Goal: Share content: Share content

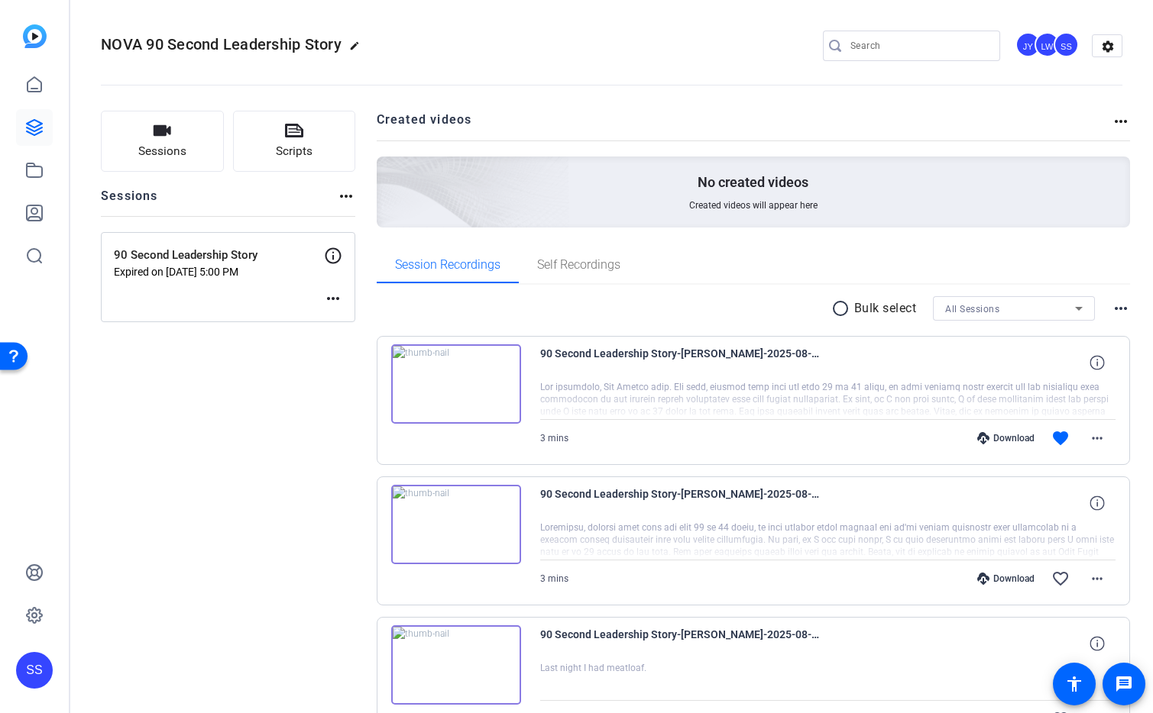
scroll to position [101, 0]
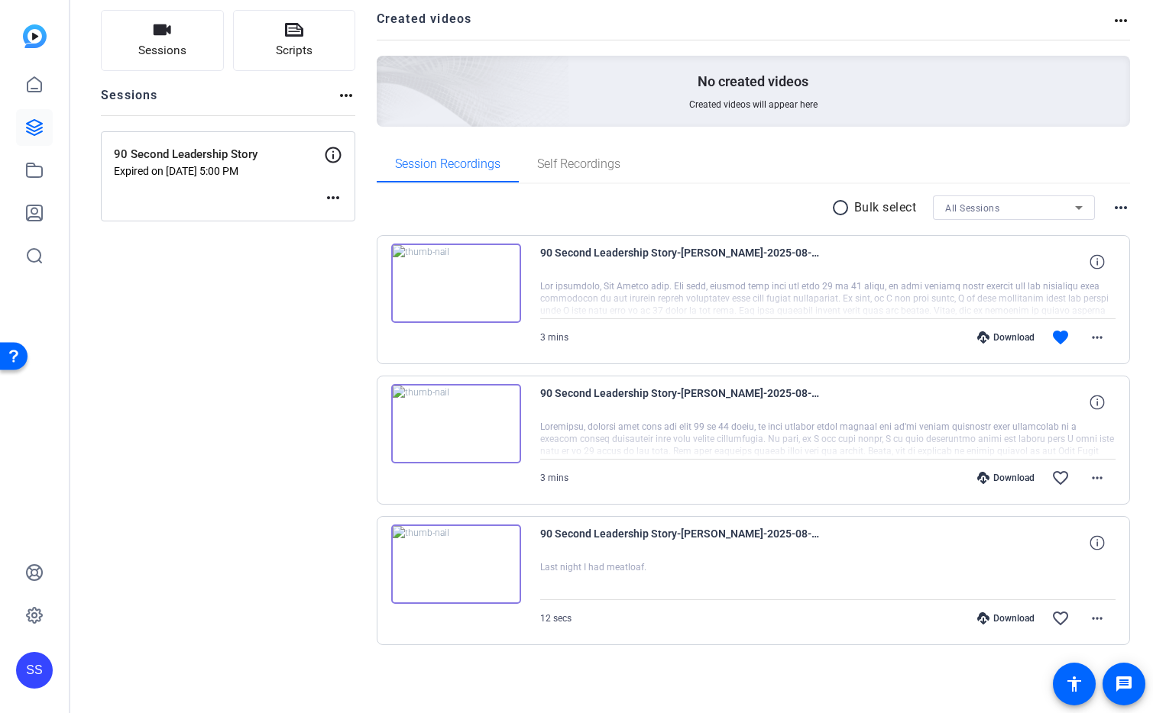
click at [31, 665] on div "SS" at bounding box center [34, 670] width 37 height 37
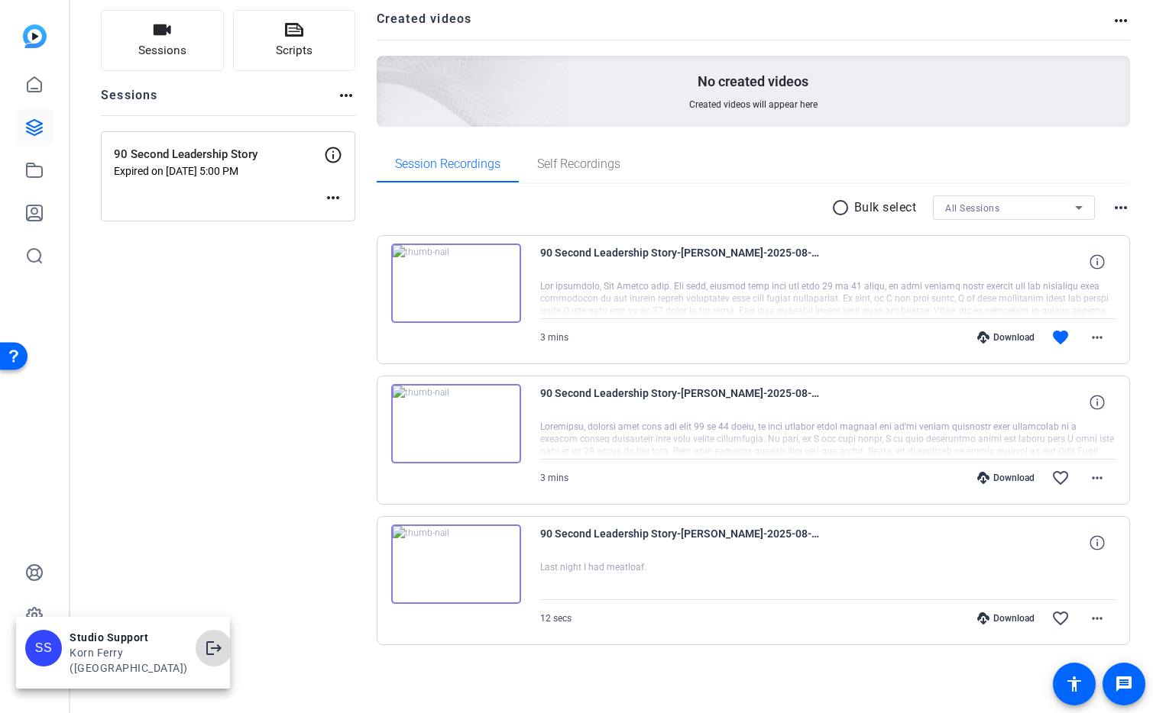
click at [205, 658] on mat-icon "logout" at bounding box center [214, 648] width 18 height 18
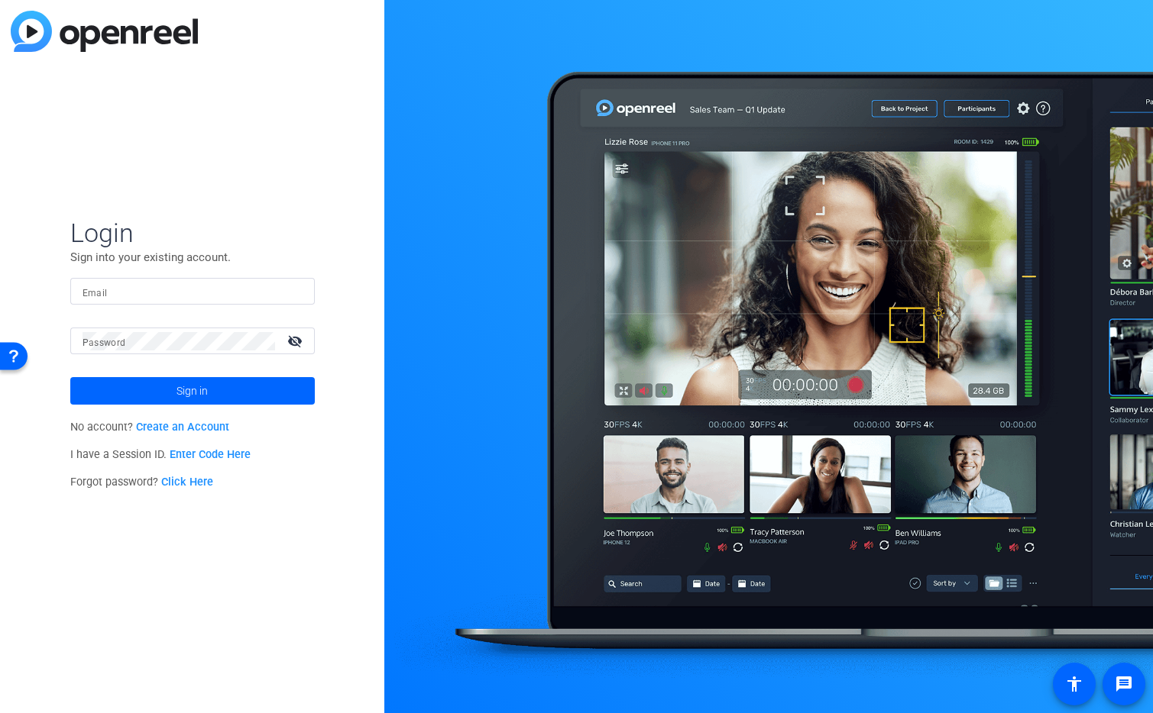
click at [290, 288] on div at bounding box center [192, 291] width 220 height 27
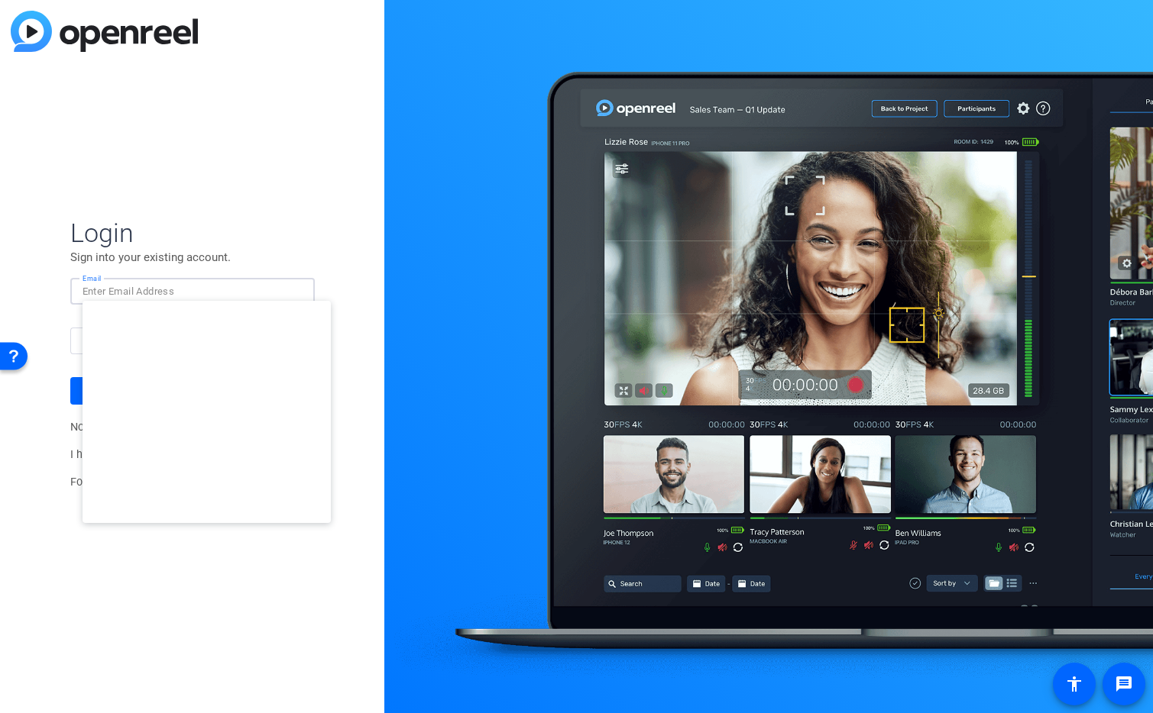
type input "studiosupport+2@openreel.com"
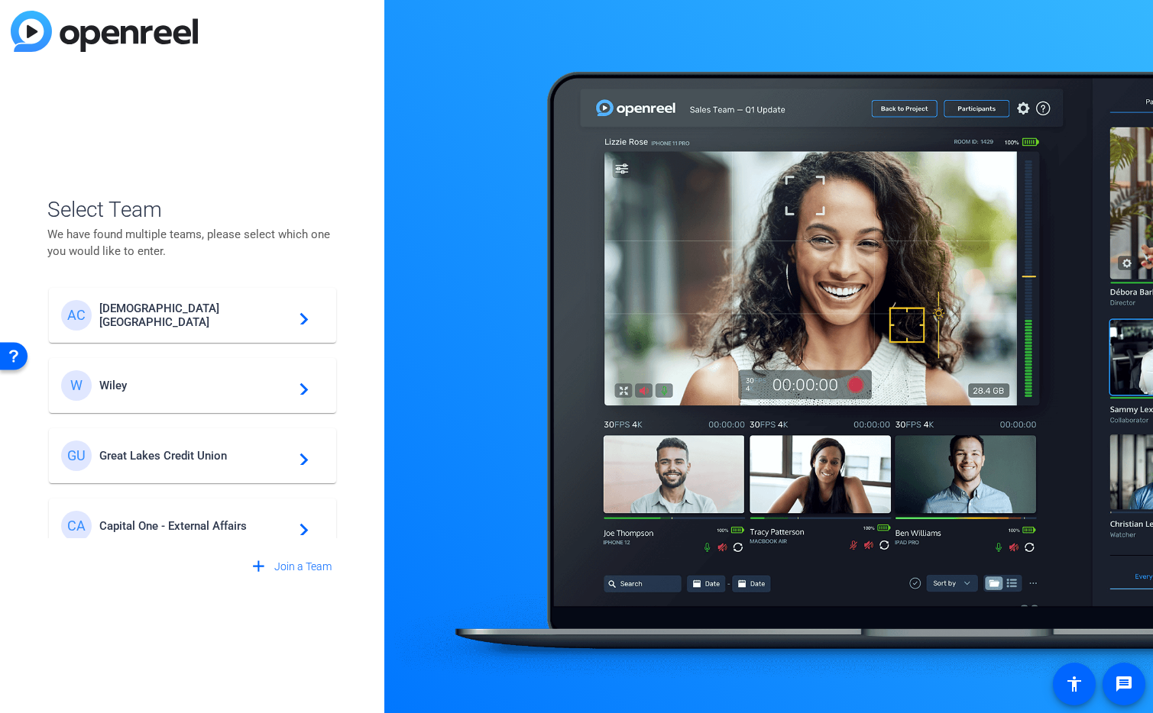
click at [209, 467] on div "GU Great Lakes Credit Union navigate_next" at bounding box center [192, 456] width 263 height 31
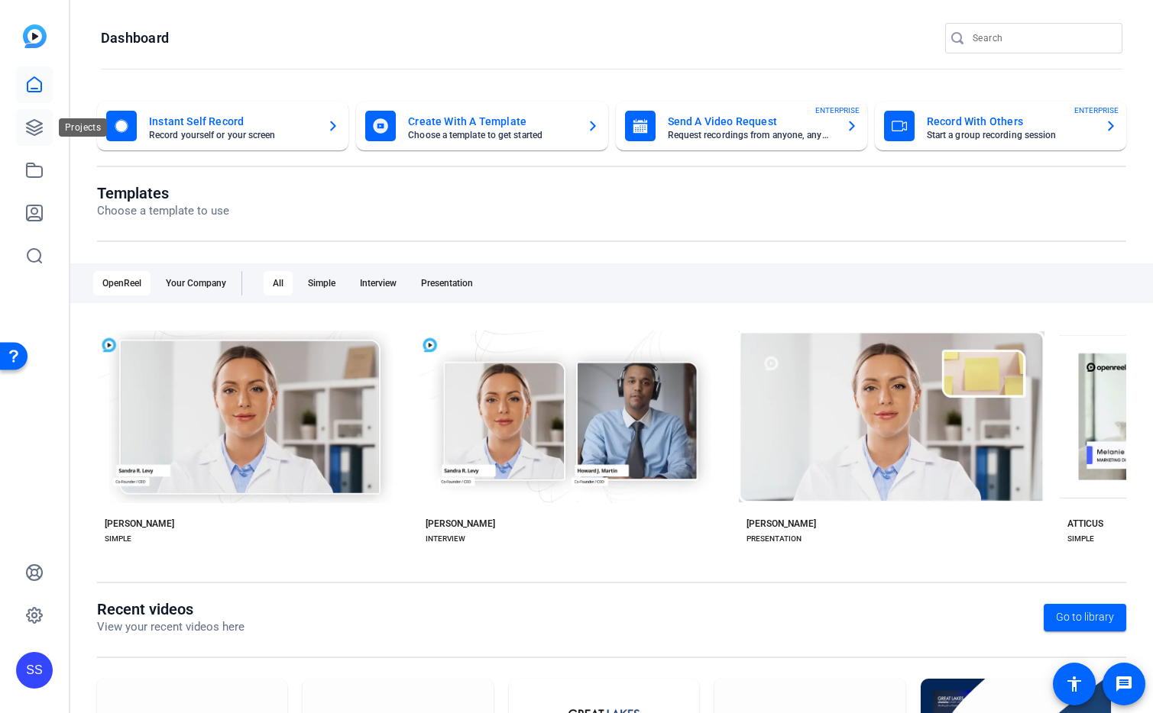
click at [19, 120] on link at bounding box center [34, 127] width 37 height 37
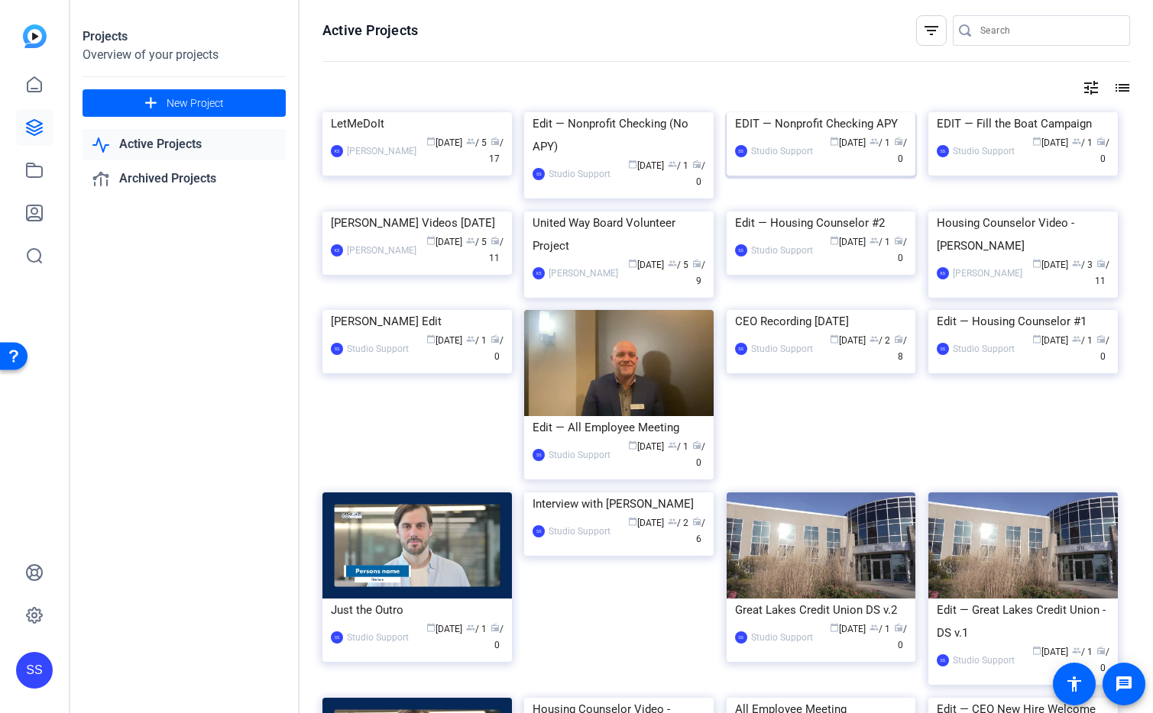
click at [824, 112] on img at bounding box center [820, 112] width 189 height 0
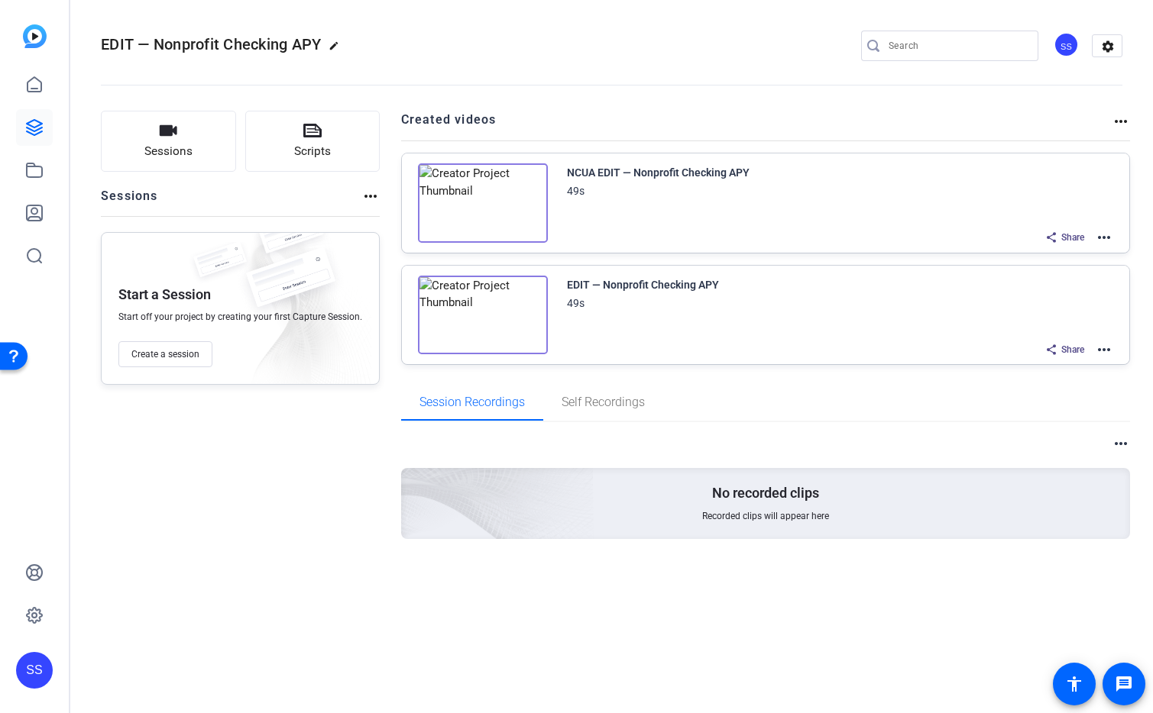
click at [1108, 235] on mat-icon "more_horiz" at bounding box center [1104, 237] width 18 height 18
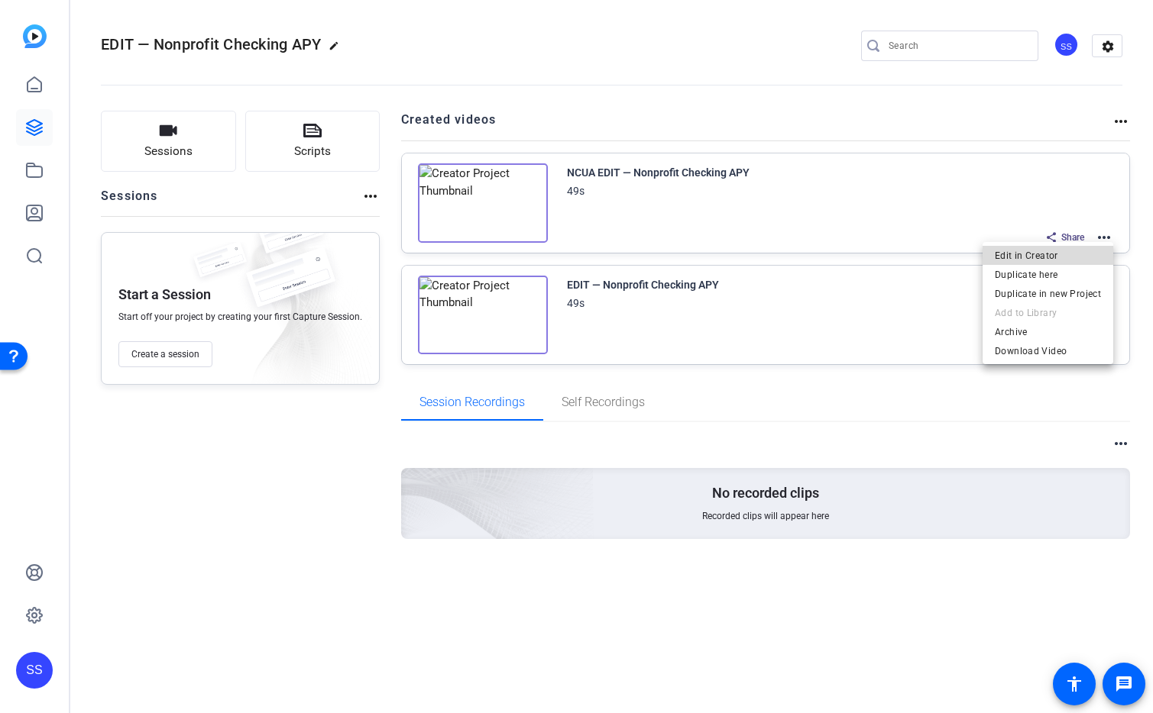
click at [1064, 257] on span "Edit in Creator" at bounding box center [1048, 256] width 106 height 18
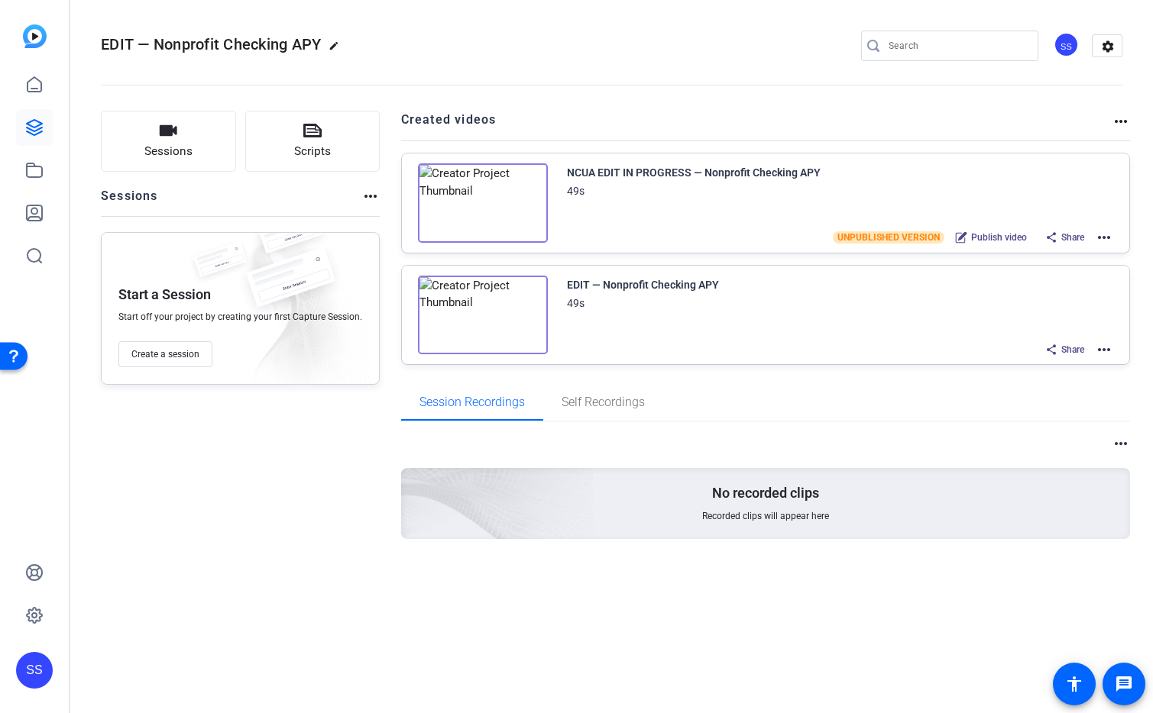
click at [38, 674] on div "SS" at bounding box center [34, 670] width 37 height 37
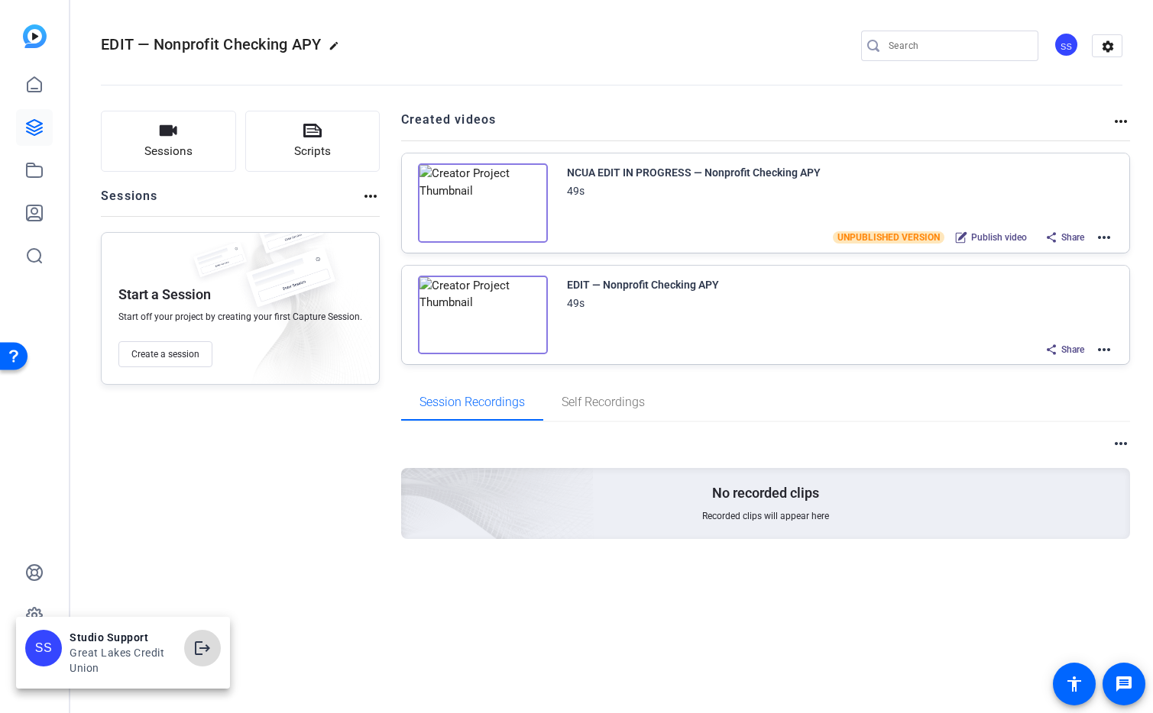
click at [199, 651] on mat-icon "logout" at bounding box center [202, 648] width 18 height 18
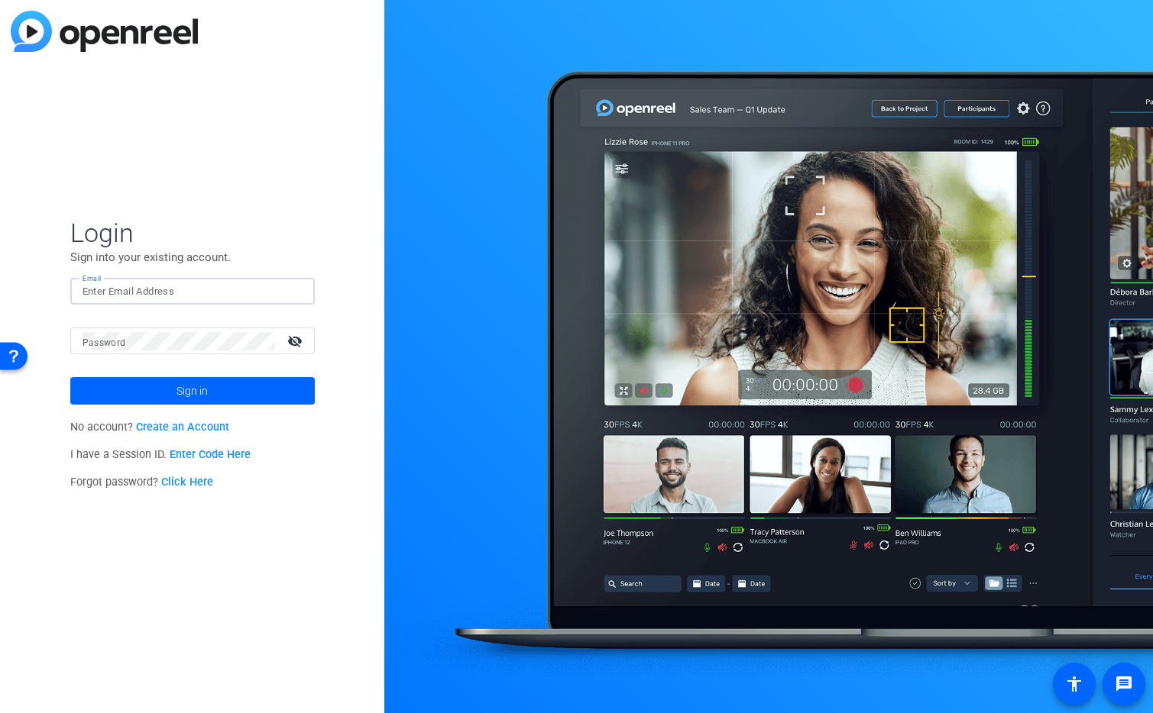
click at [196, 290] on input "Email" at bounding box center [192, 292] width 220 height 18
click at [294, 291] on img at bounding box center [289, 292] width 11 height 18
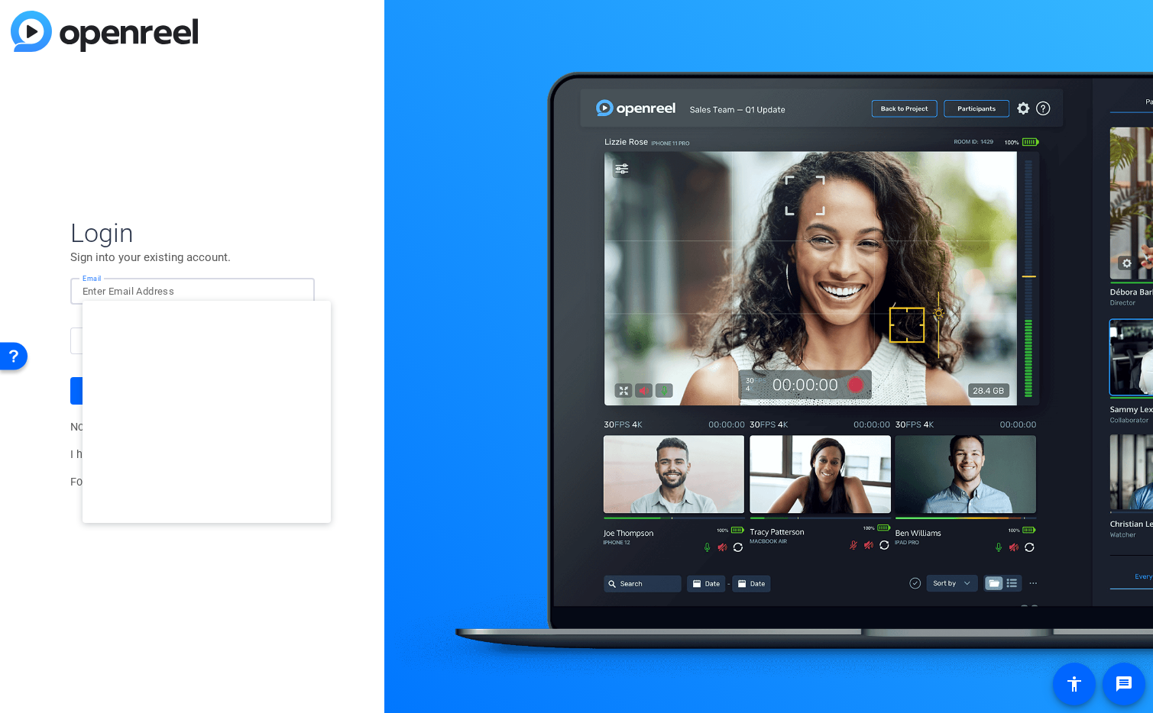
type input "[EMAIL_ADDRESS][DOMAIN_NAME]"
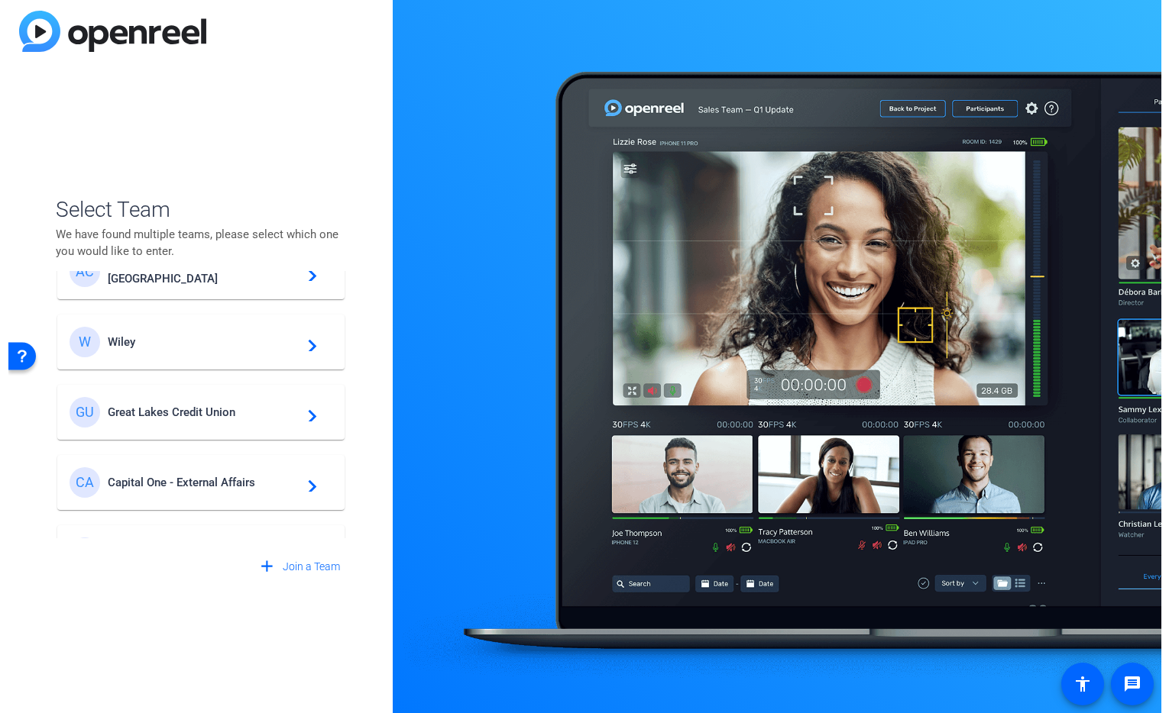
scroll to position [45, 0]
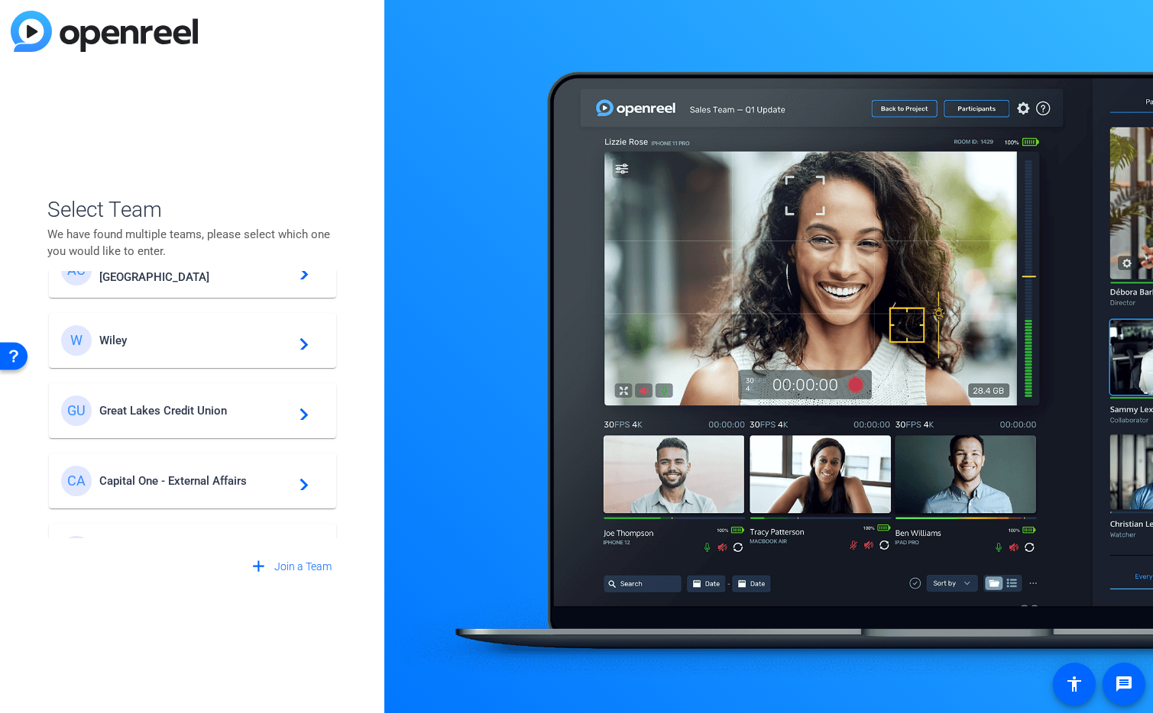
click at [235, 406] on span "Great Lakes Credit Union" at bounding box center [194, 411] width 191 height 14
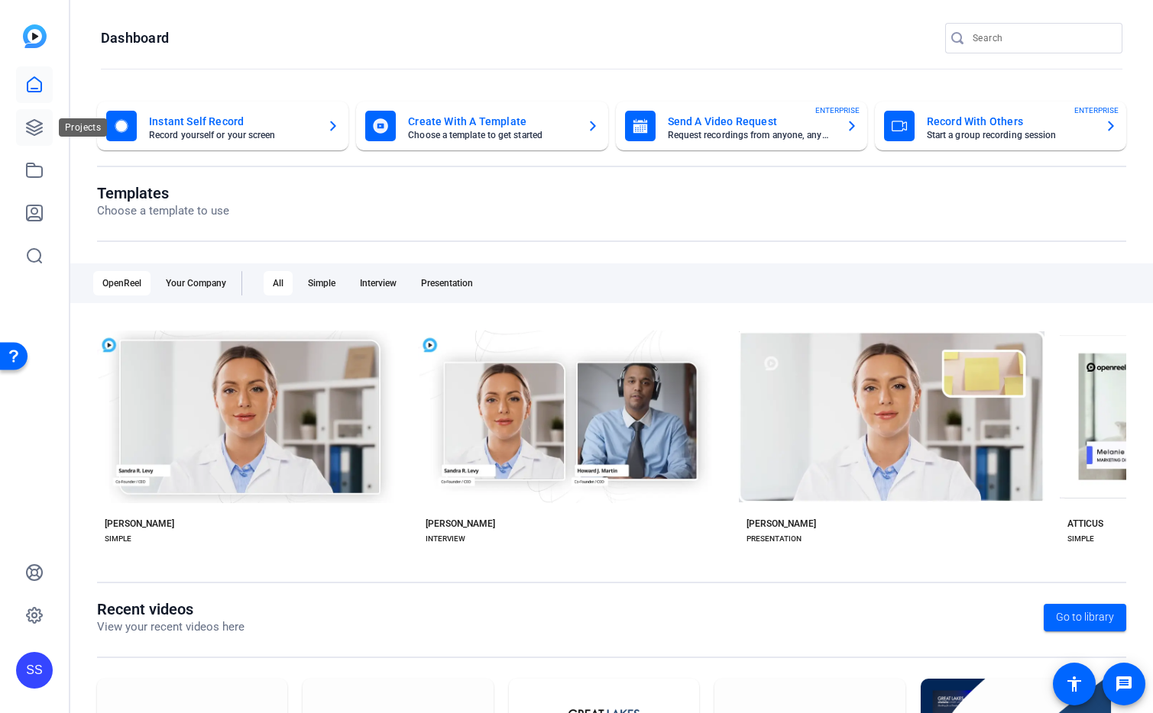
click at [22, 136] on link at bounding box center [34, 127] width 37 height 37
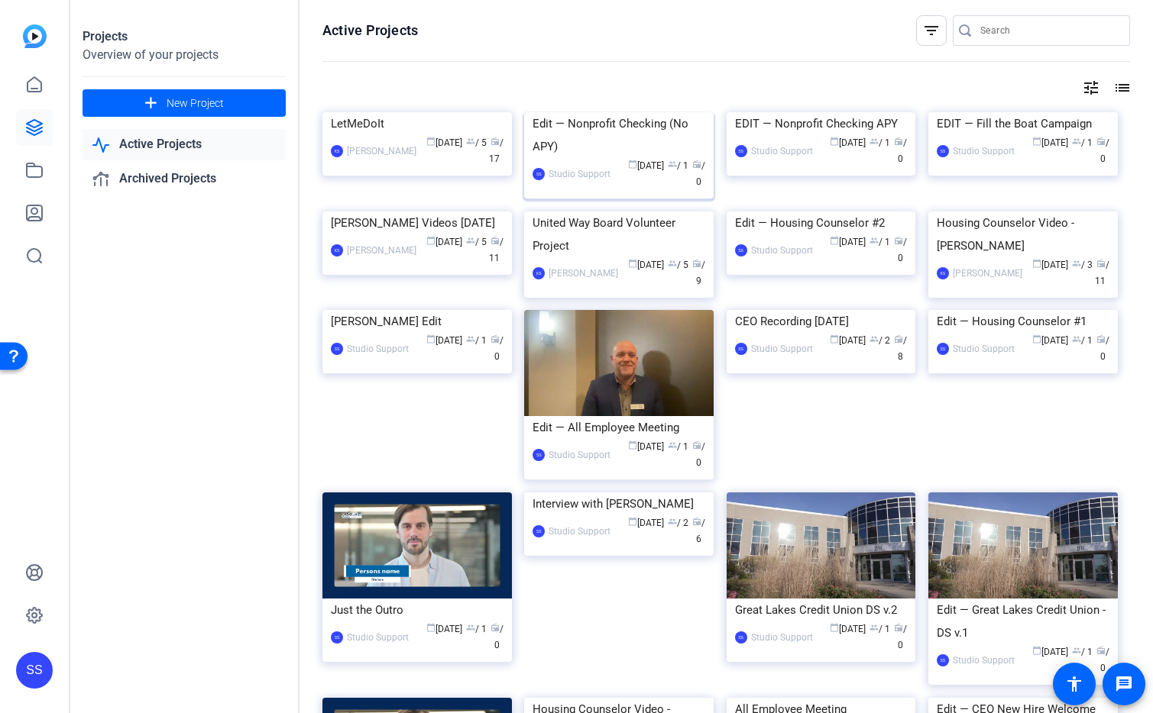
click at [621, 112] on img at bounding box center [618, 112] width 189 height 0
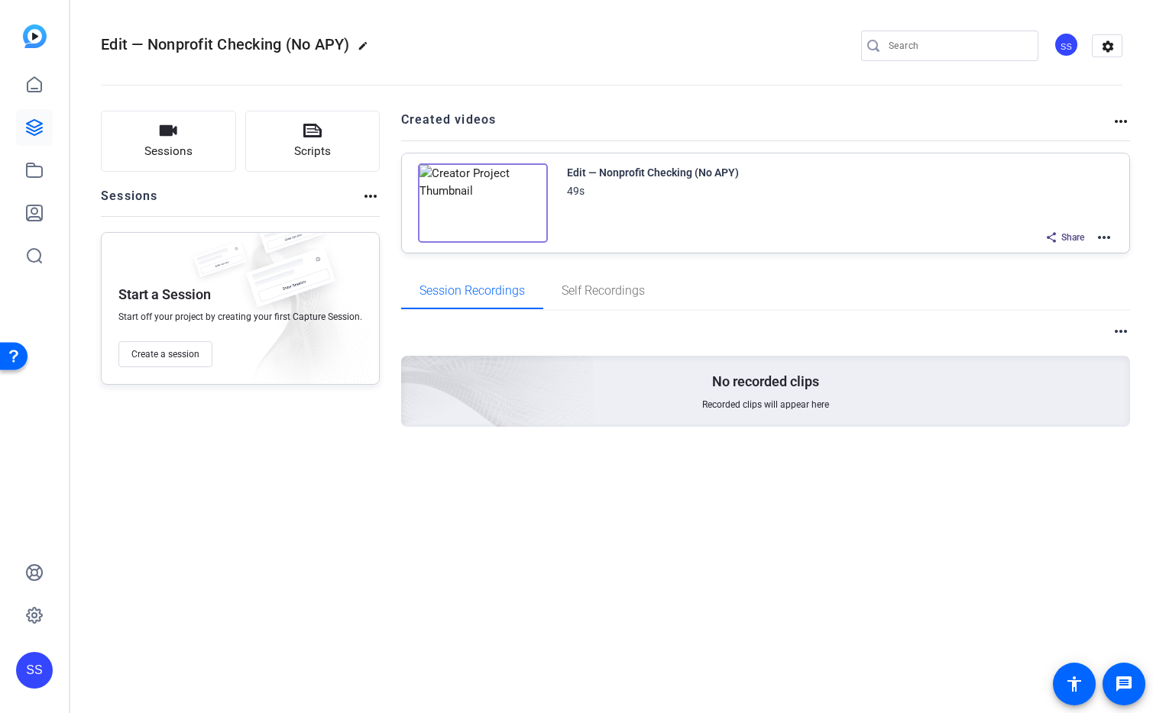
click at [1097, 239] on mat-icon "more_horiz" at bounding box center [1104, 237] width 18 height 18
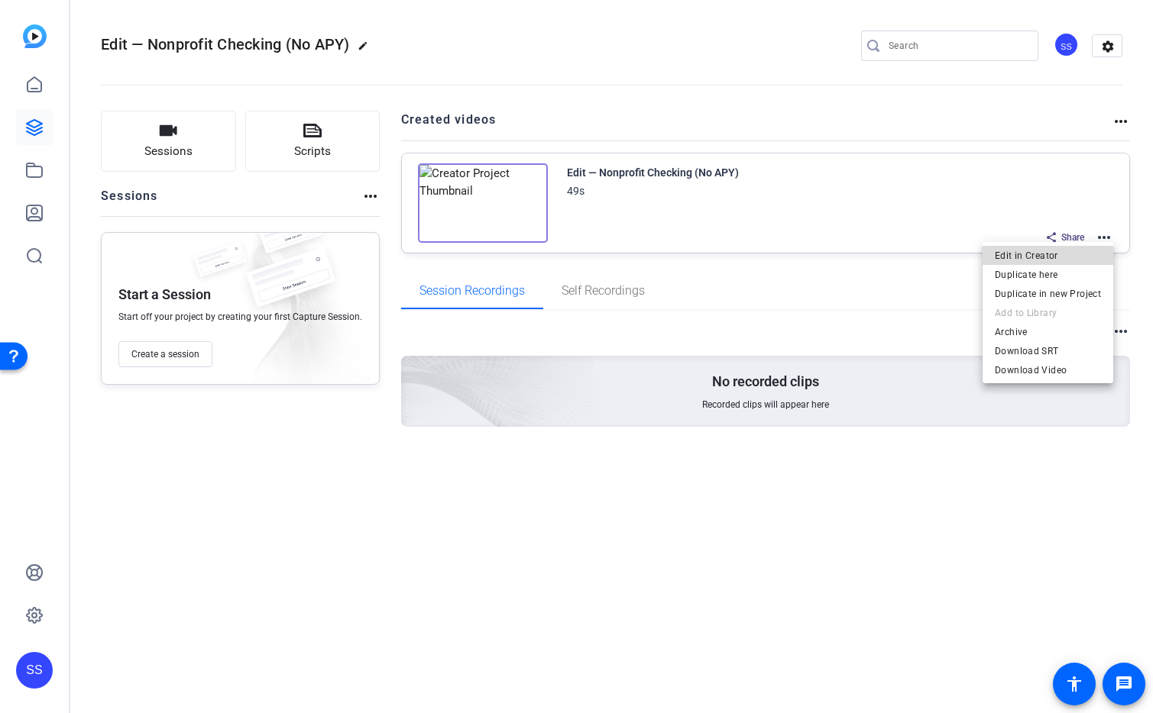
click at [1071, 257] on span "Edit in Creator" at bounding box center [1048, 256] width 106 height 18
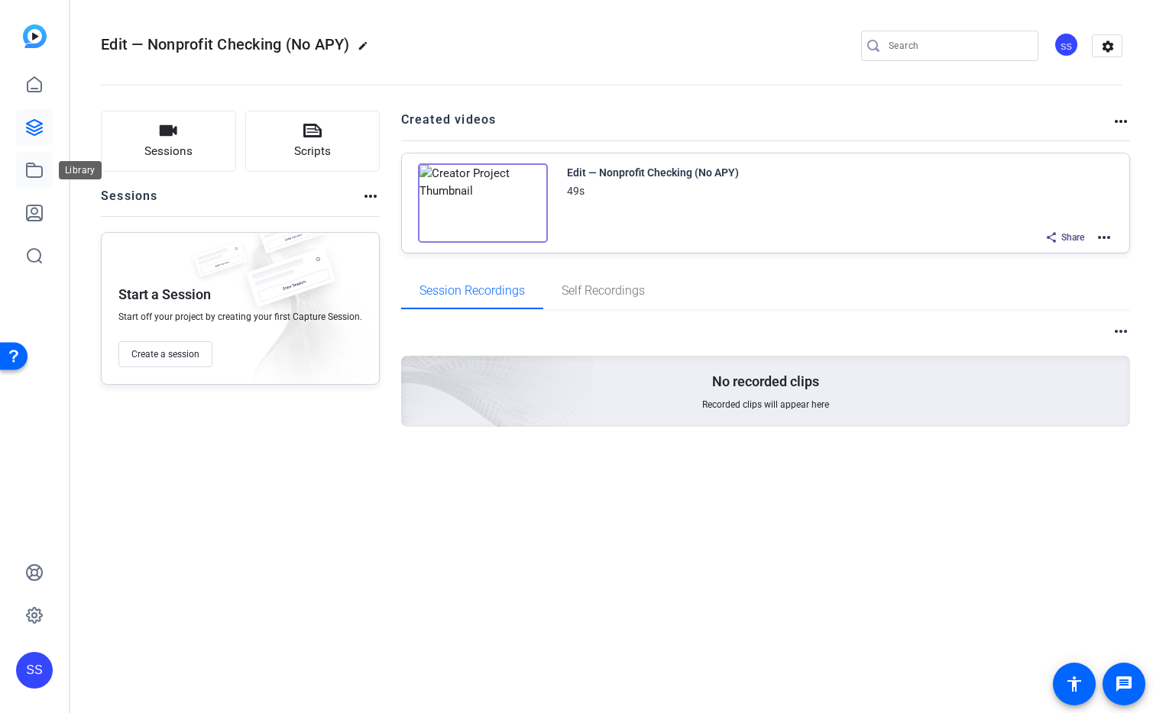
click at [31, 180] on link at bounding box center [34, 170] width 37 height 37
click at [35, 167] on icon at bounding box center [34, 170] width 18 height 18
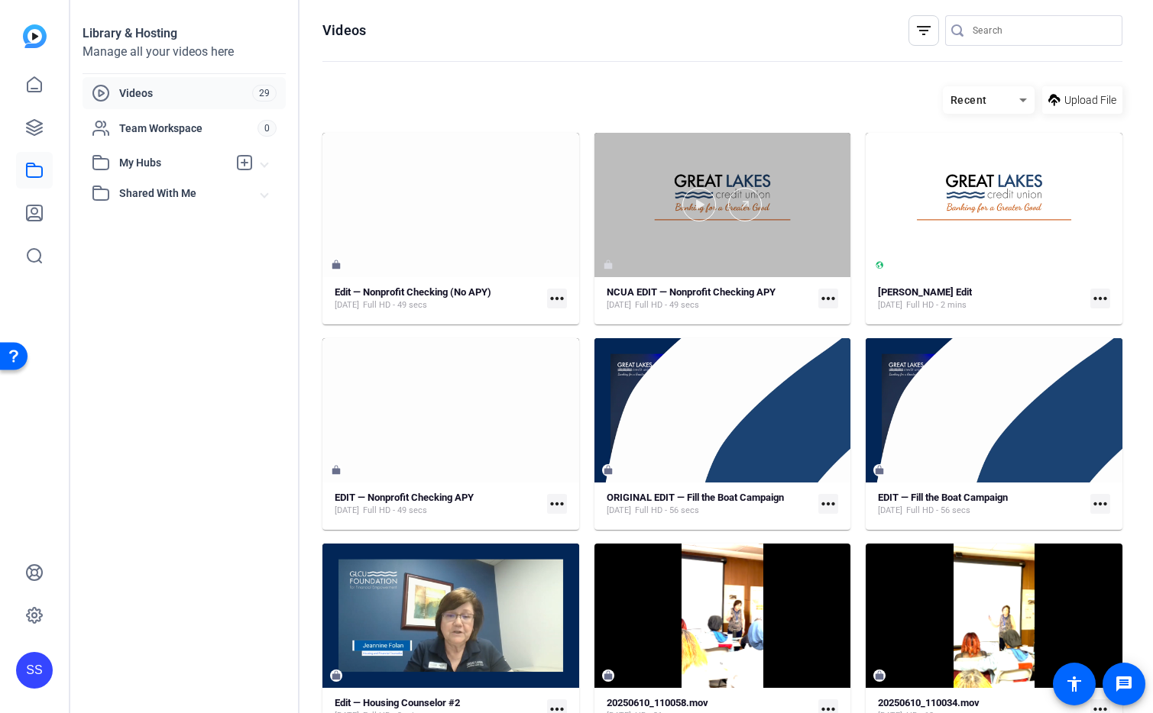
click at [635, 209] on div at bounding box center [722, 205] width 257 height 34
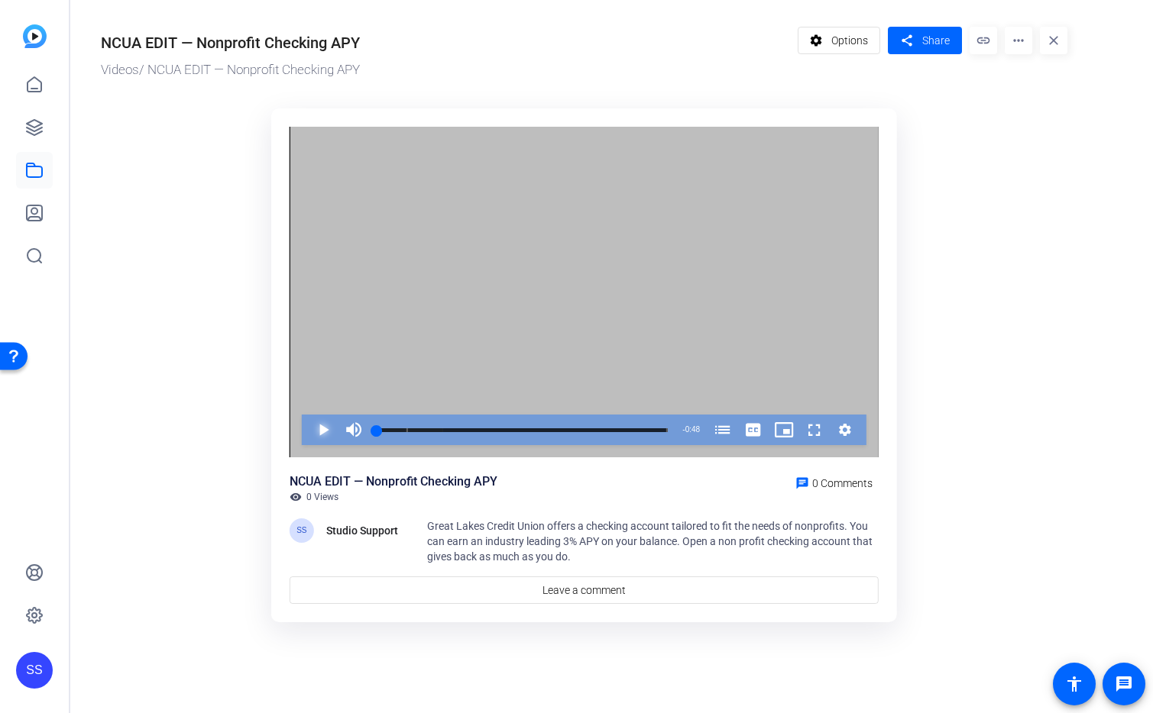
click at [308, 426] on span "Video Player" at bounding box center [308, 430] width 0 height 31
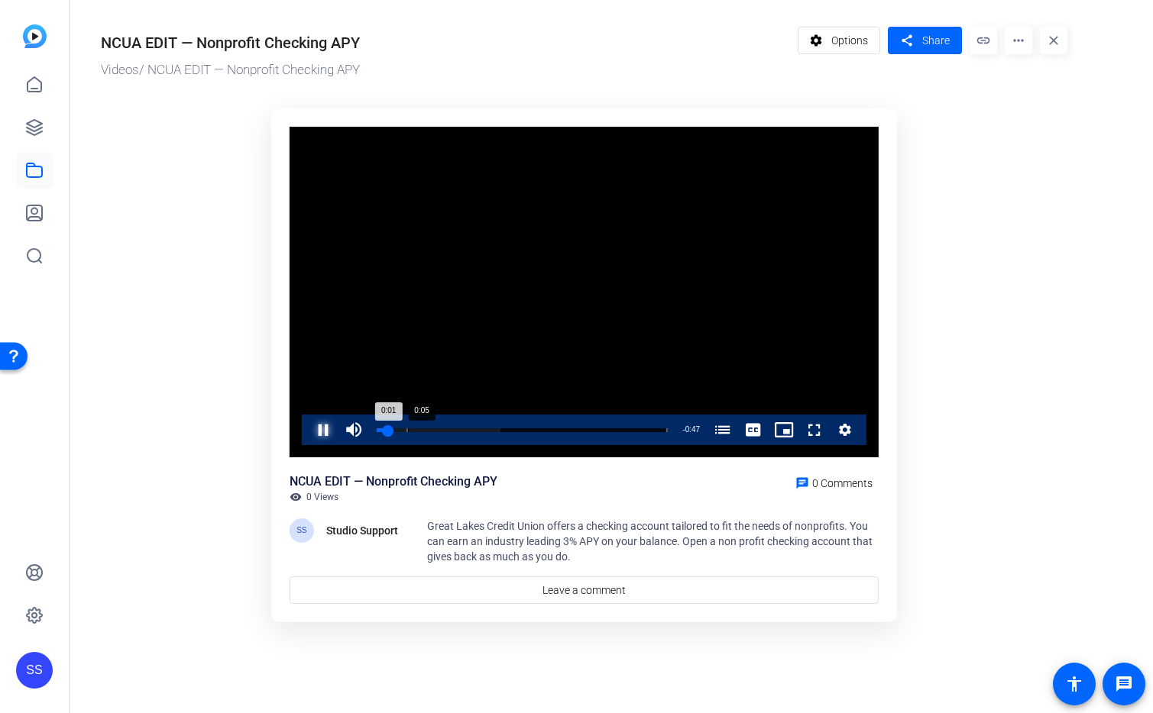
click at [407, 432] on div "Loaded : 42.52% 0:05 0:01 Non-Profit Checking Account (00:05)" at bounding box center [522, 430] width 306 height 31
click at [308, 435] on span "Video Player" at bounding box center [308, 430] width 0 height 31
click at [799, 433] on span "Video Player" at bounding box center [799, 430] width 0 height 31
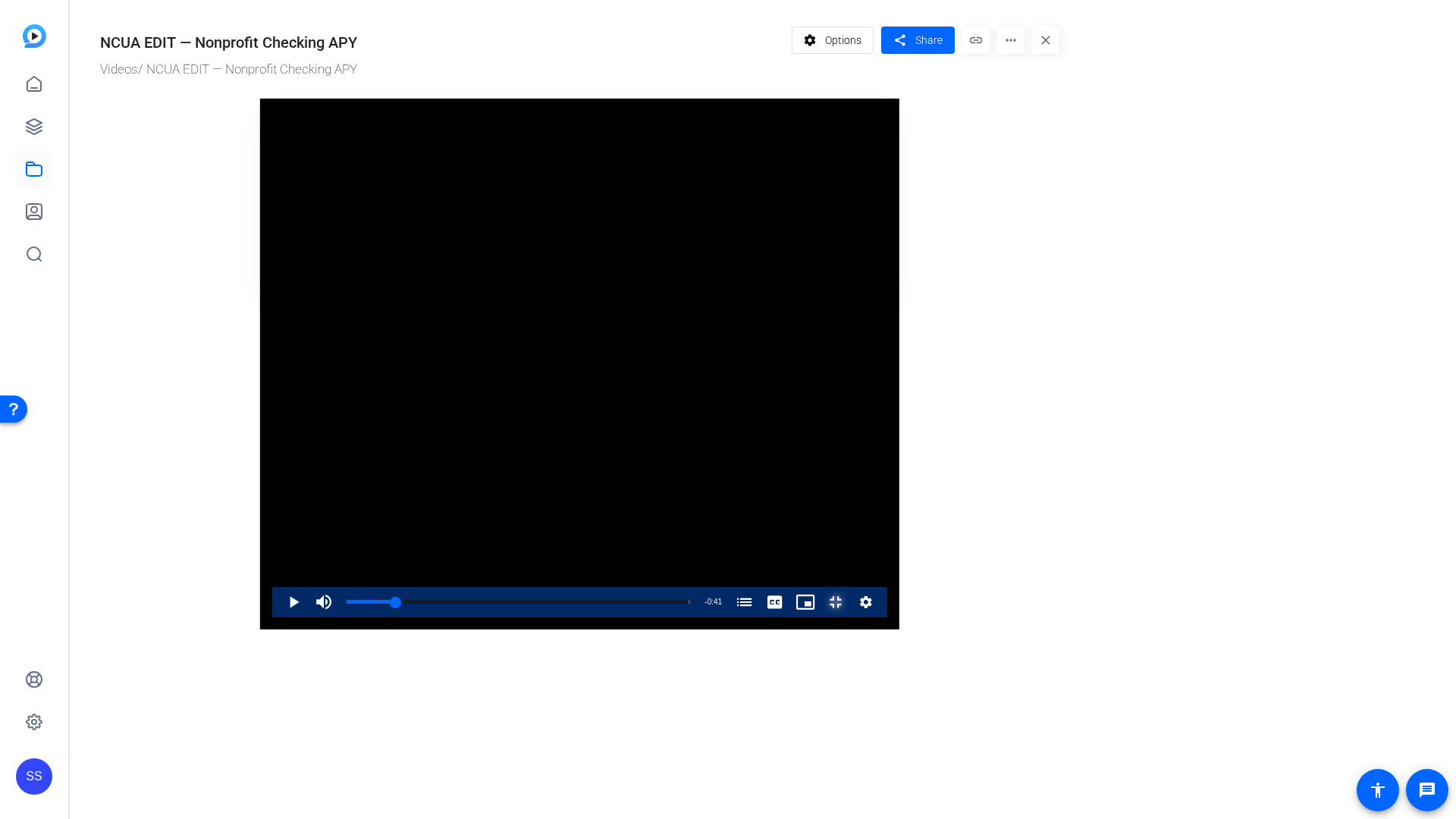
click at [821, 617] on span "Video Player" at bounding box center [821, 602] width 0 height 31
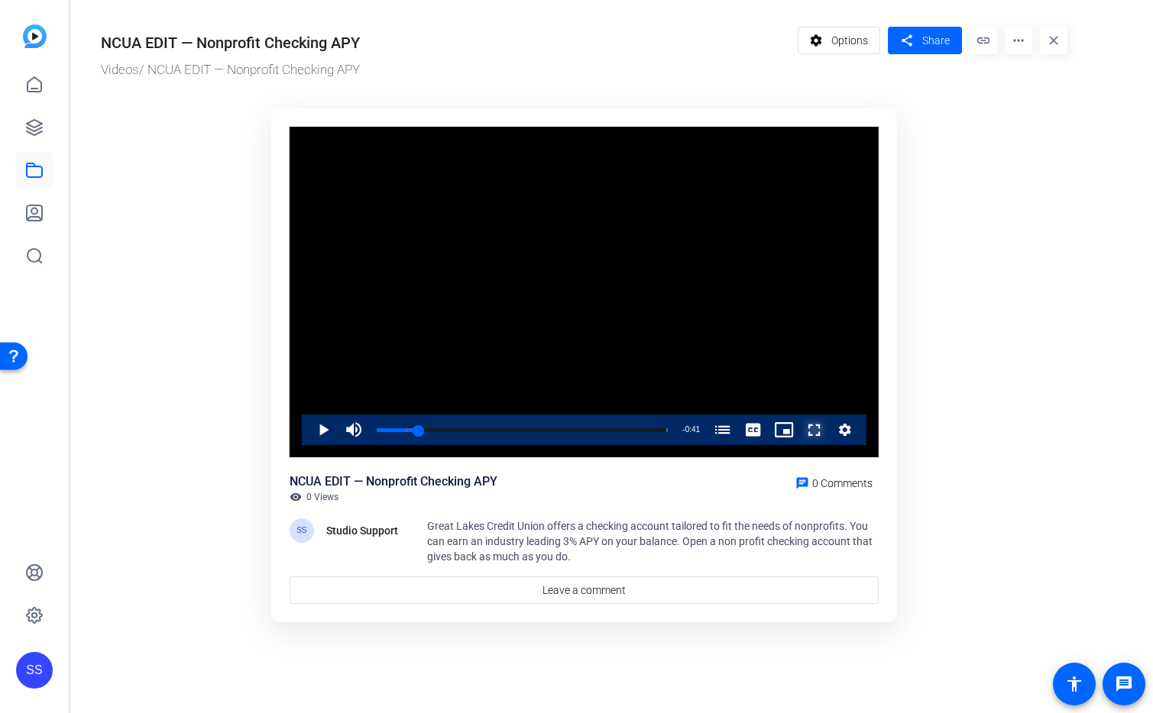
click at [799, 428] on span "Video Player" at bounding box center [799, 430] width 0 height 31
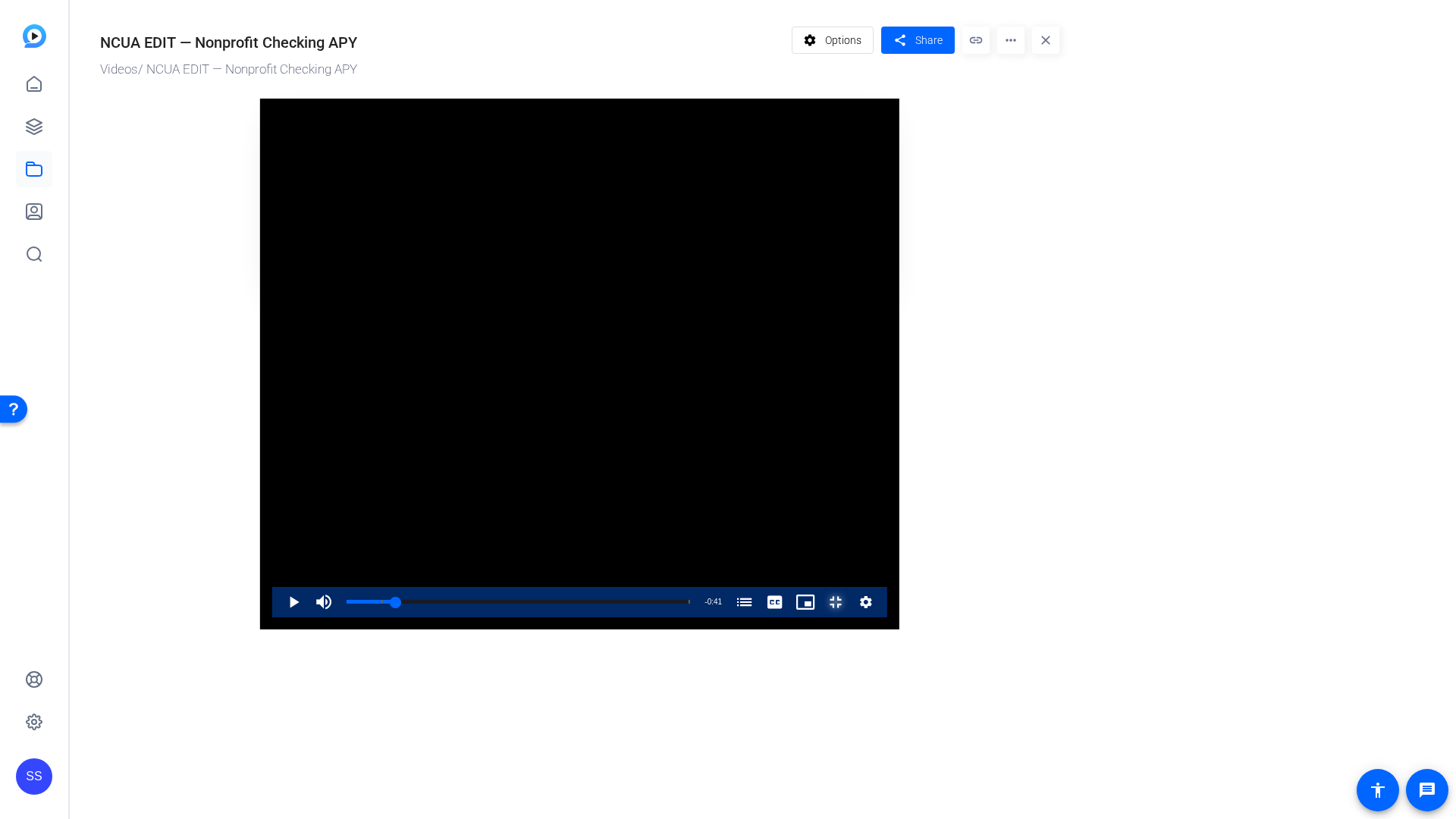
click at [821, 617] on span "Video Player" at bounding box center [821, 602] width 0 height 31
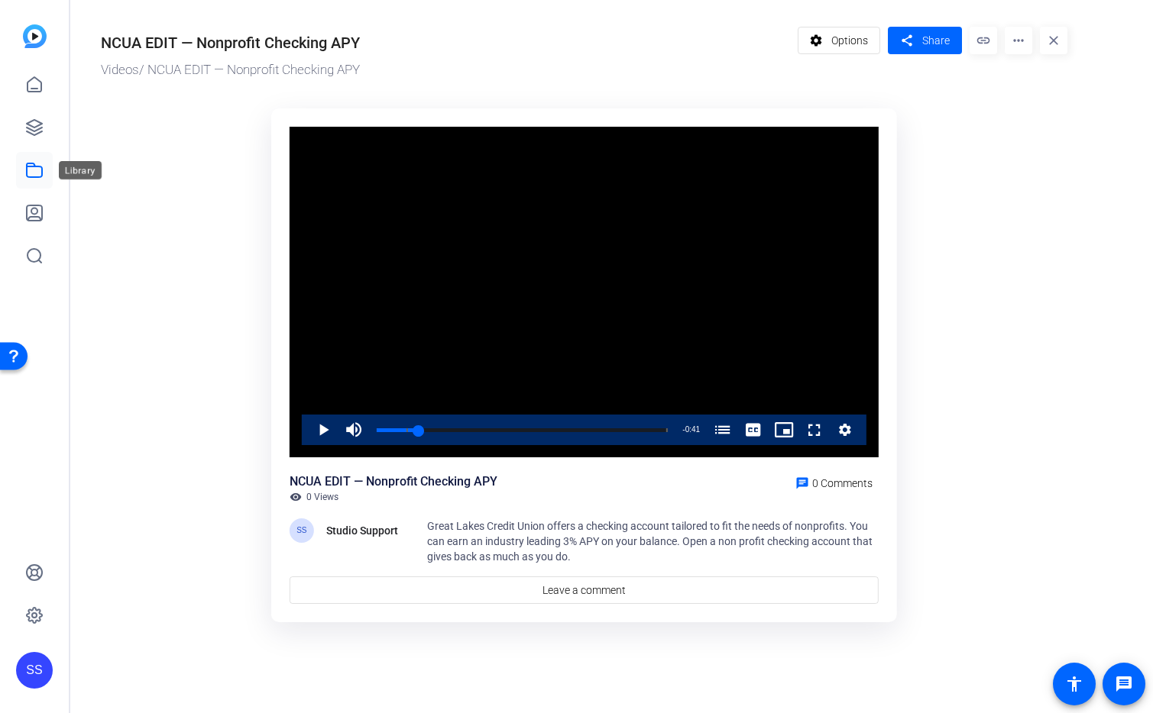
click at [39, 175] on icon at bounding box center [34, 170] width 18 height 18
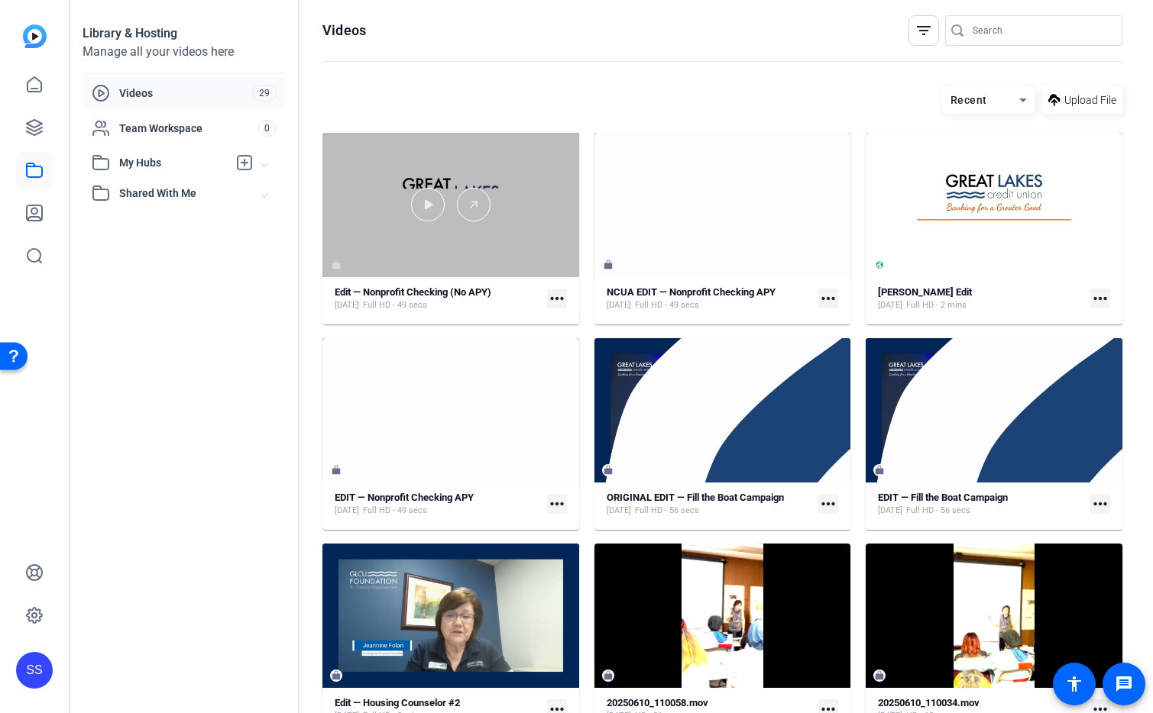
click at [340, 180] on div at bounding box center [450, 205] width 257 height 144
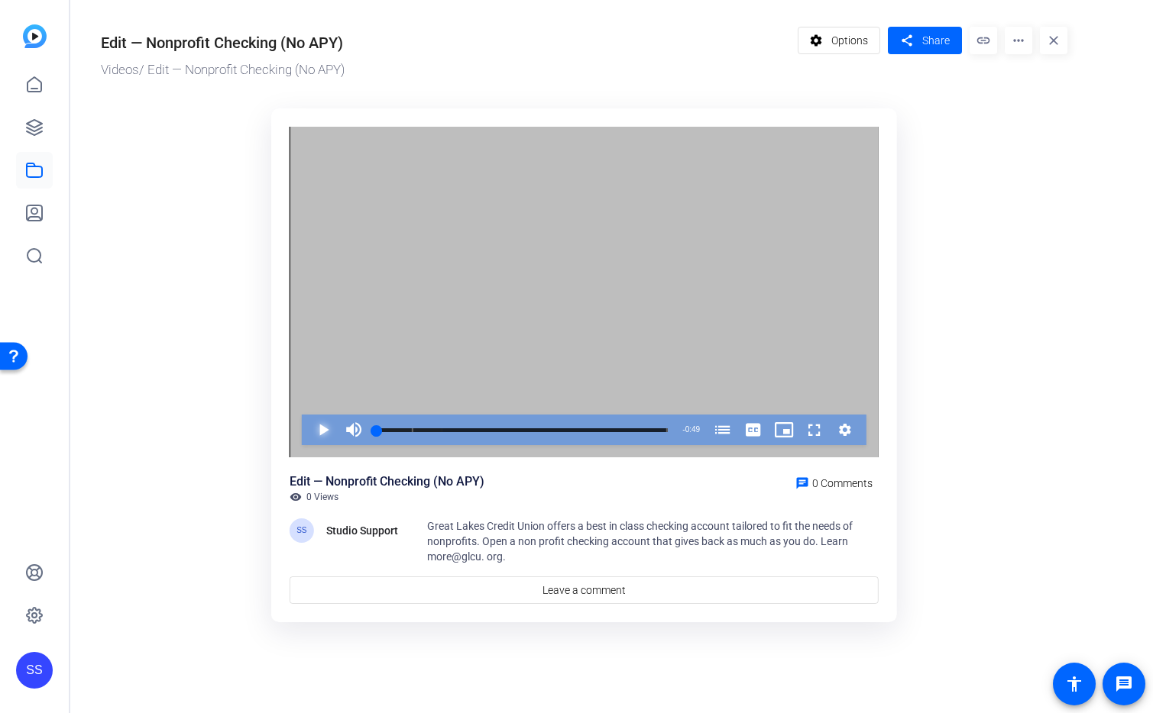
click at [308, 429] on span "Video Player" at bounding box center [308, 430] width 0 height 31
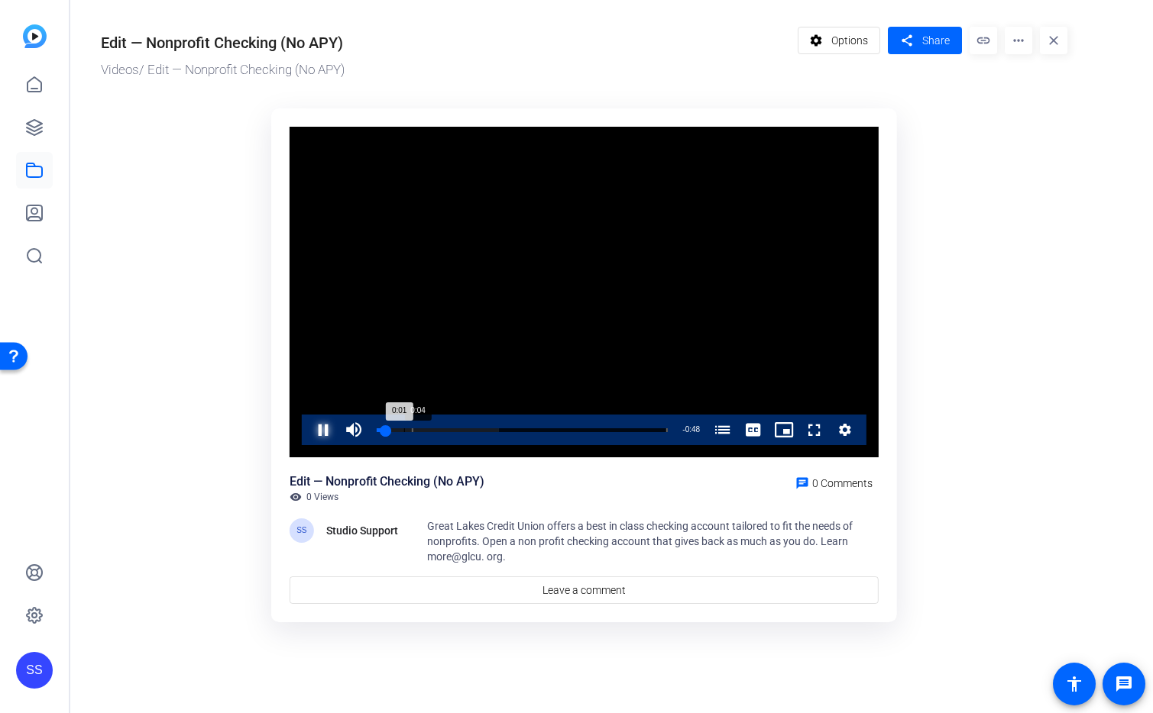
click at [402, 429] on div "Loaded : 42.06% 0:04 0:01 Great Lakes Credit Union Non-Profit Checking Account …" at bounding box center [522, 431] width 291 height 4
click at [308, 433] on span "Video Player" at bounding box center [308, 430] width 0 height 31
click at [799, 436] on span "Video Player" at bounding box center [799, 430] width 0 height 31
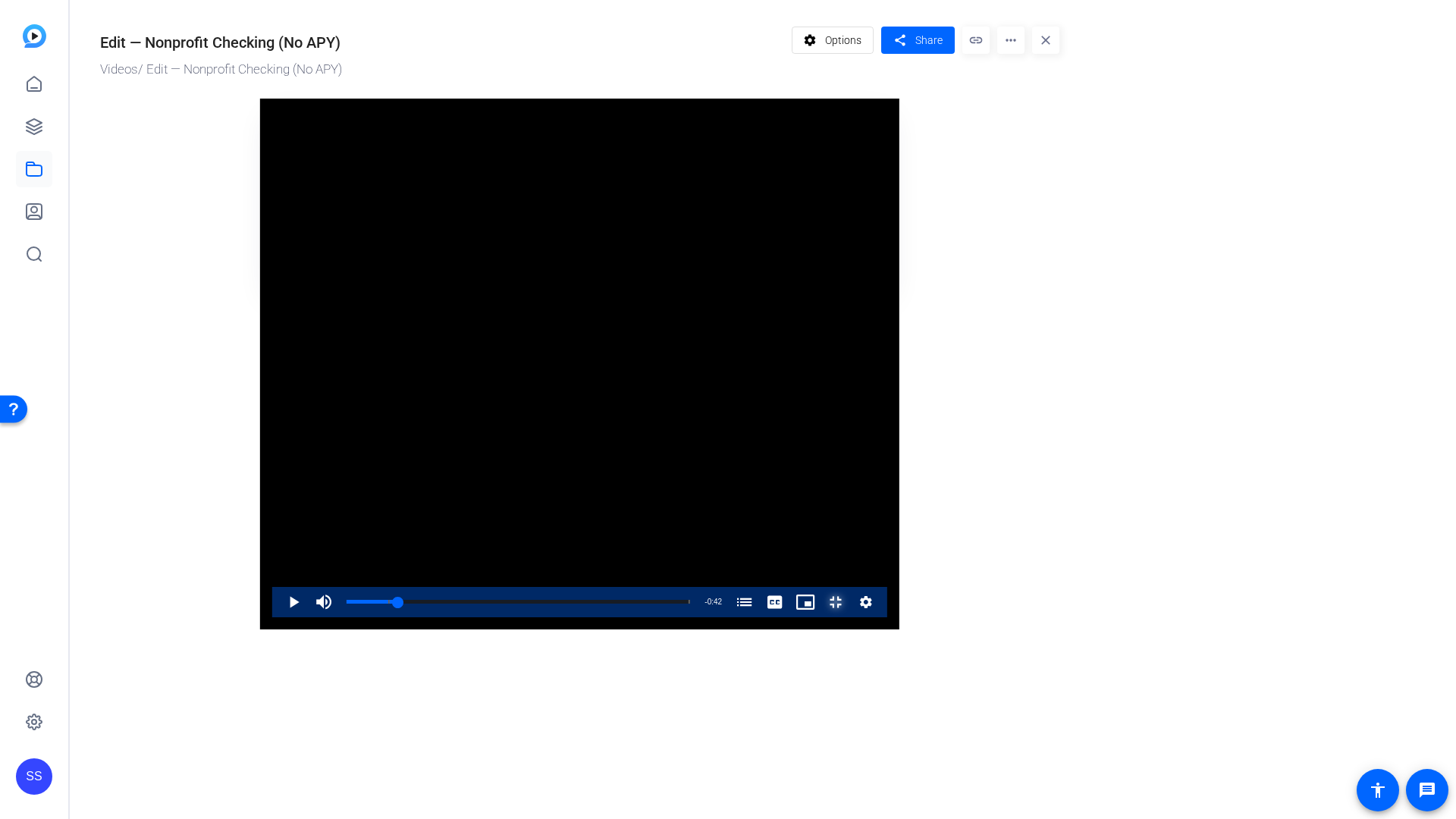
click at [821, 617] on span "Video Player" at bounding box center [821, 602] width 0 height 31
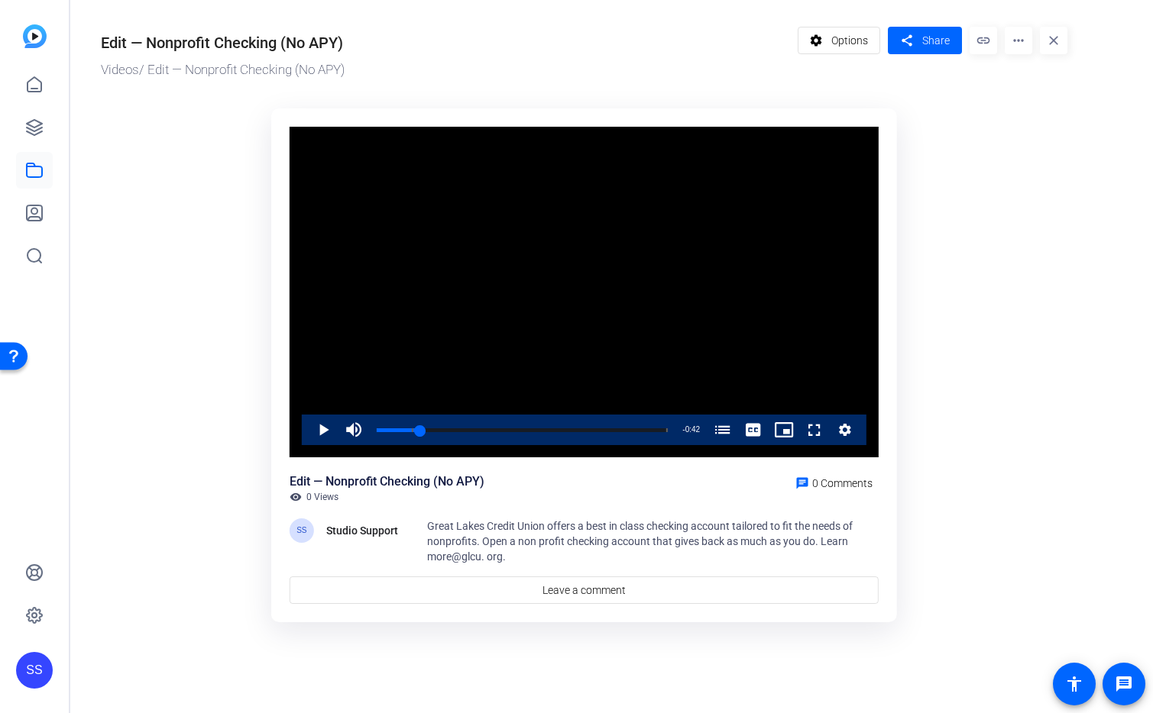
click at [979, 339] on ktd-grid "Video Player is loading. Play Video Play Mute 0% Current Time 0:07 / Duration 0…" at bounding box center [584, 366] width 966 height 535
click at [939, 44] on span "Share" at bounding box center [935, 41] width 27 height 16
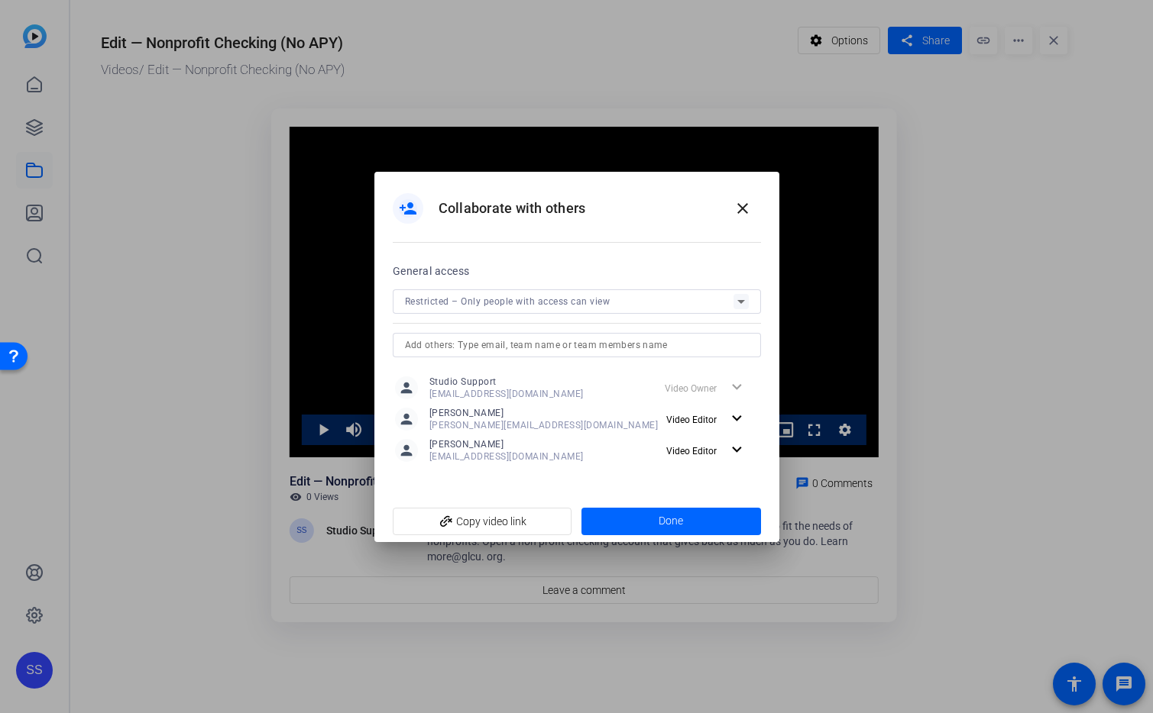
drag, startPoint x: 1043, startPoint y: 427, endPoint x: 988, endPoint y: 366, distance: 82.2
click at [1042, 425] on div at bounding box center [576, 356] width 1153 height 713
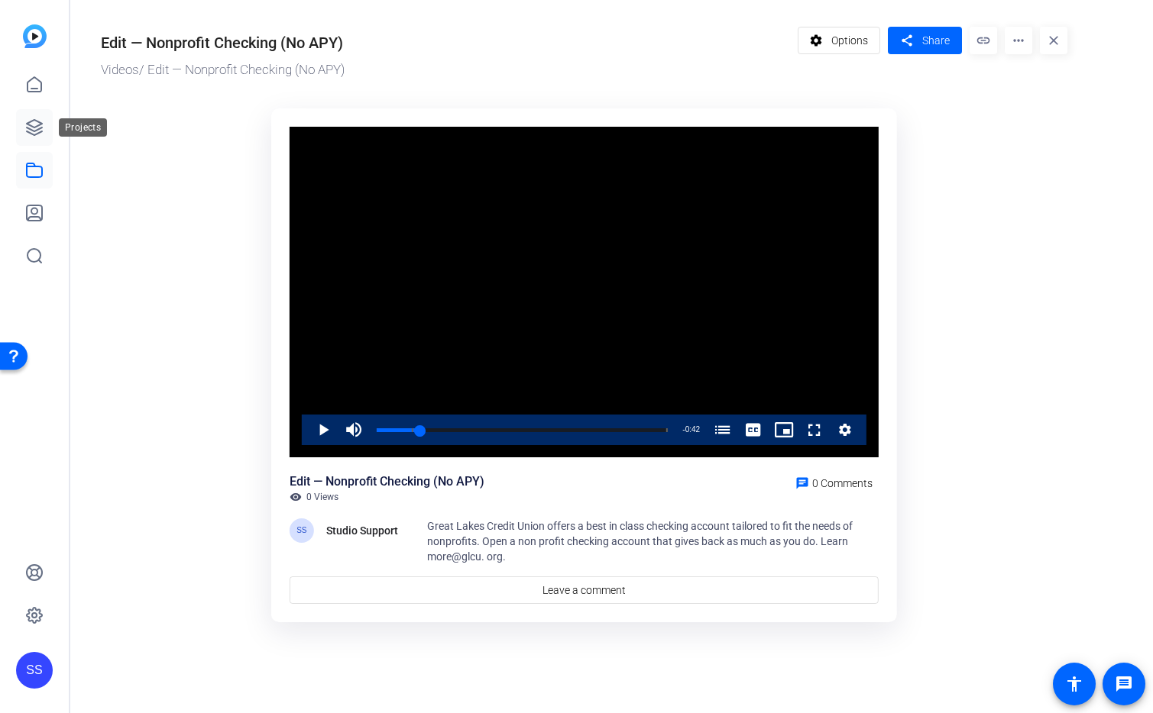
click at [37, 134] on icon at bounding box center [34, 127] width 15 height 15
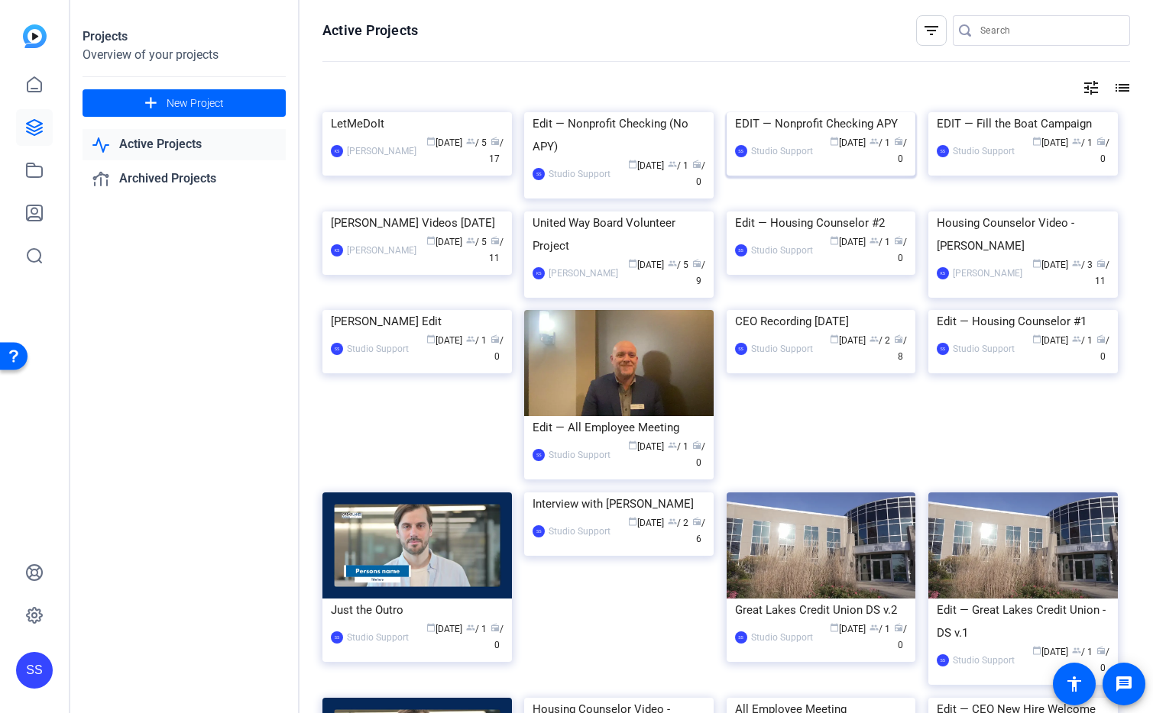
click at [822, 112] on img at bounding box center [820, 112] width 189 height 0
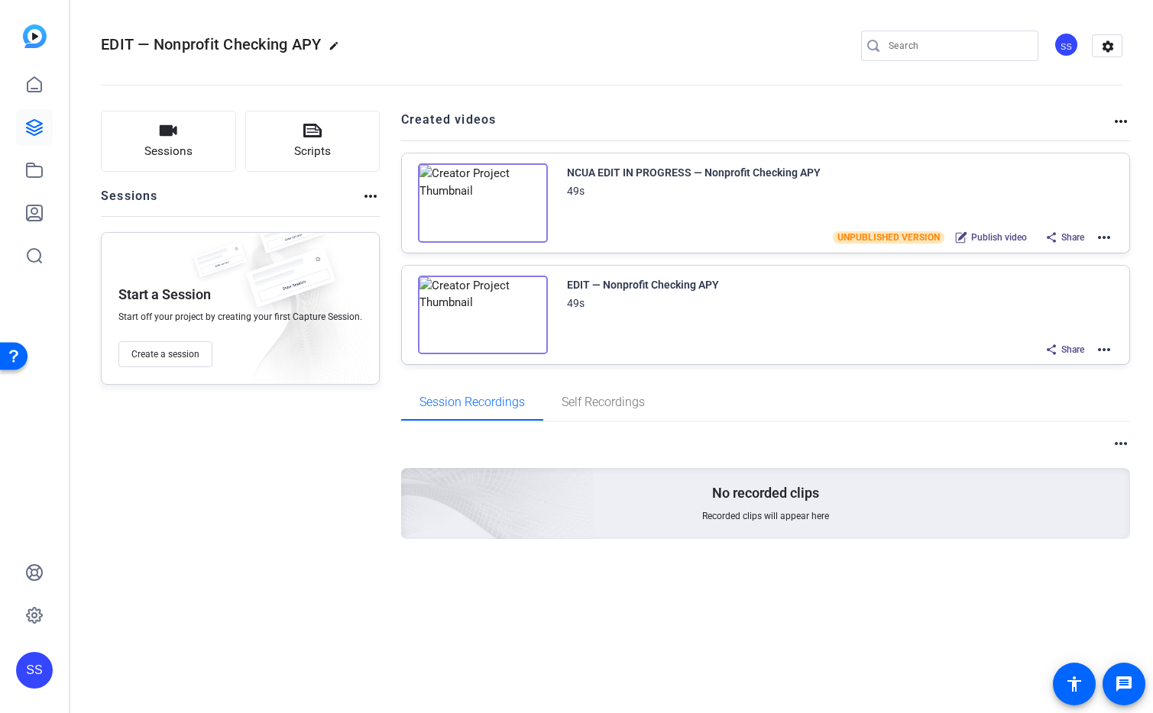
click at [1109, 238] on mat-icon "more_horiz" at bounding box center [1104, 237] width 18 height 18
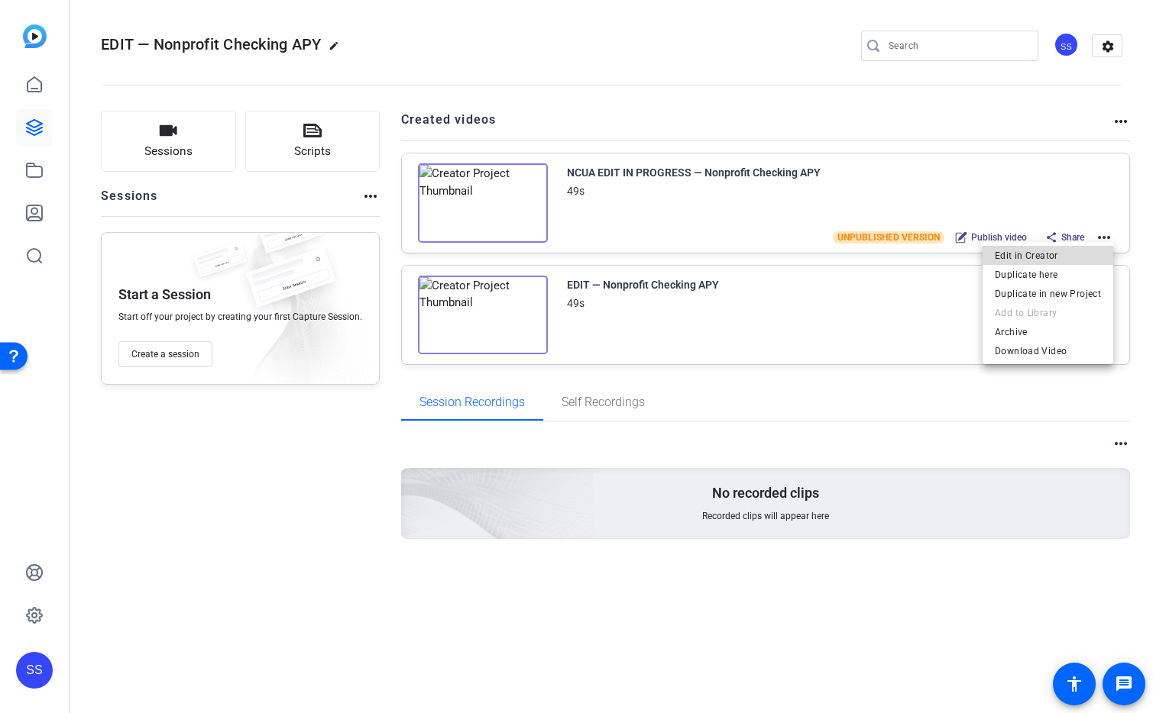
click at [1080, 256] on span "Edit in Creator" at bounding box center [1048, 256] width 106 height 18
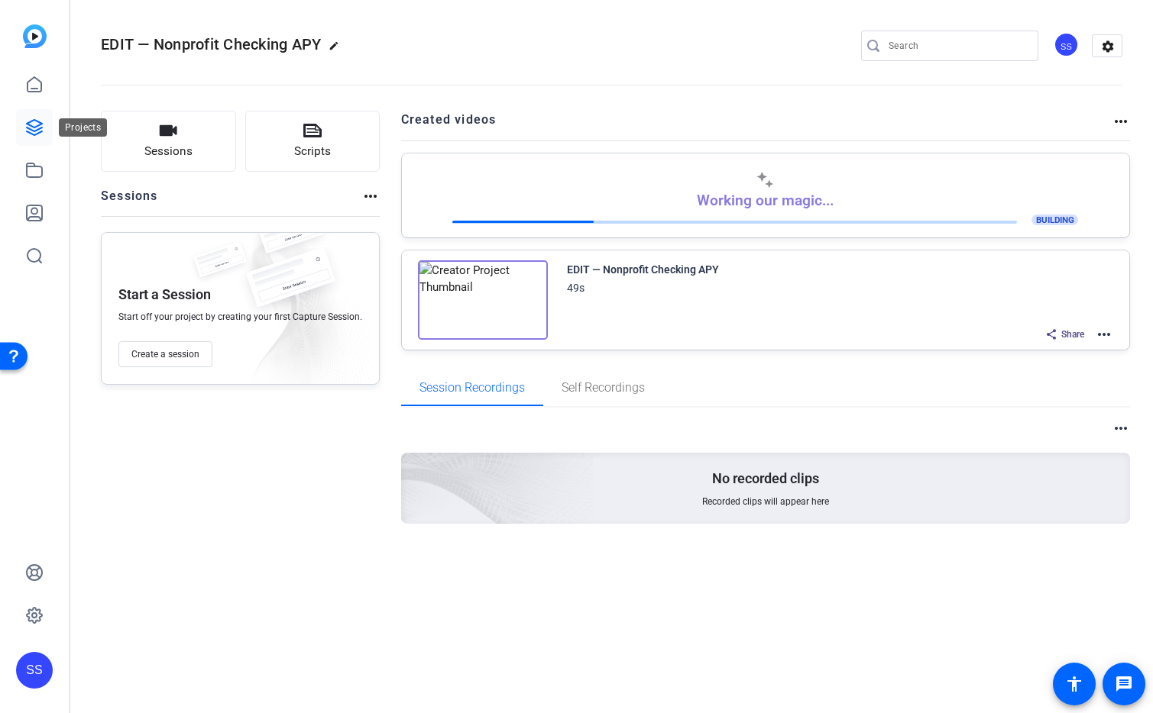
click at [35, 127] on icon at bounding box center [34, 127] width 15 height 15
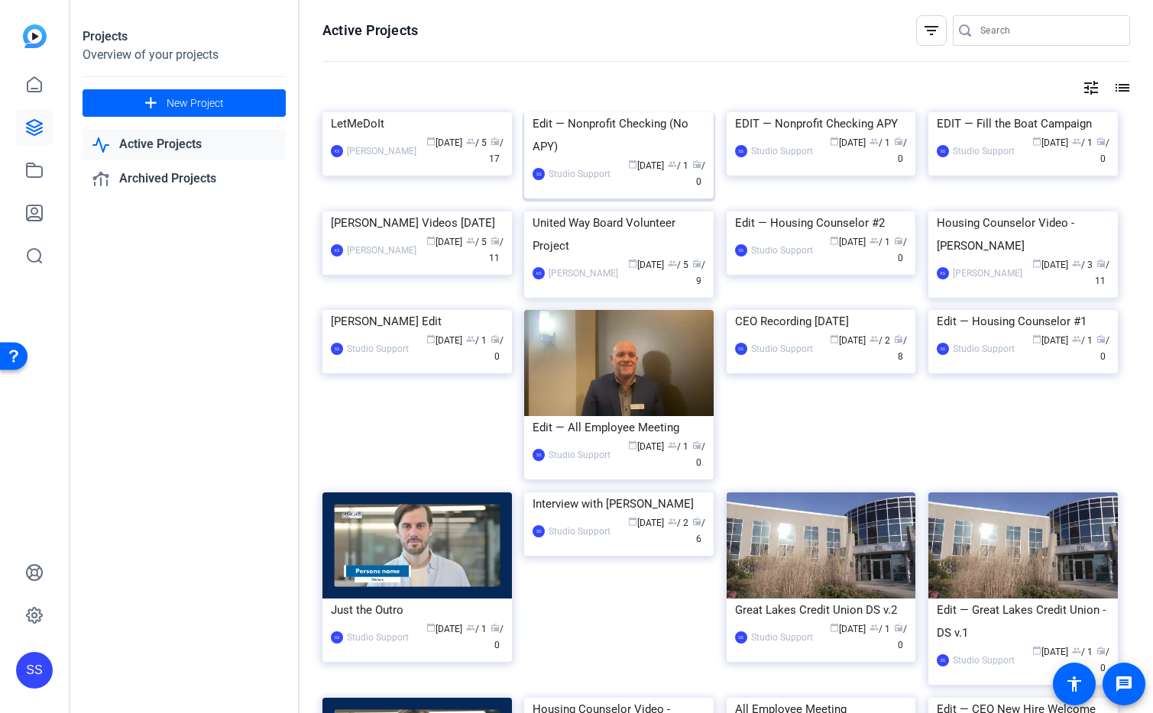
click at [637, 112] on img at bounding box center [618, 112] width 189 height 0
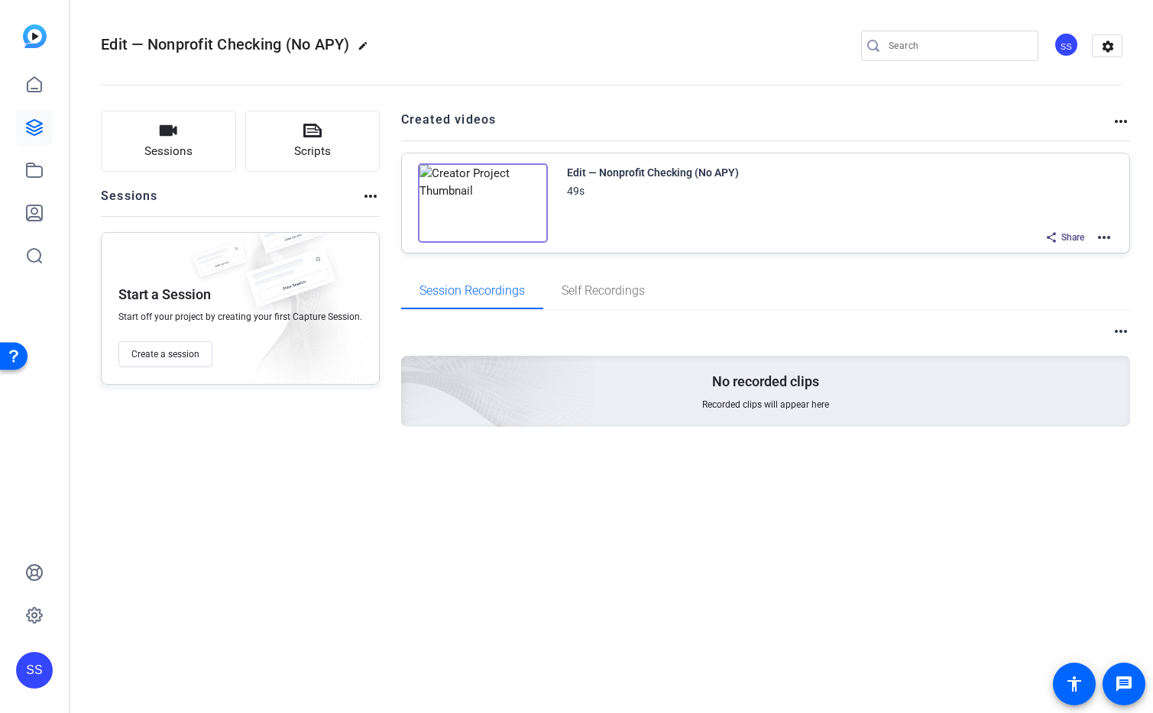
click at [1108, 241] on mat-icon "more_horiz" at bounding box center [1104, 237] width 18 height 18
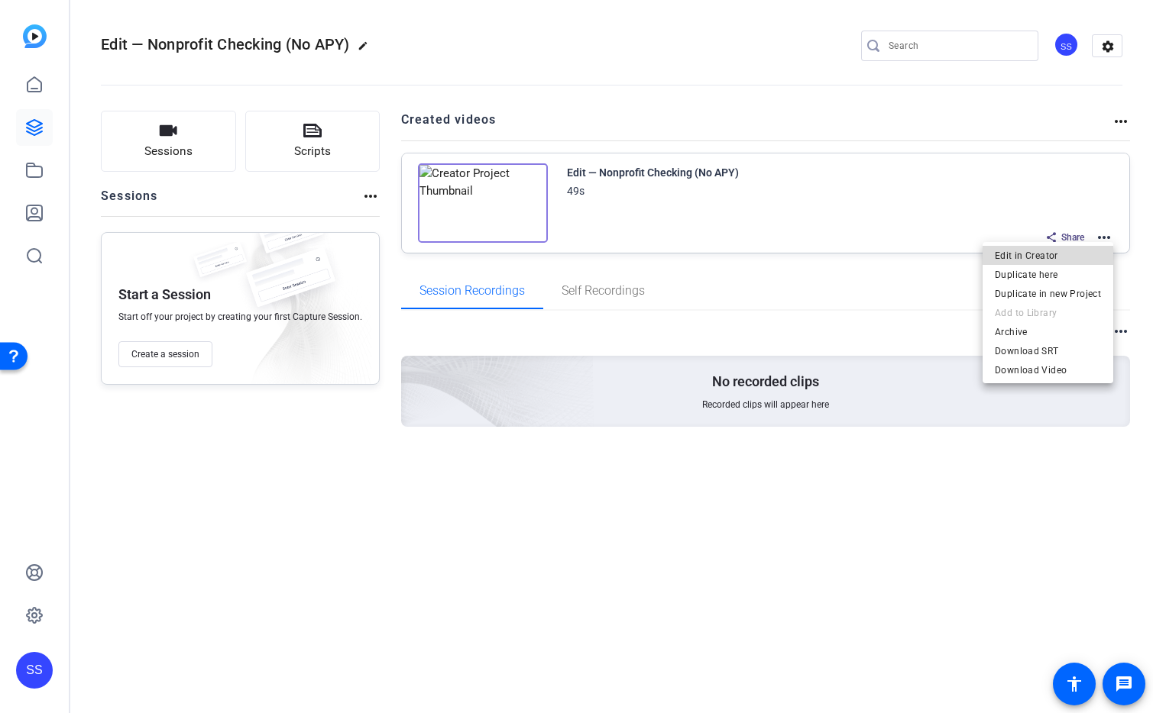
click at [1101, 251] on link "Edit in Creator" at bounding box center [1047, 255] width 131 height 19
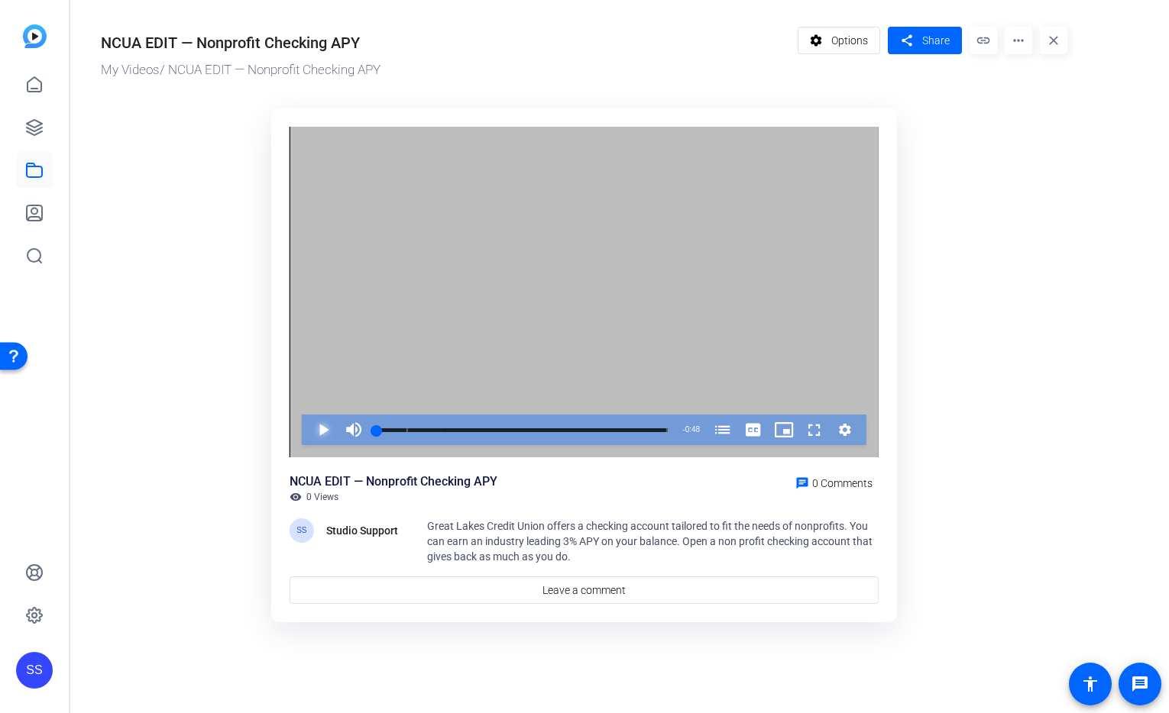
click at [308, 423] on span "Video Player" at bounding box center [308, 430] width 0 height 31
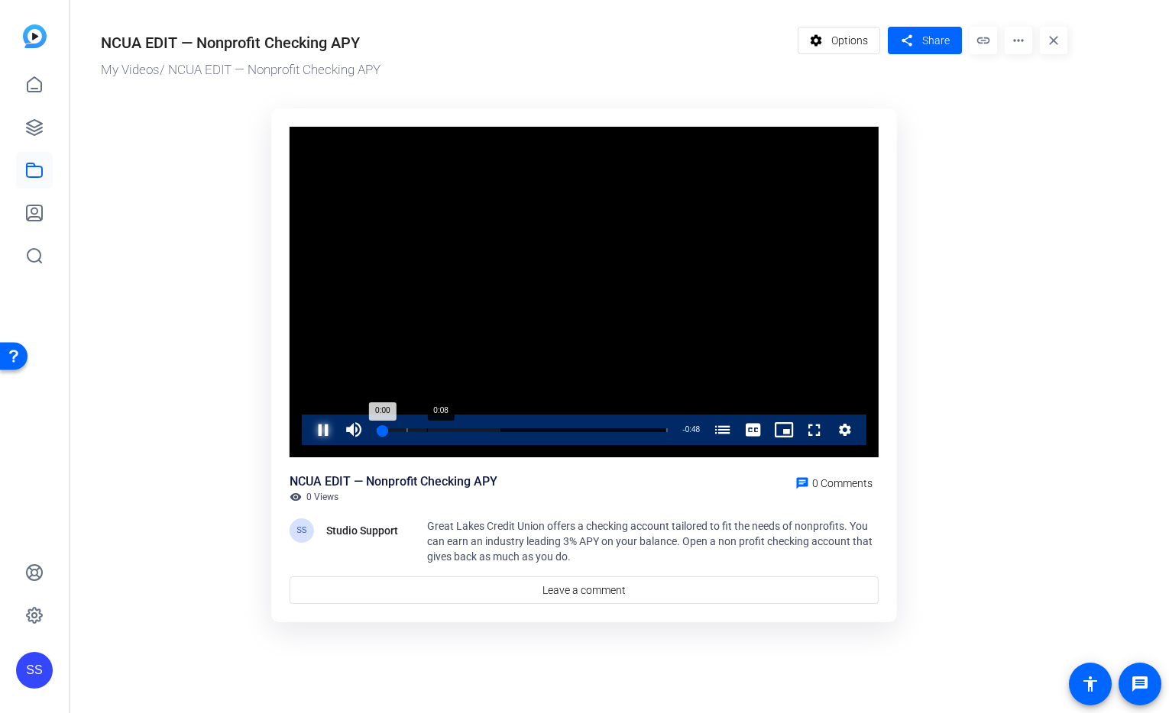
click at [426, 423] on div "Loaded : 42.52% 0:08 0:00 Non-Profit Checking Account (00:05)" at bounding box center [522, 430] width 306 height 31
click at [490, 429] on div "Loaded : 42.52% 0:18 0:09 Non-Profit Checking Account (00:05)" at bounding box center [522, 431] width 291 height 4
click at [533, 438] on div "Progress Bar" at bounding box center [522, 441] width 291 height 12
click at [560, 442] on div "Progress Bar" at bounding box center [522, 441] width 291 height 12
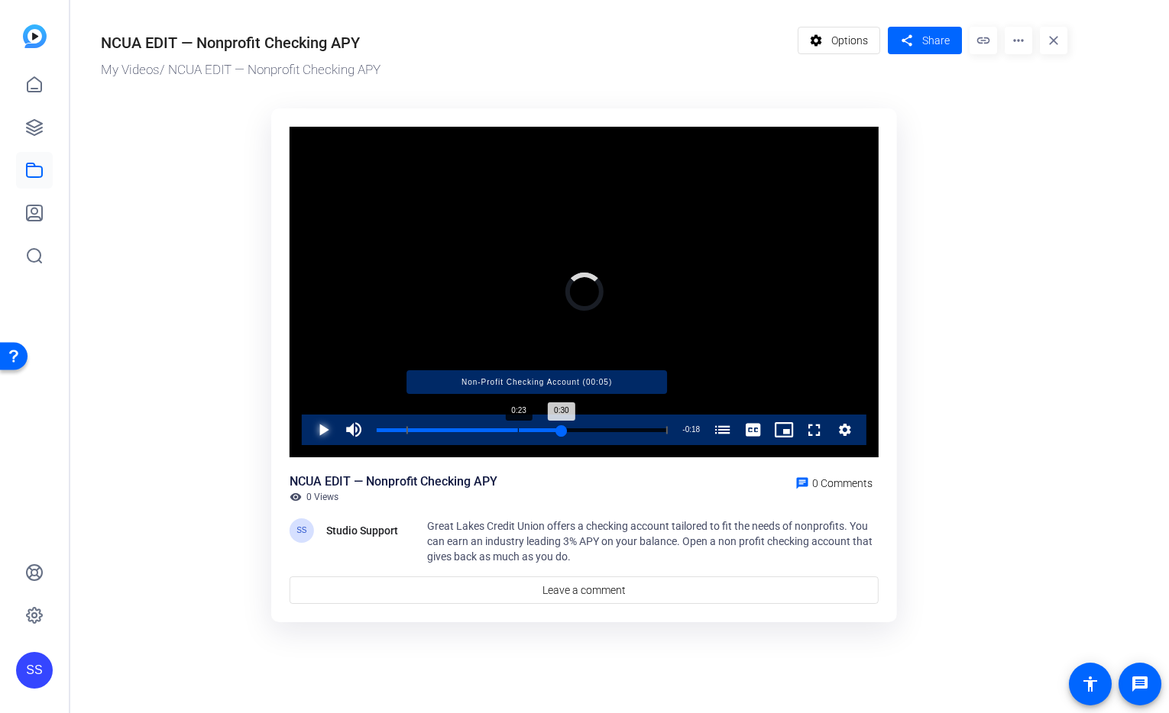
drag, startPoint x: 570, startPoint y: 429, endPoint x: 517, endPoint y: 432, distance: 52.8
click at [517, 432] on div "Loaded : 0.00% 0:23 0:30 Non-Profit Checking Account (00:05)" at bounding box center [522, 431] width 291 height 4
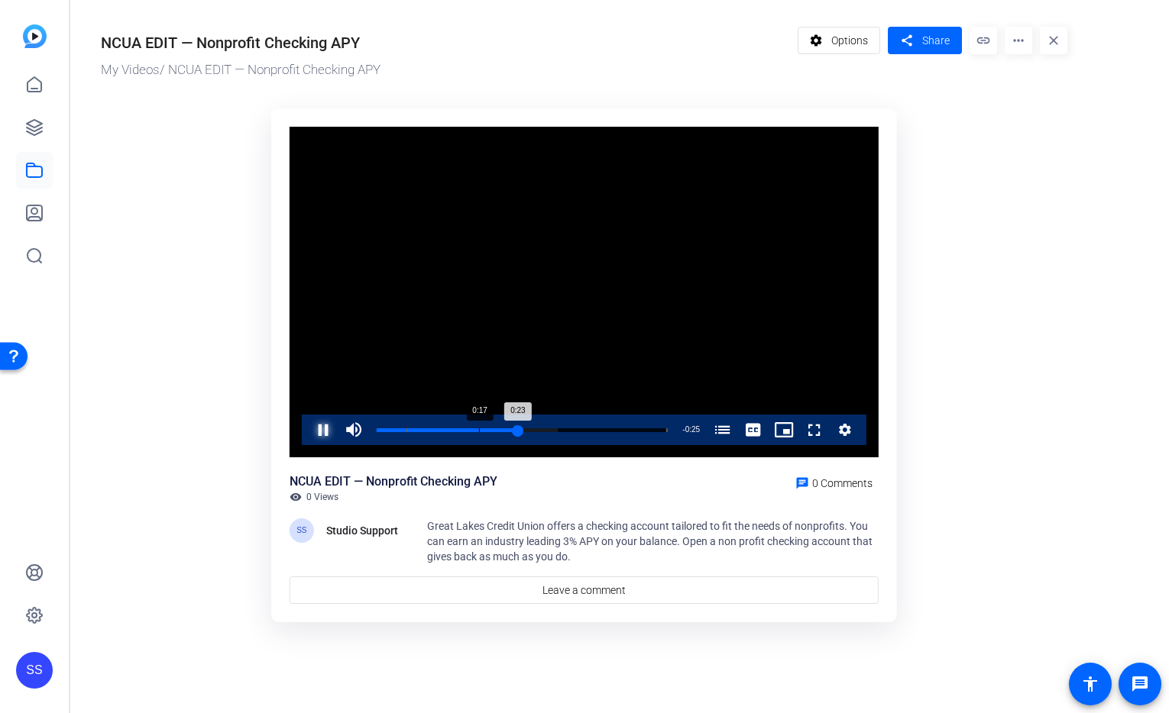
click at [484, 431] on div "Loaded : 62.18% 0:17 0:23 Non-Profit Checking Account (00:05)" at bounding box center [522, 431] width 291 height 4
click at [542, 425] on div "Loaded : 100.00% 0:27 0:19 Non-Profit Checking Account (00:05)" at bounding box center [522, 430] width 306 height 31
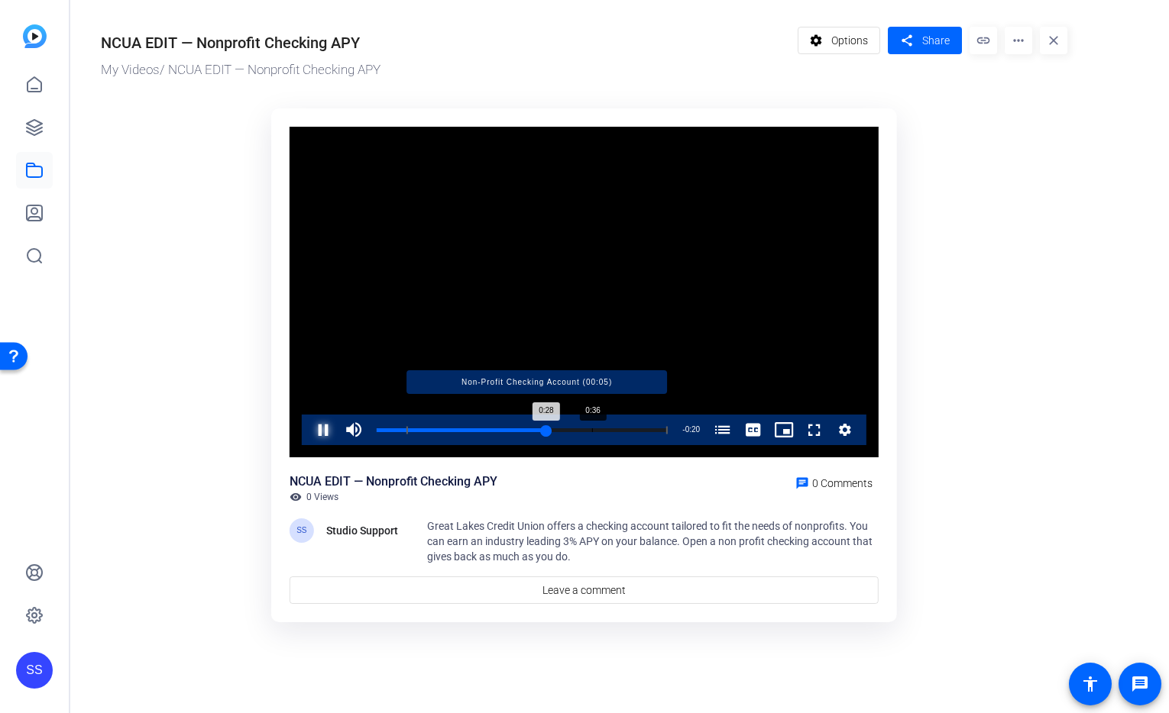
click at [591, 432] on div "Loaded : 100.00% 0:36 0:28 Non-Profit Checking Account (00:05)" at bounding box center [522, 431] width 291 height 4
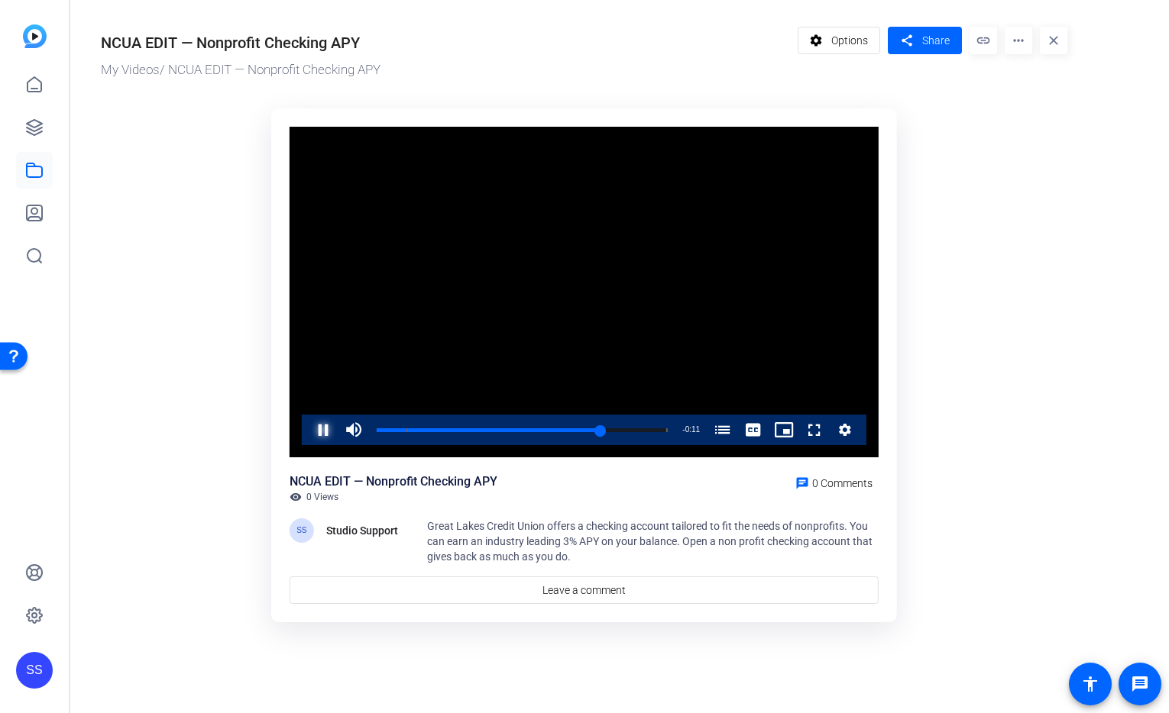
click at [308, 428] on span "Video Player" at bounding box center [308, 430] width 0 height 31
click at [30, 134] on icon at bounding box center [34, 127] width 15 height 15
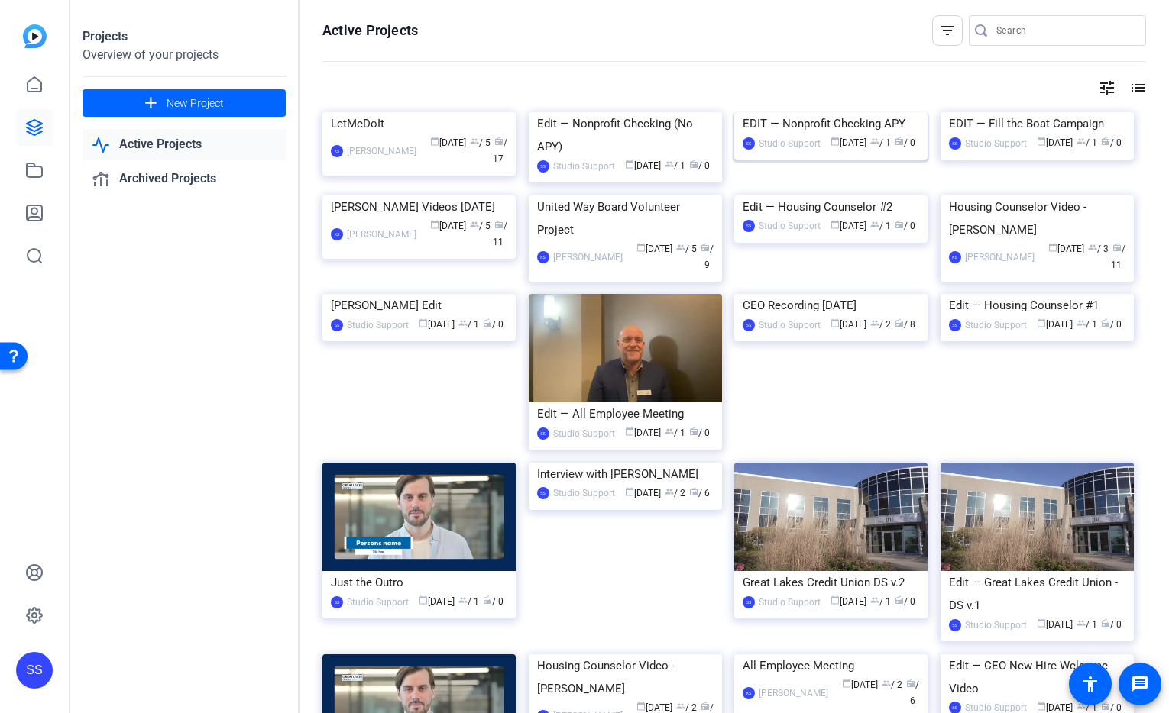
click at [856, 112] on img at bounding box center [830, 112] width 193 height 0
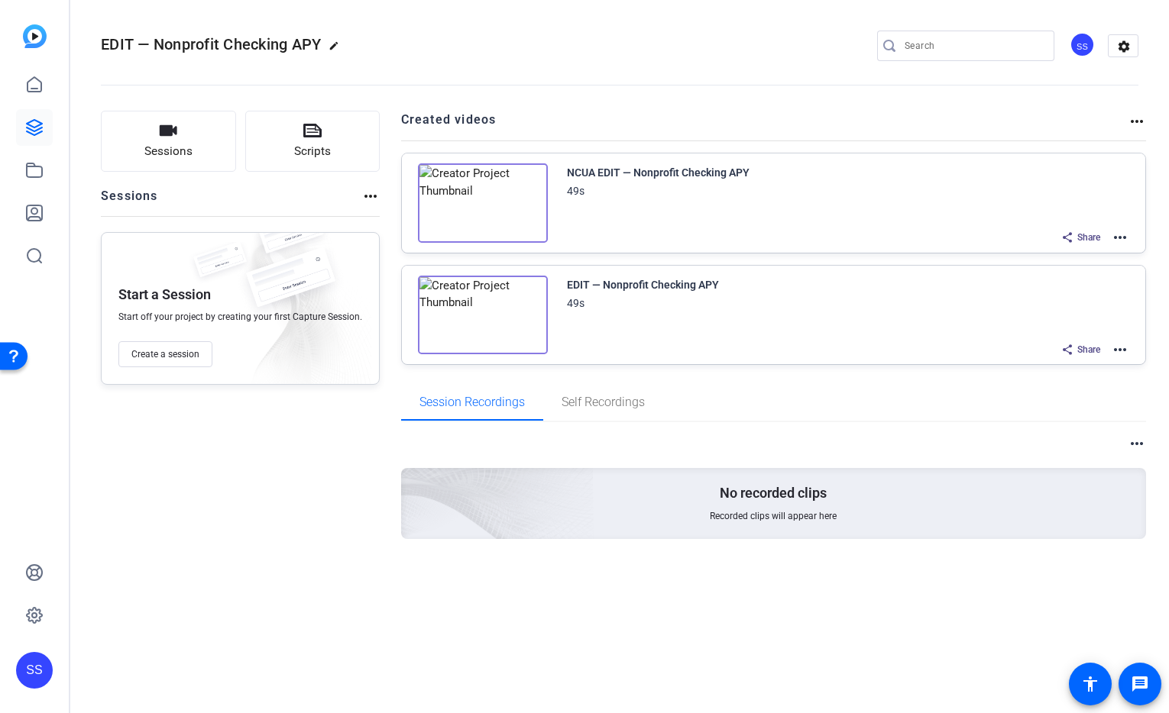
click at [1118, 235] on mat-icon "more_horiz" at bounding box center [1120, 237] width 18 height 18
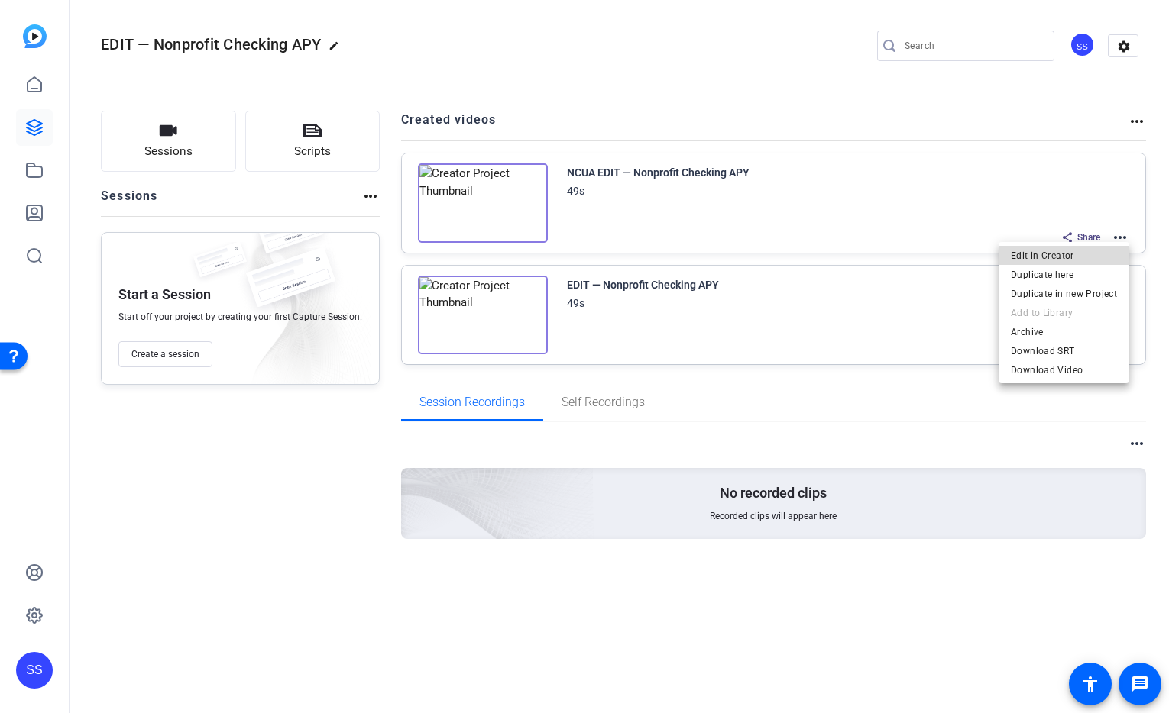
click at [1084, 257] on span "Edit in Creator" at bounding box center [1064, 256] width 106 height 18
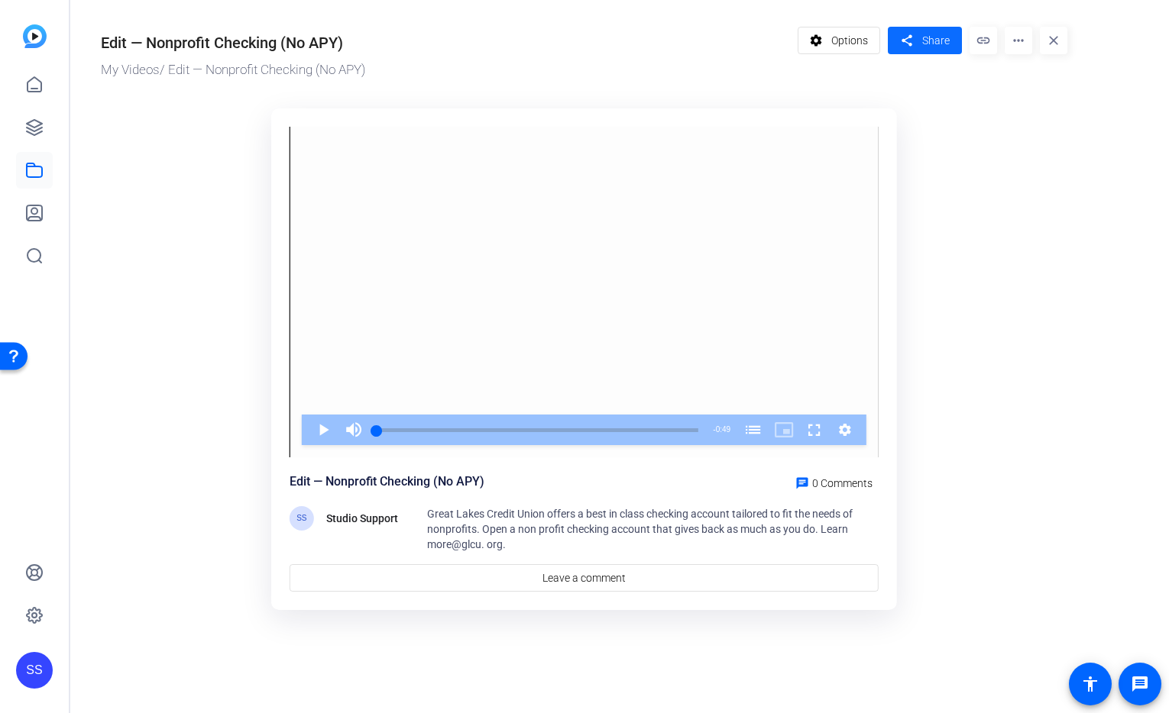
click at [917, 38] on span at bounding box center [925, 40] width 74 height 37
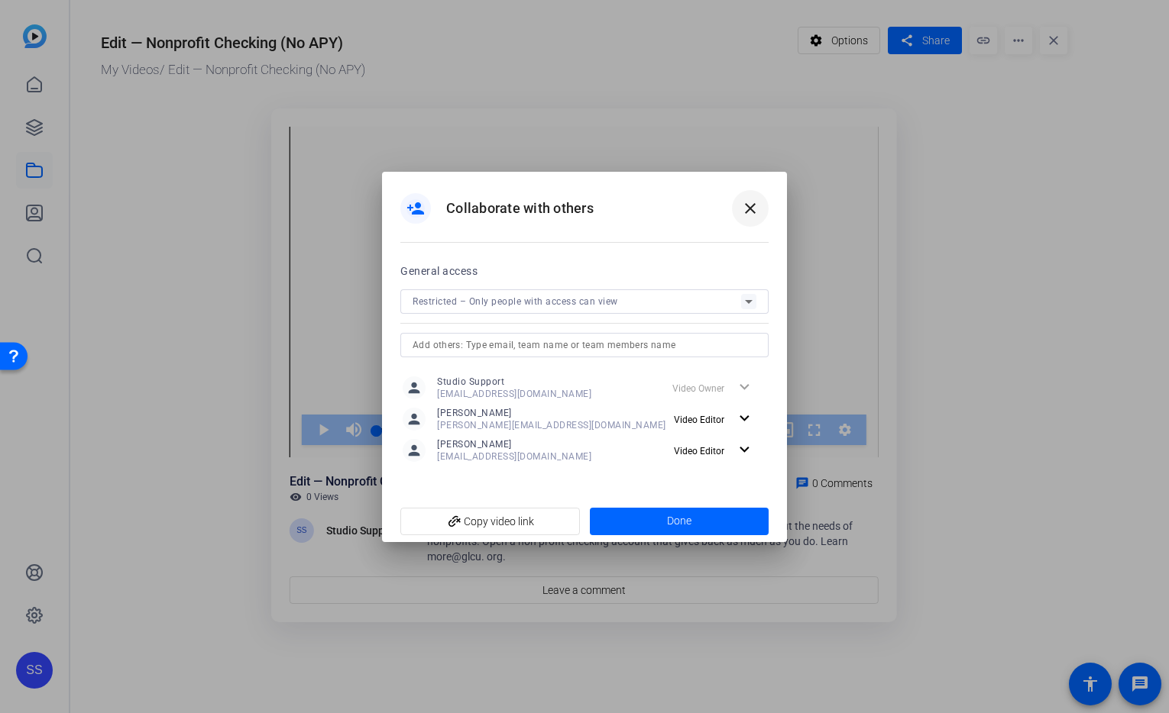
click at [754, 205] on mat-icon "close" at bounding box center [750, 208] width 18 height 18
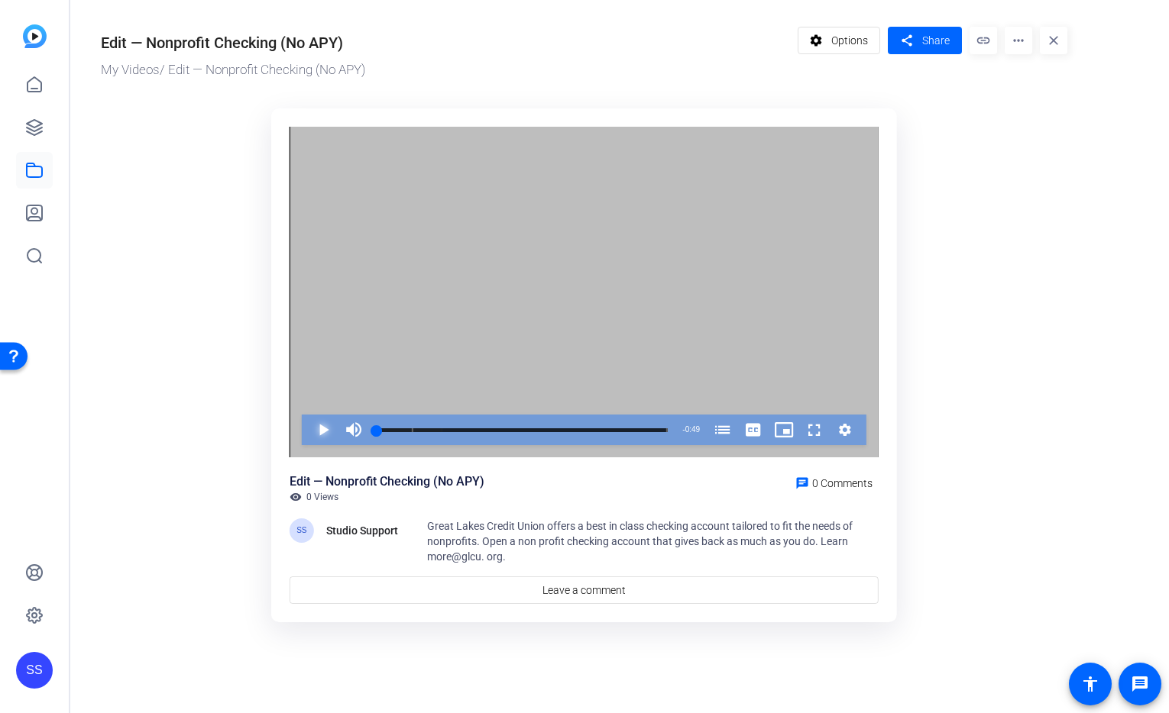
click at [308, 432] on span "Video Player" at bounding box center [308, 430] width 0 height 31
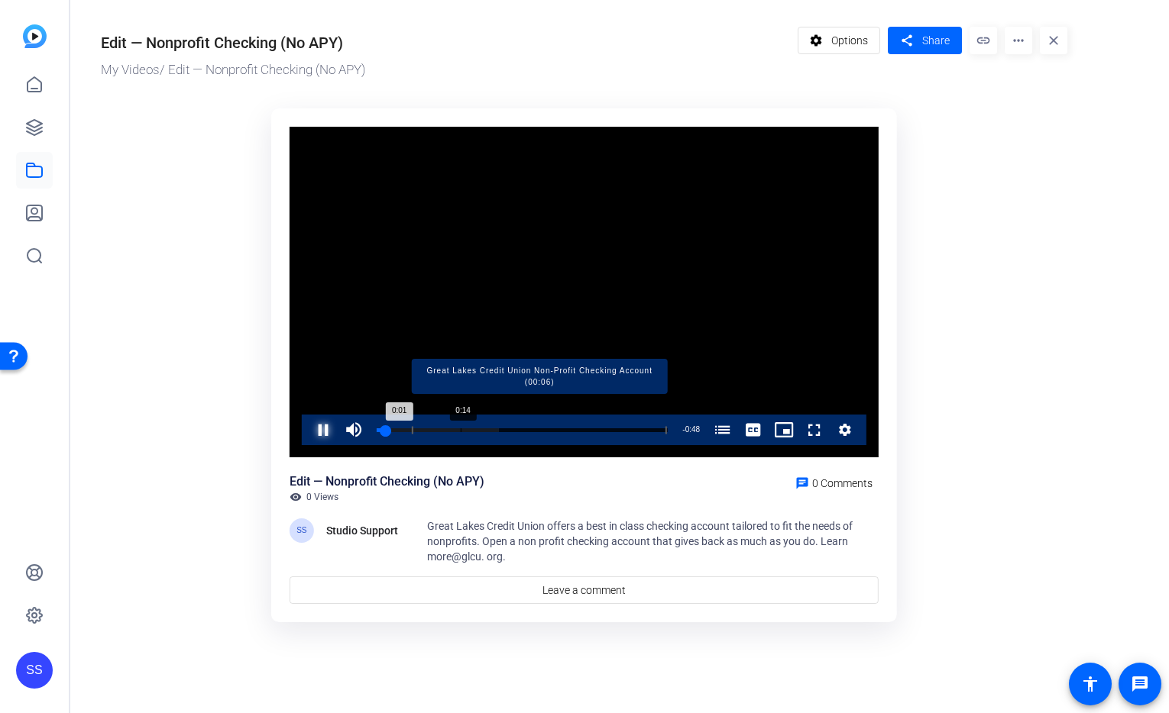
click at [461, 429] on div "Loaded : 42.06% 0:14 0:01 Great Lakes Credit Union Non-Profit Checking Account …" at bounding box center [522, 431] width 291 height 4
click at [544, 430] on div "Loaded : 61.53% 0:28 0:16 Great Lakes Credit Union Non-Profit Checking Account …" at bounding box center [522, 431] width 291 height 4
click at [567, 429] on div "Loaded : 100.00% 0:32 0:32 Great Lakes Credit Union Non-Profit Checking Account…" at bounding box center [522, 431] width 291 height 4
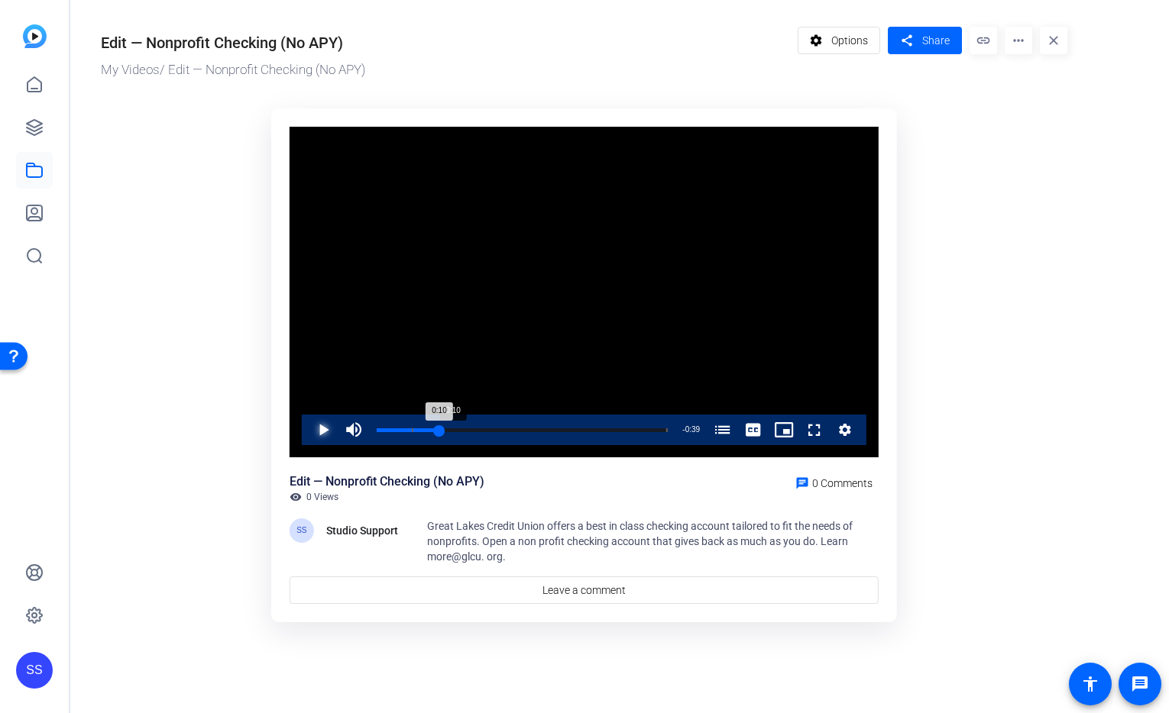
click at [438, 424] on div "Loaded : 100.00% 0:10 0:10 Great Lakes Credit Union Non-Profit Checking Account…" at bounding box center [522, 430] width 306 height 31
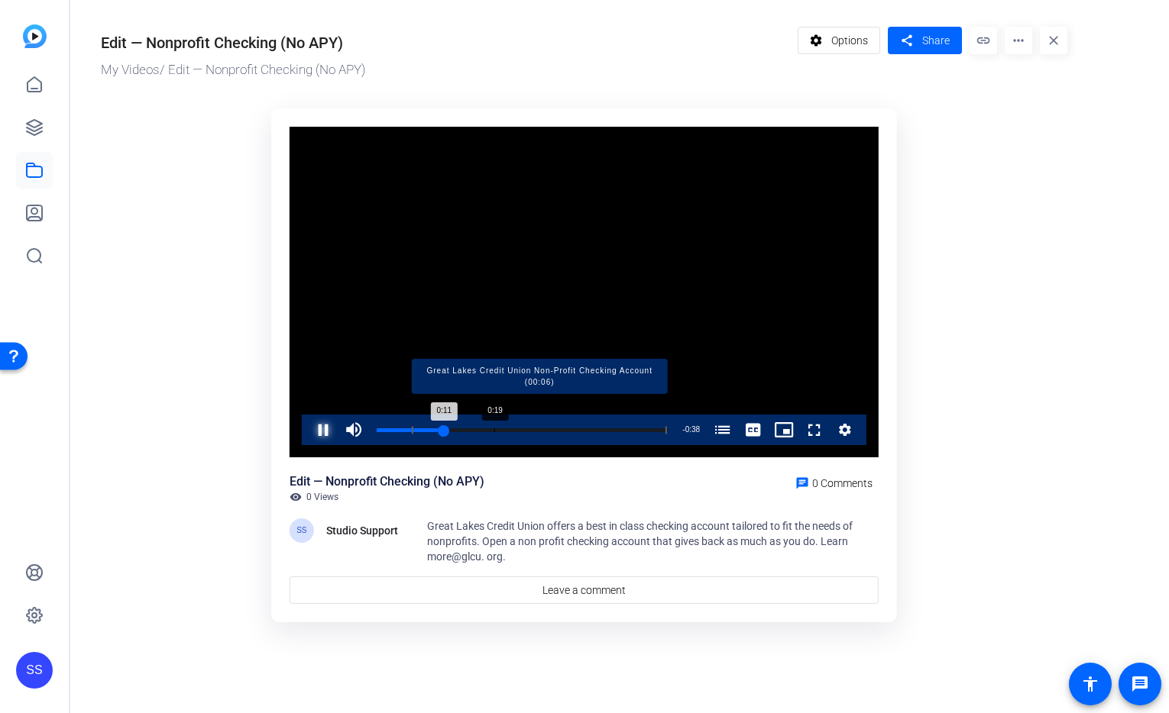
click at [495, 429] on div "Loaded : 100.00% 0:19 0:11 Great Lakes Credit Union Non-Profit Checking Account…" at bounding box center [522, 431] width 291 height 4
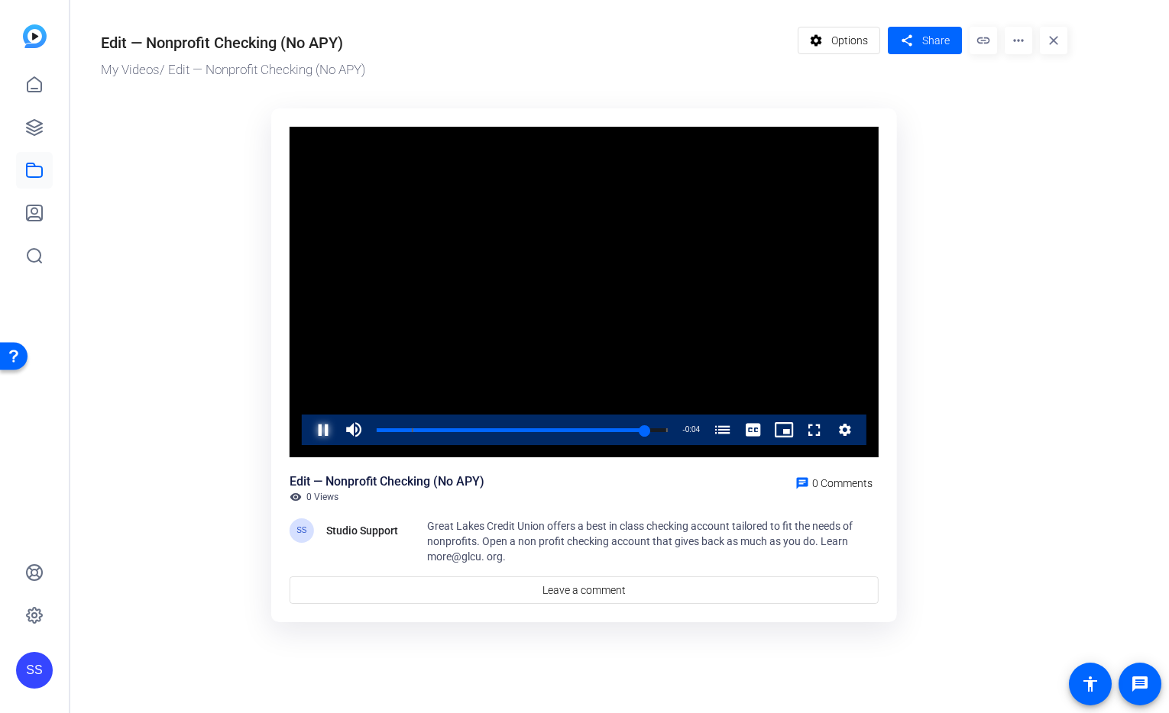
click at [308, 427] on span "Video Player" at bounding box center [308, 430] width 0 height 31
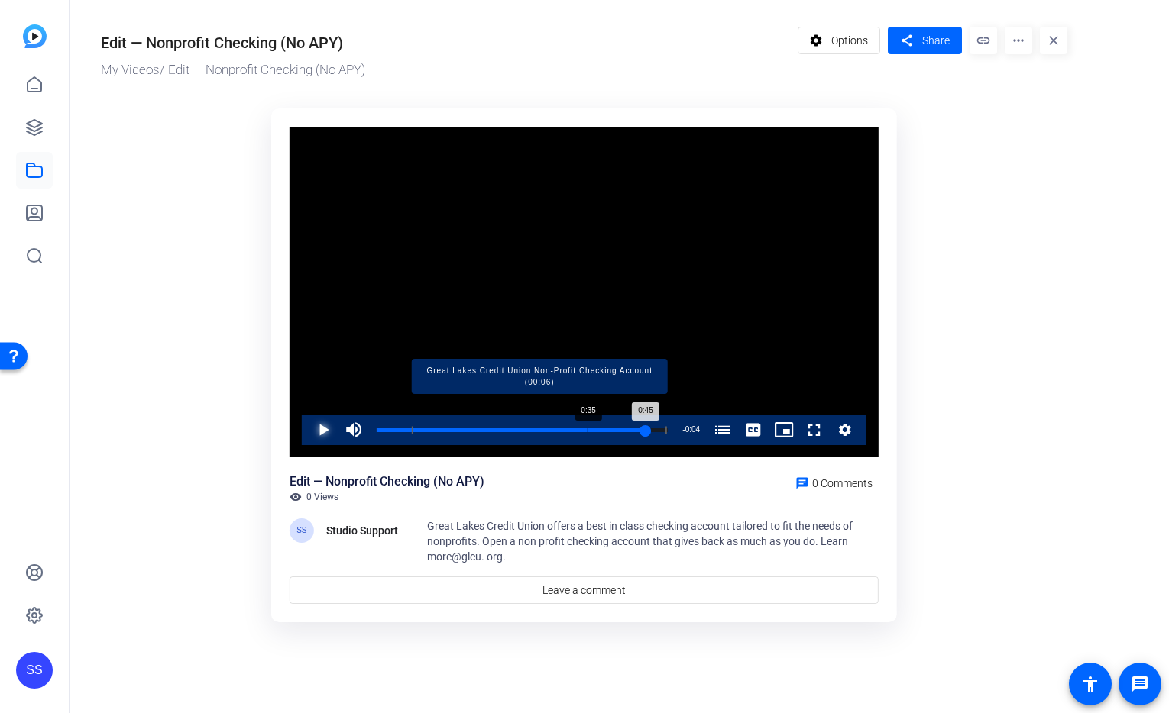
click at [586, 429] on div "Loaded : 100.00% 0:35 0:45 Great Lakes Credit Union Non-Profit Checking Account…" at bounding box center [522, 431] width 291 height 4
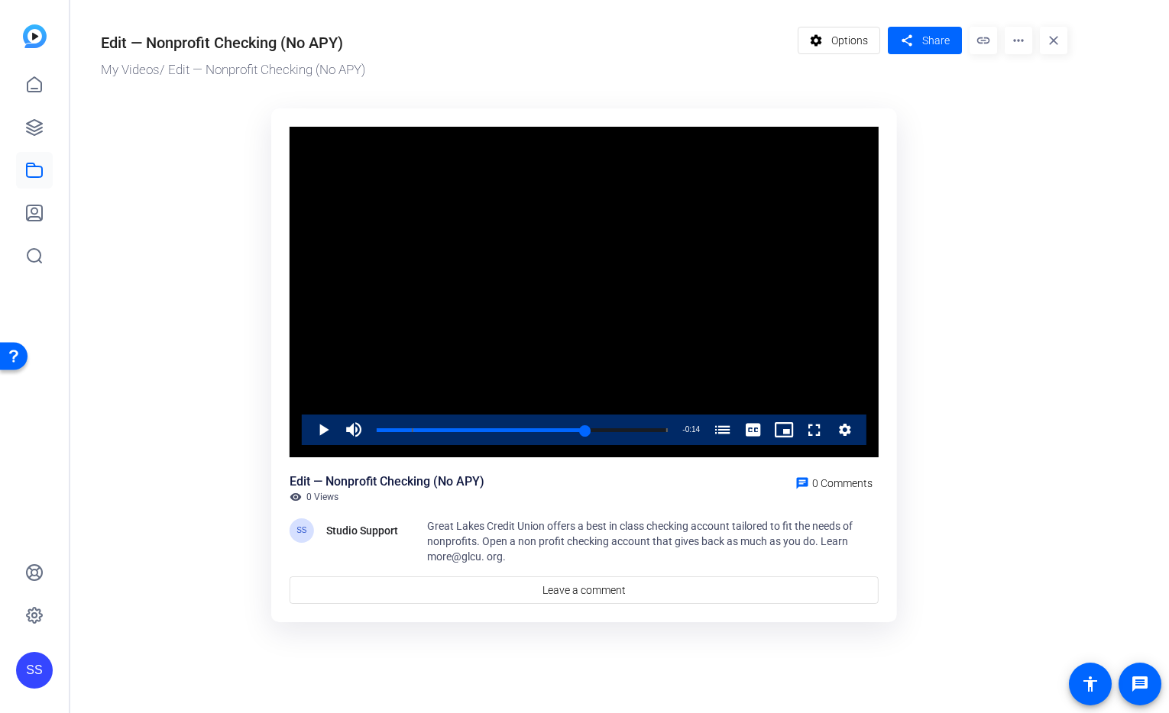
click at [1108, 126] on or-hosting-video-details "Edit — Nonprofit Checking (No APY) My Videos / Edit — Nonprofit Checking (No AP…" at bounding box center [615, 322] width 1091 height 645
click at [29, 678] on div "SS" at bounding box center [34, 670] width 37 height 37
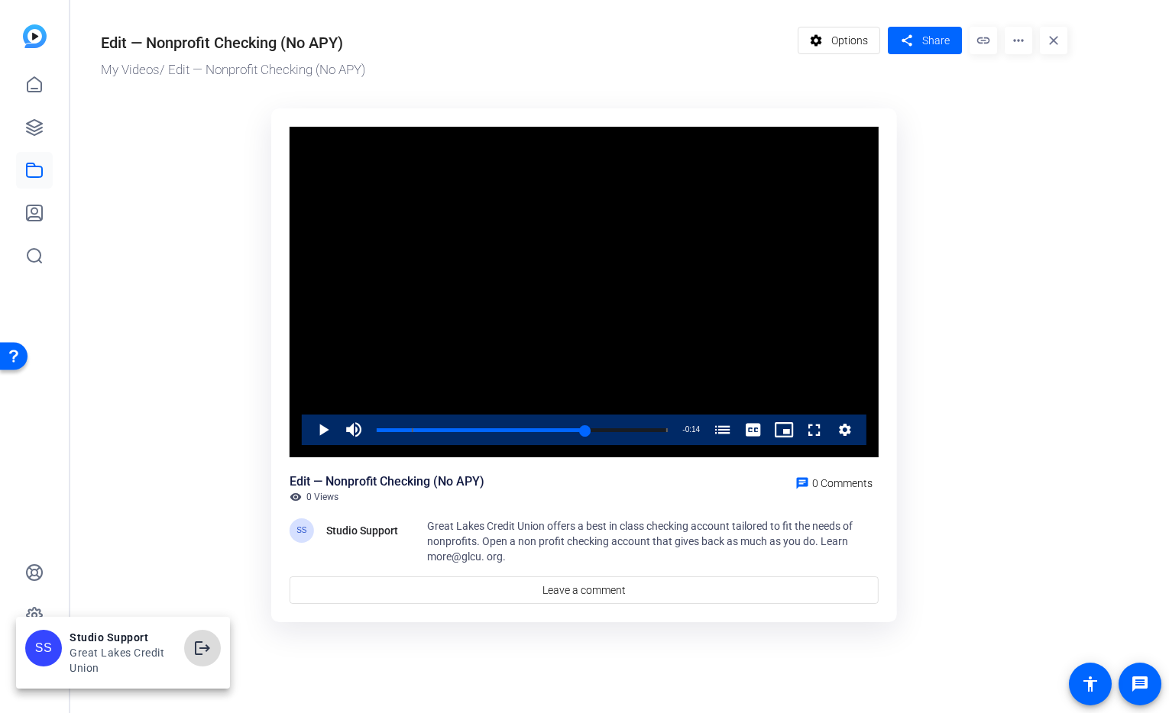
click at [208, 646] on mat-icon "logout" at bounding box center [202, 648] width 18 height 18
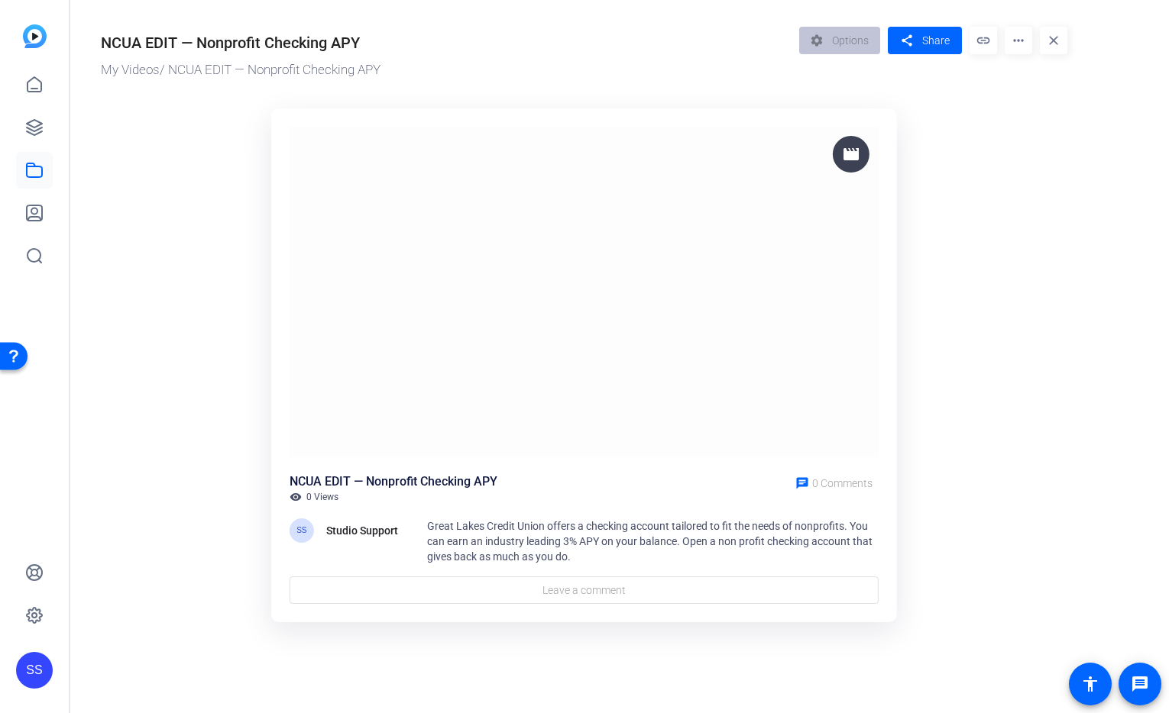
click at [1059, 235] on ktd-grid "movie NCUA EDIT — Nonprofit Checking APY visibility 0 Views chat 0 Comments SS …" at bounding box center [584, 366] width 966 height 535
click at [935, 44] on span "Share" at bounding box center [935, 41] width 27 height 16
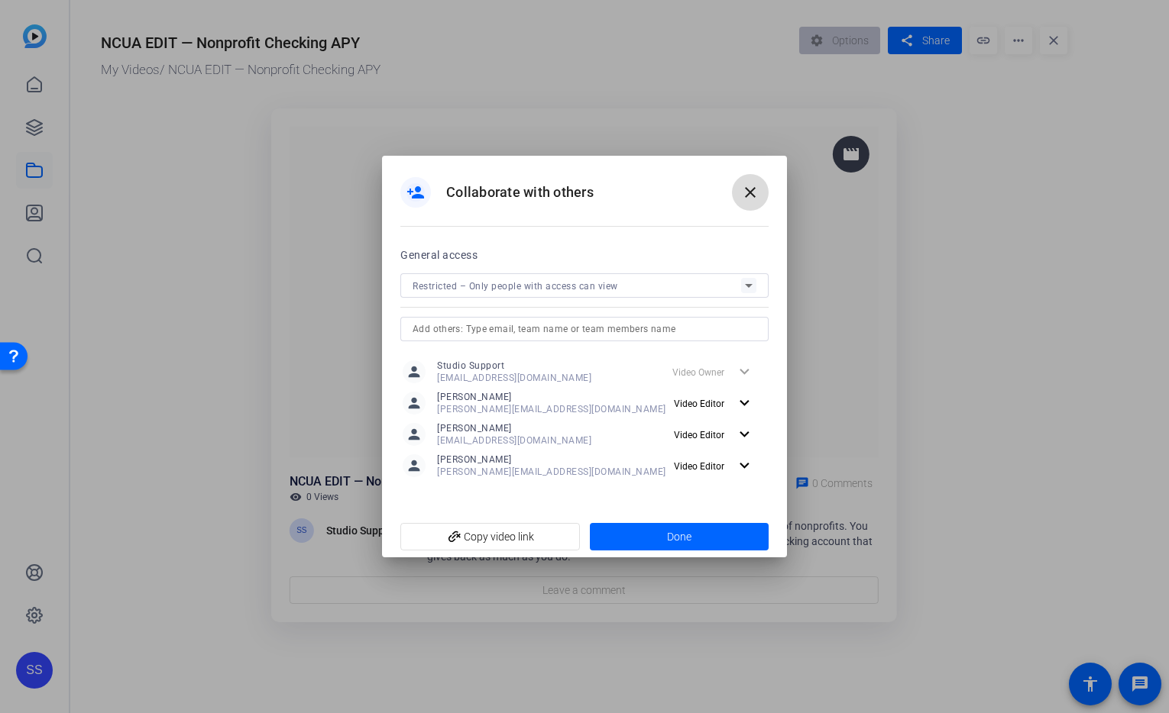
click at [759, 192] on mat-icon "close" at bounding box center [750, 192] width 18 height 18
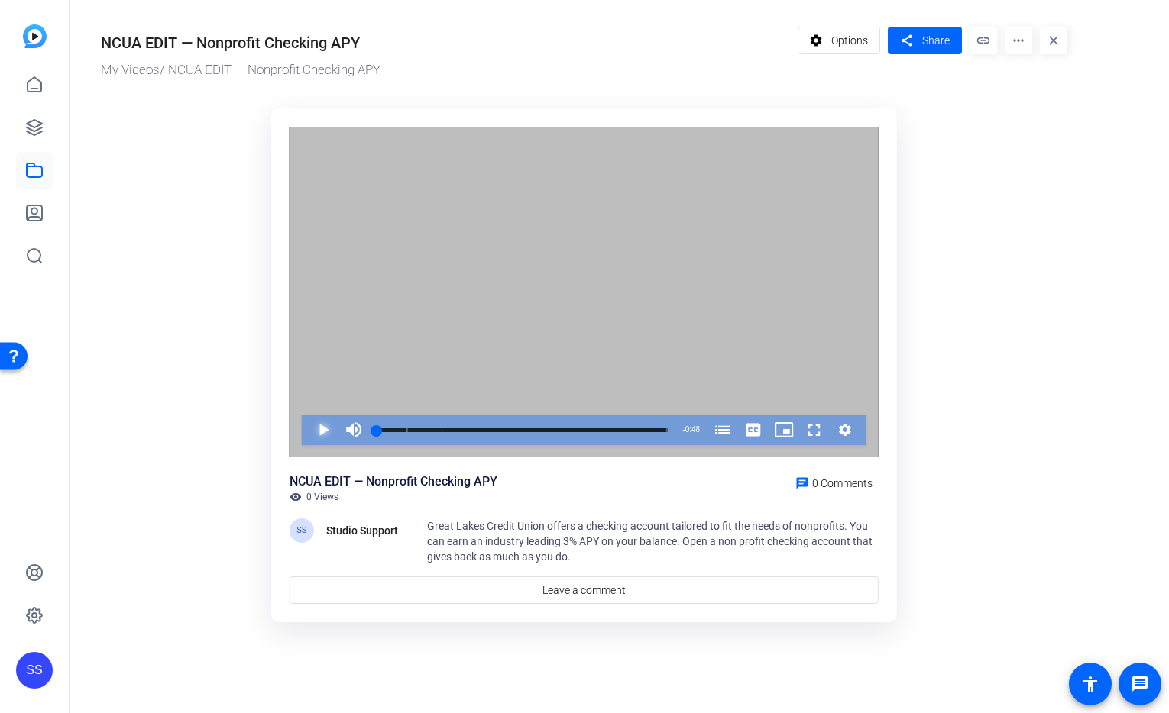
click at [308, 430] on span "Video Player" at bounding box center [308, 430] width 0 height 31
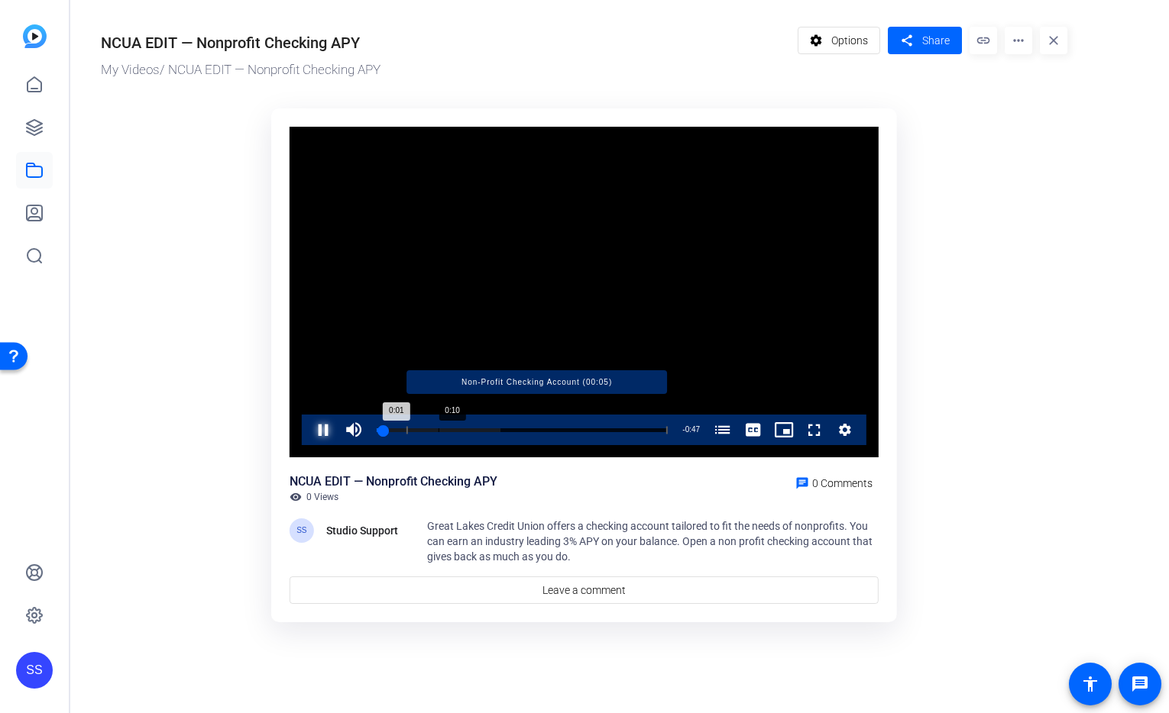
click at [438, 429] on div "Loaded : 42.52% 0:10 0:01 Non-Profit Checking Account (00:05)" at bounding box center [522, 431] width 291 height 4
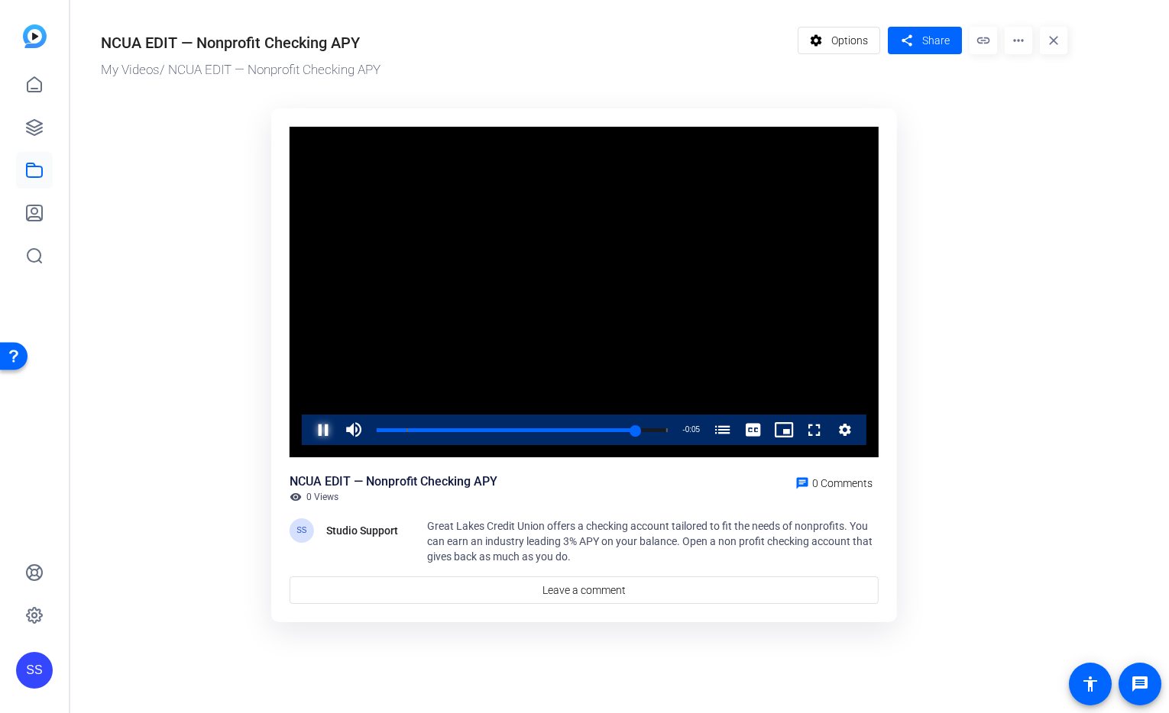
click at [308, 433] on span "Video Player" at bounding box center [308, 430] width 0 height 31
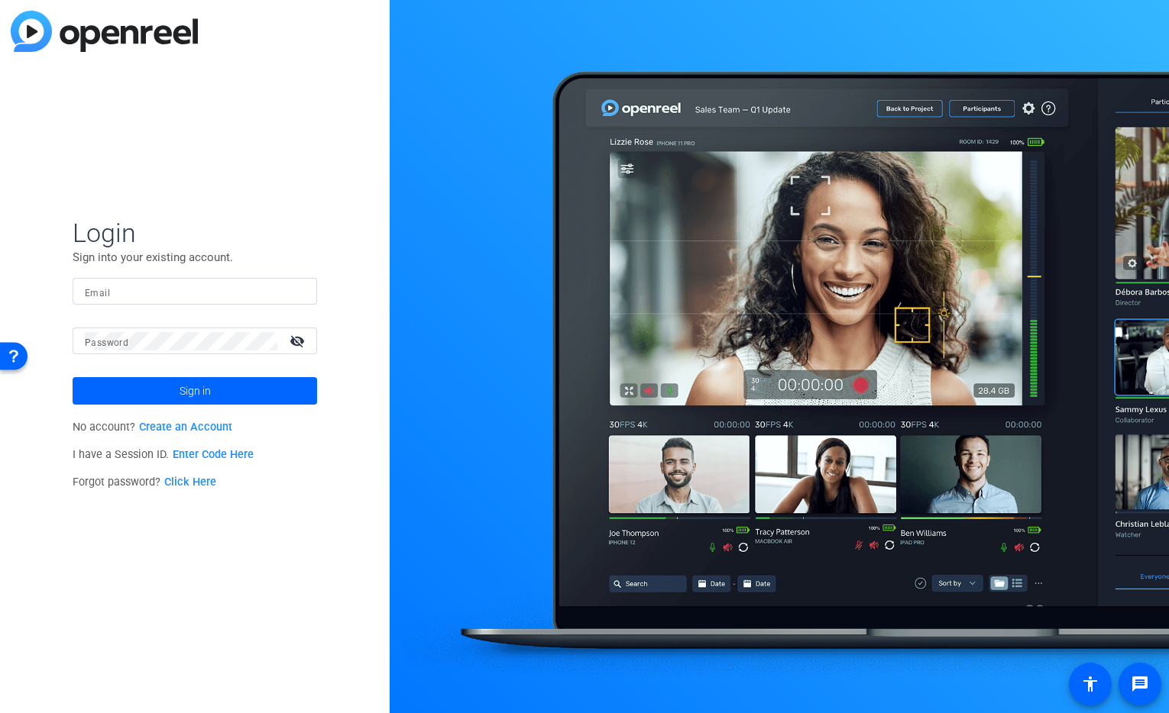
click at [181, 297] on input "Email" at bounding box center [195, 292] width 220 height 18
click at [292, 292] on img at bounding box center [291, 292] width 11 height 18
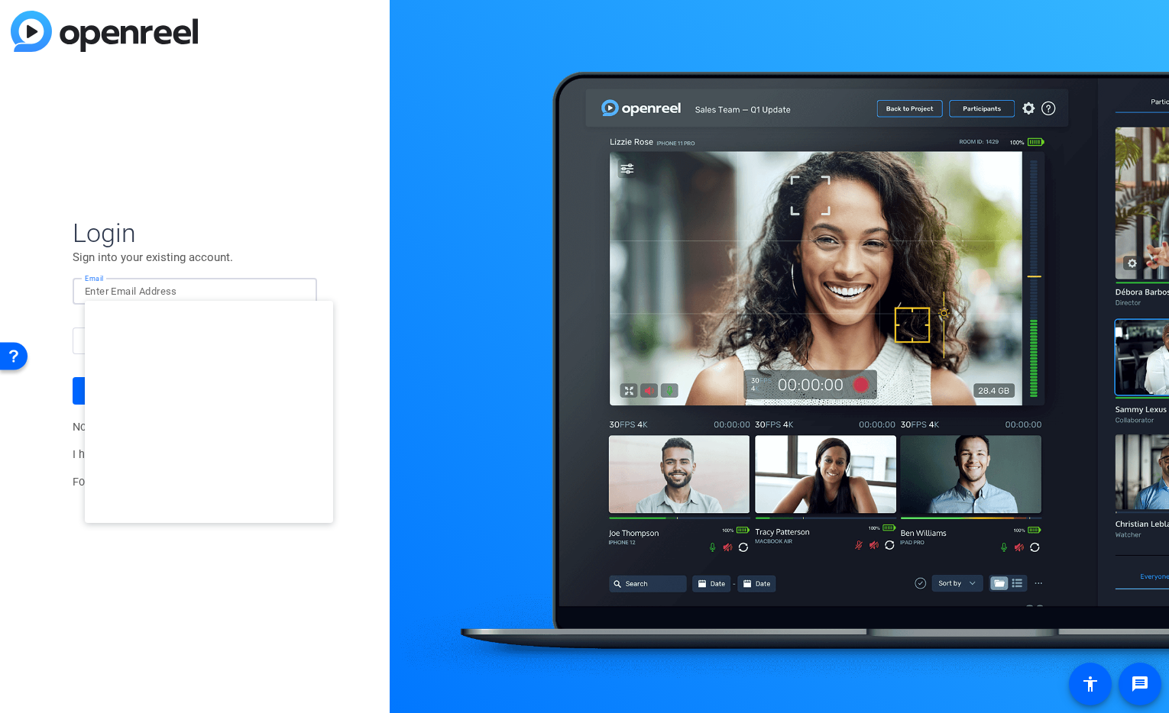
type input "[EMAIL_ADDRESS][DOMAIN_NAME]"
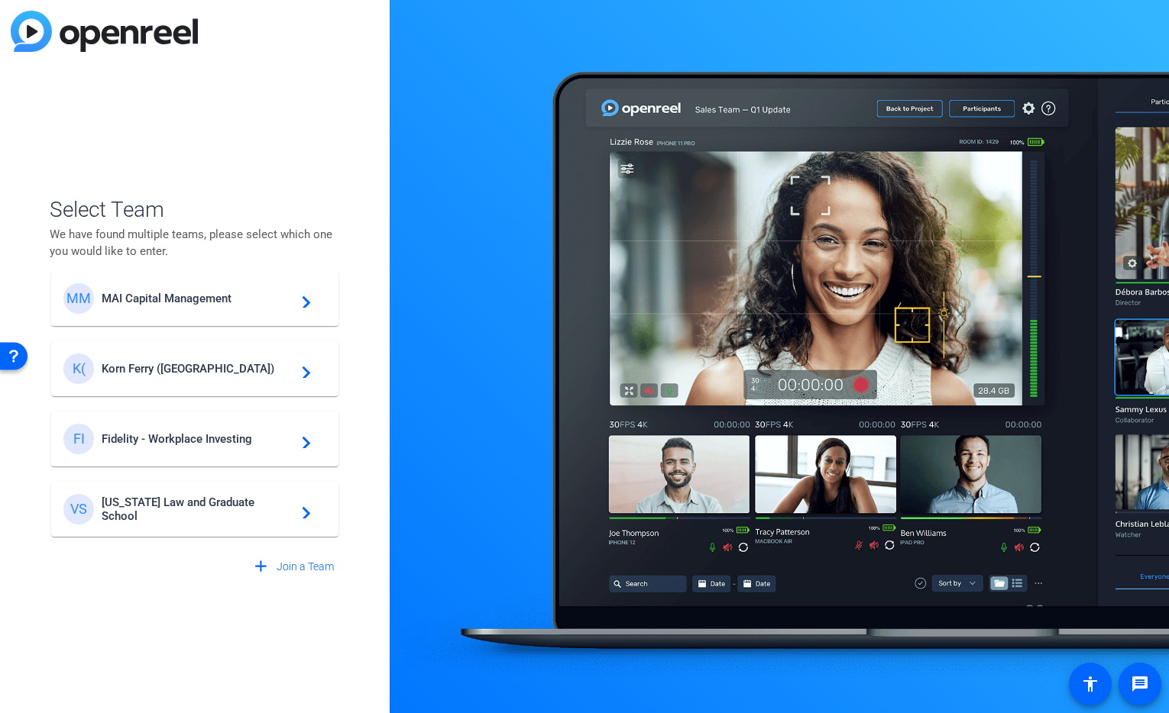
scroll to position [219, 0]
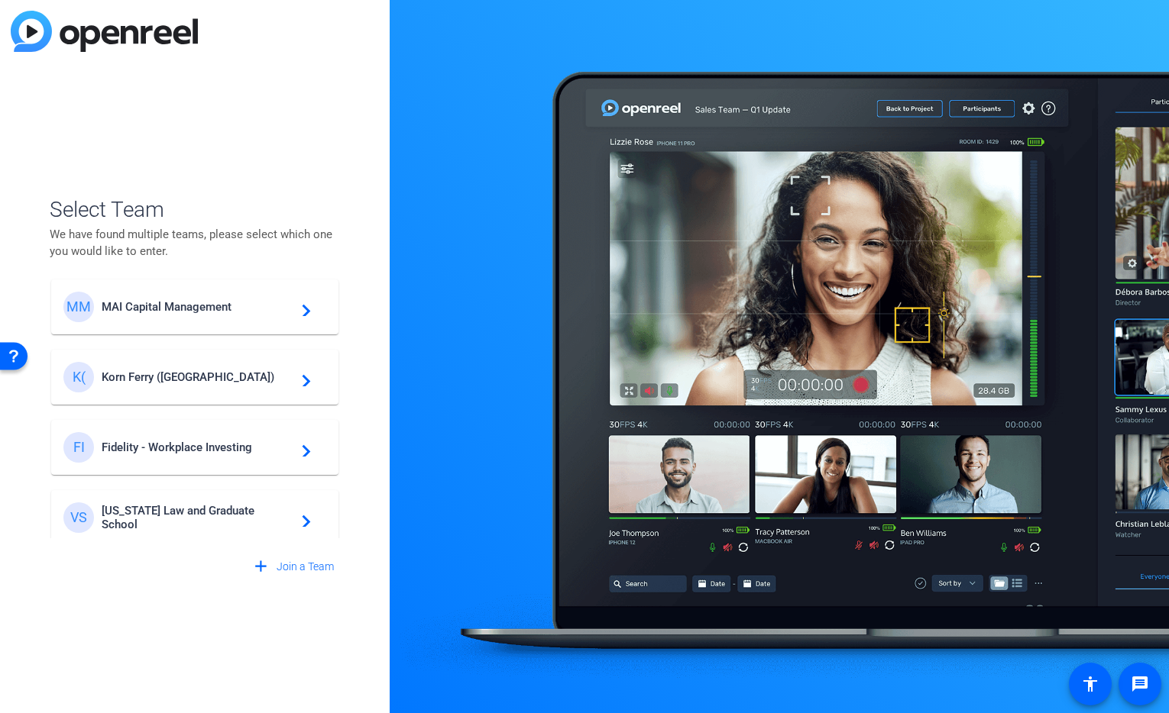
click at [157, 371] on span "Korn Ferry ([GEOGRAPHIC_DATA])" at bounding box center [197, 377] width 191 height 14
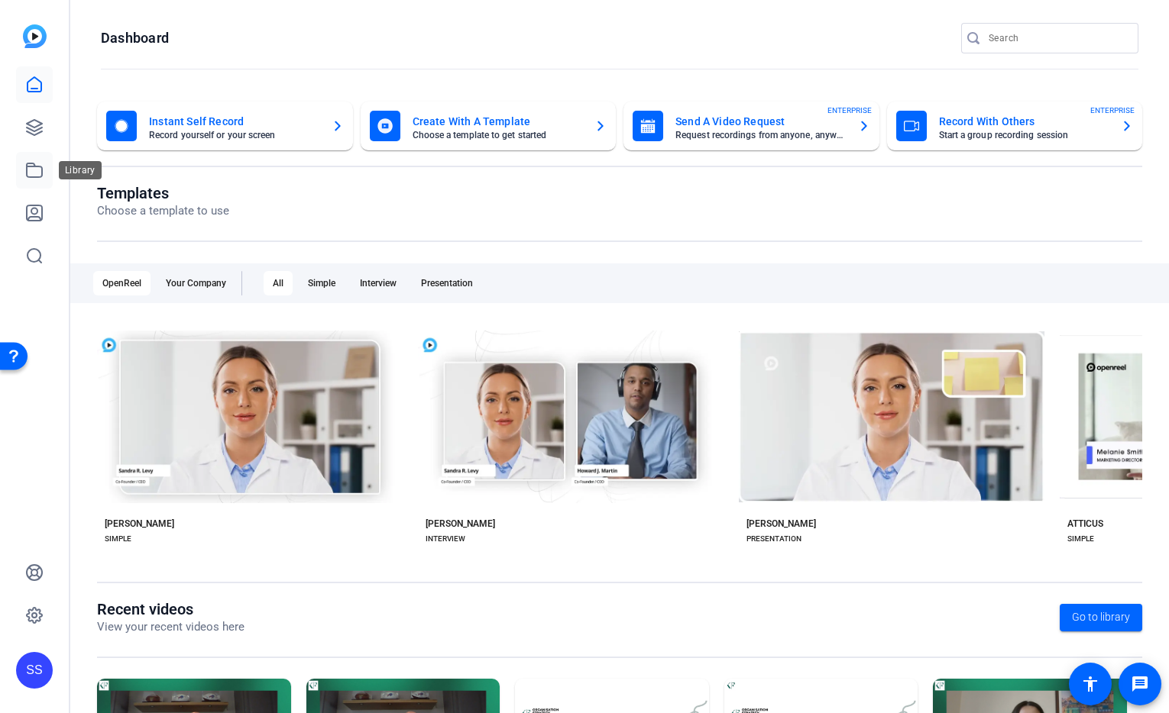
click at [27, 174] on icon at bounding box center [34, 170] width 15 height 14
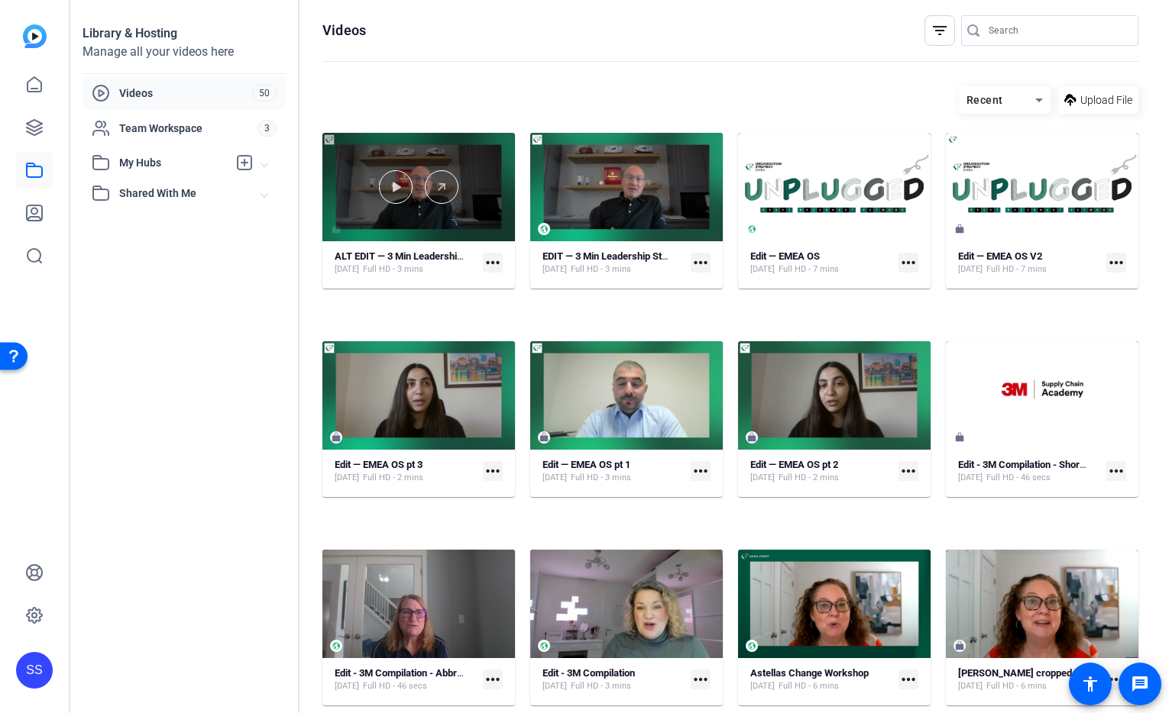
click at [358, 198] on div at bounding box center [418, 187] width 192 height 34
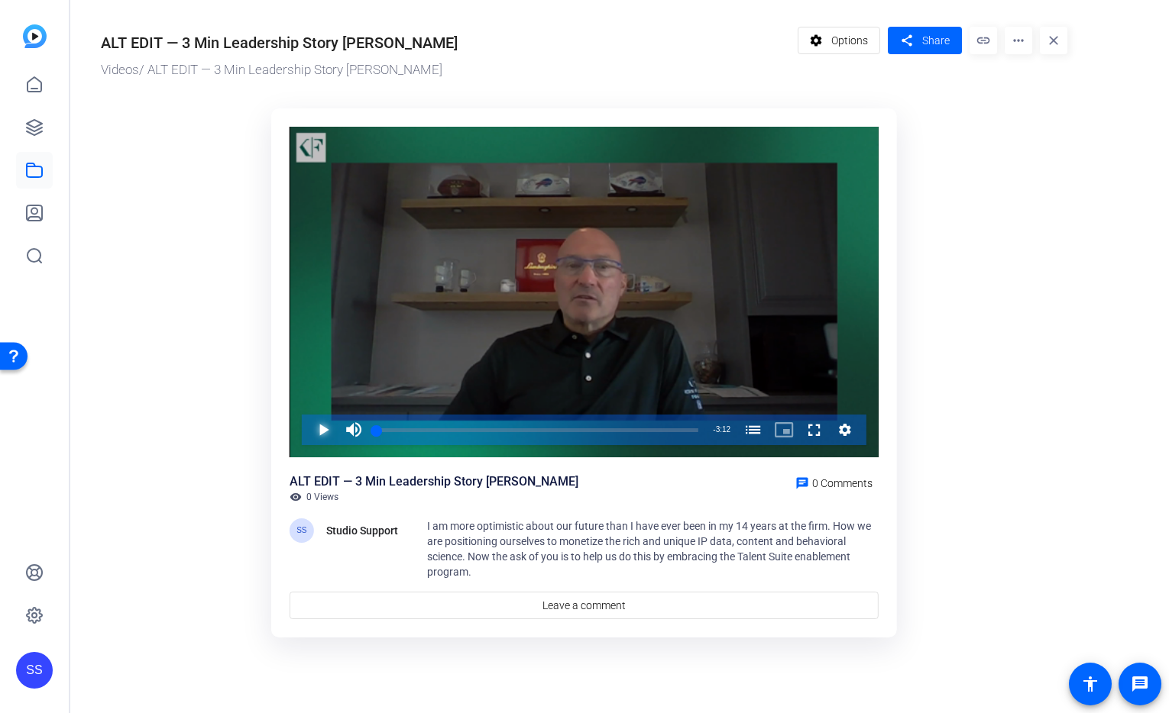
click at [308, 423] on span "Video Player" at bounding box center [308, 430] width 0 height 31
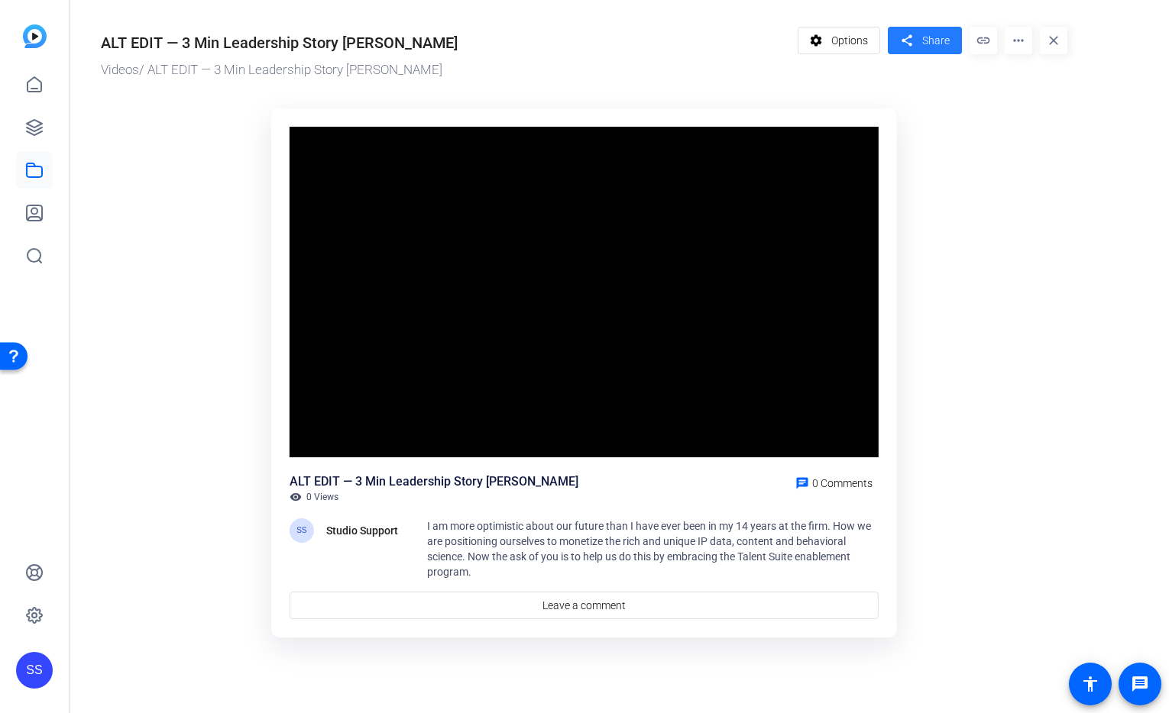
click at [927, 41] on span "Share" at bounding box center [935, 41] width 27 height 16
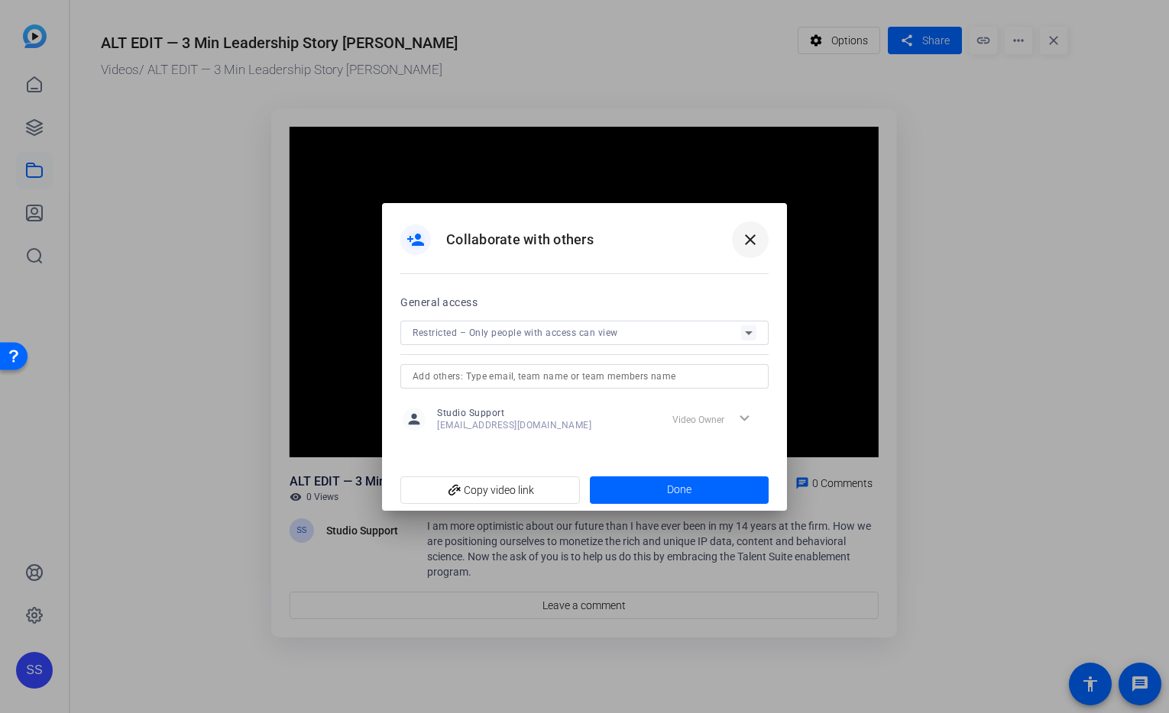
click at [752, 242] on mat-icon "close" at bounding box center [750, 240] width 18 height 18
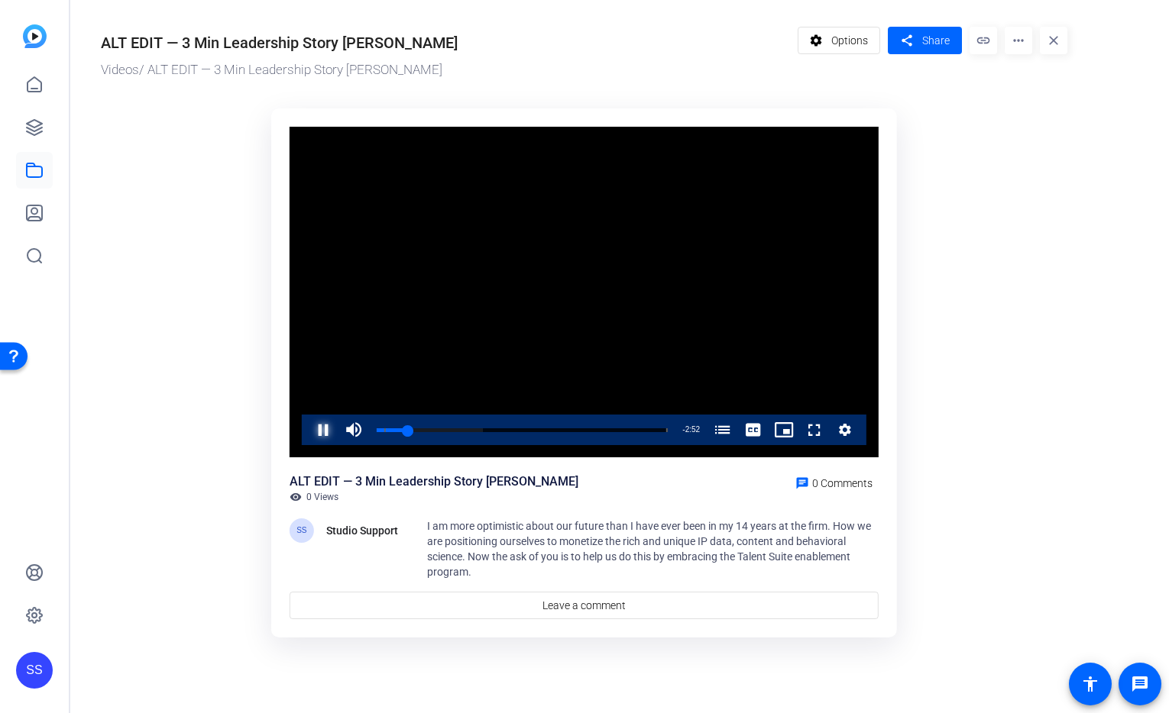
click at [308, 434] on span "Video Player" at bounding box center [308, 430] width 0 height 31
click at [917, 31] on span at bounding box center [925, 40] width 74 height 37
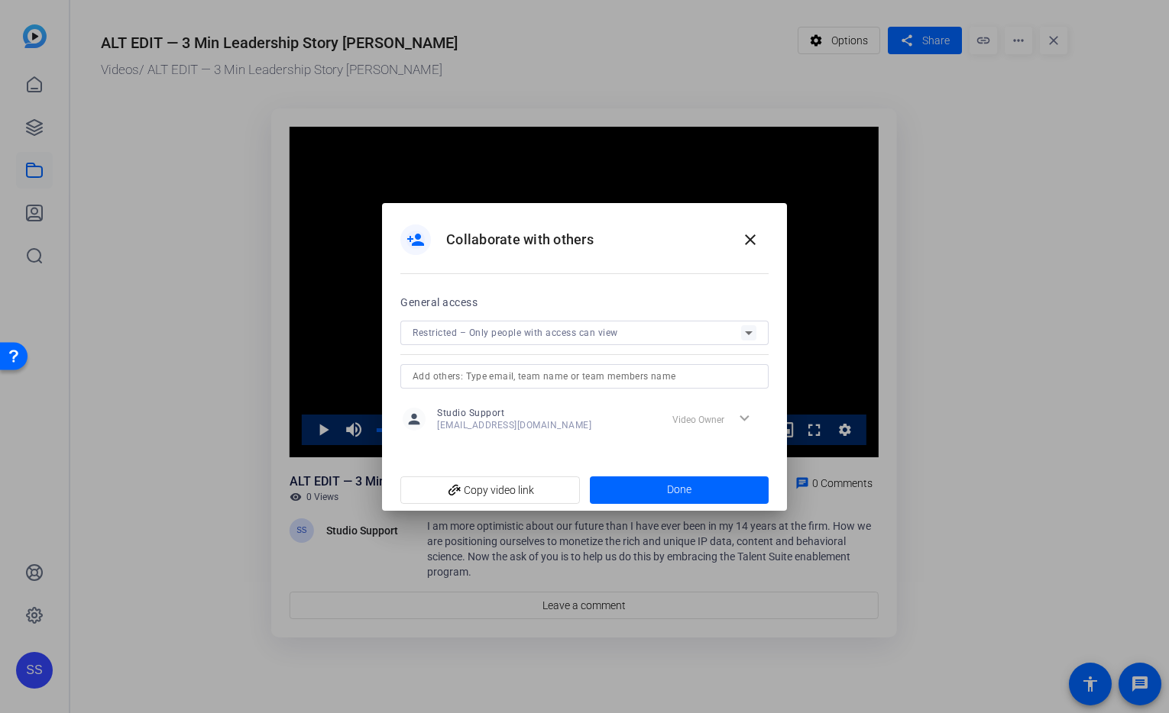
click at [582, 368] on input "text" at bounding box center [584, 376] width 344 height 18
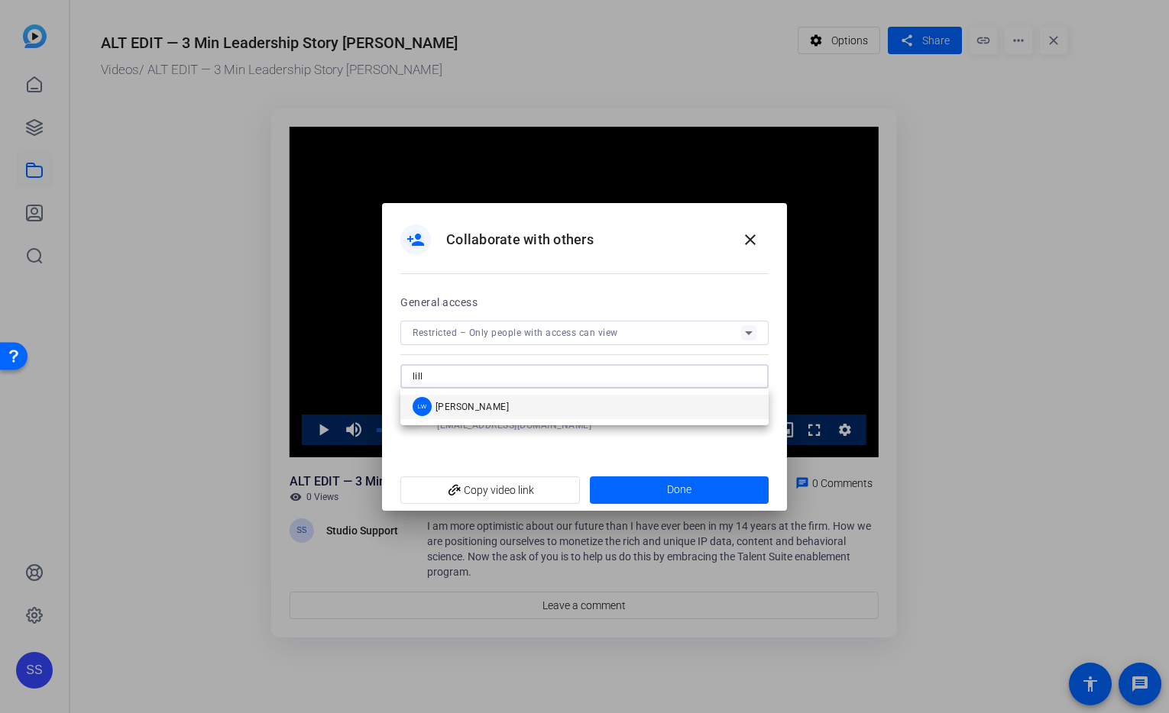
type input "lill"
click at [592, 413] on mat-option "LW Lilliana Winkworth" at bounding box center [584, 407] width 368 height 24
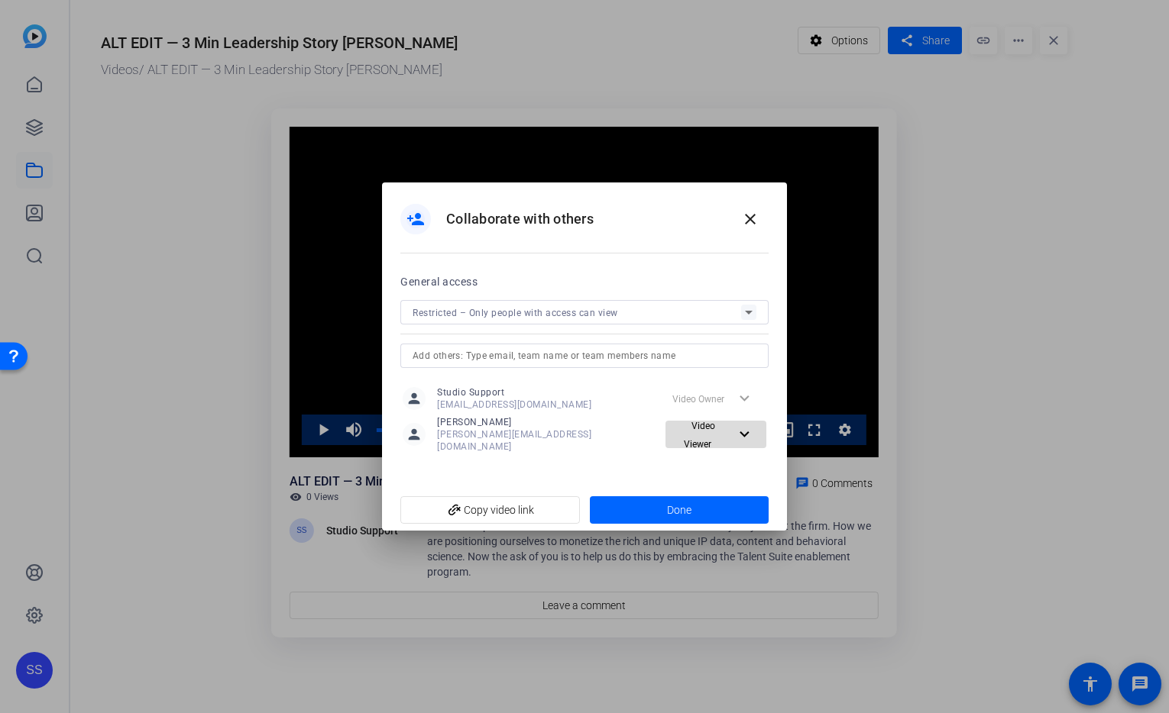
click at [757, 435] on span at bounding box center [715, 434] width 101 height 37
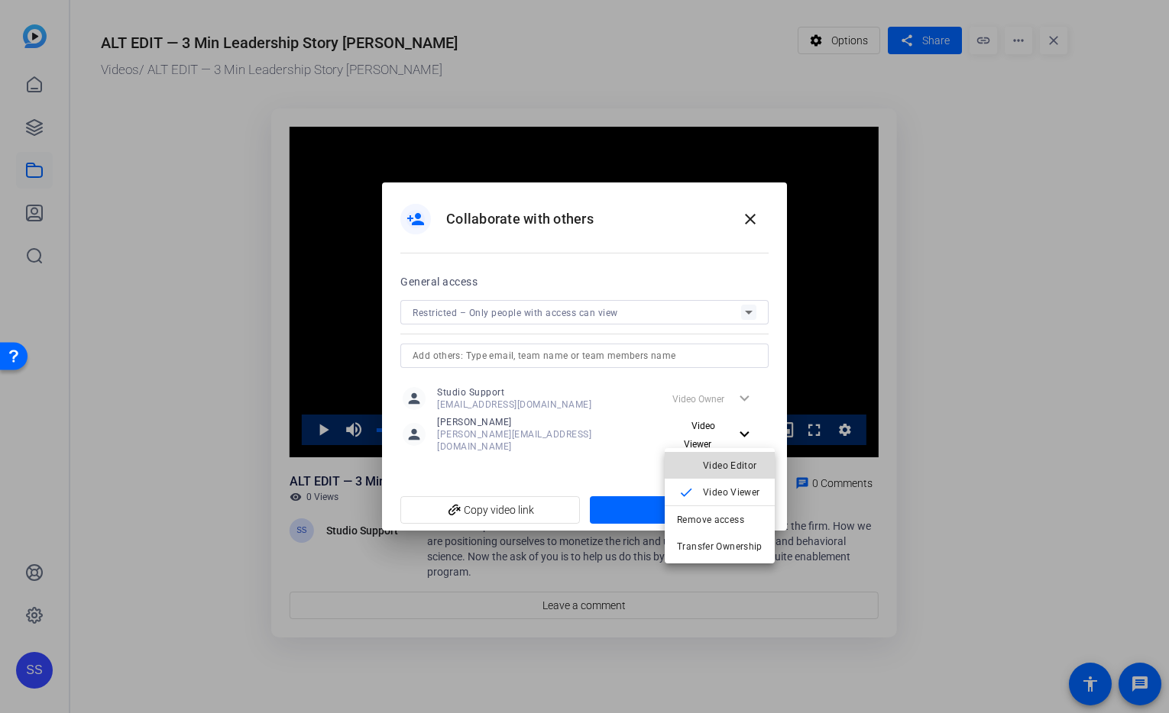
click at [731, 470] on span "Video Editor" at bounding box center [730, 466] width 54 height 11
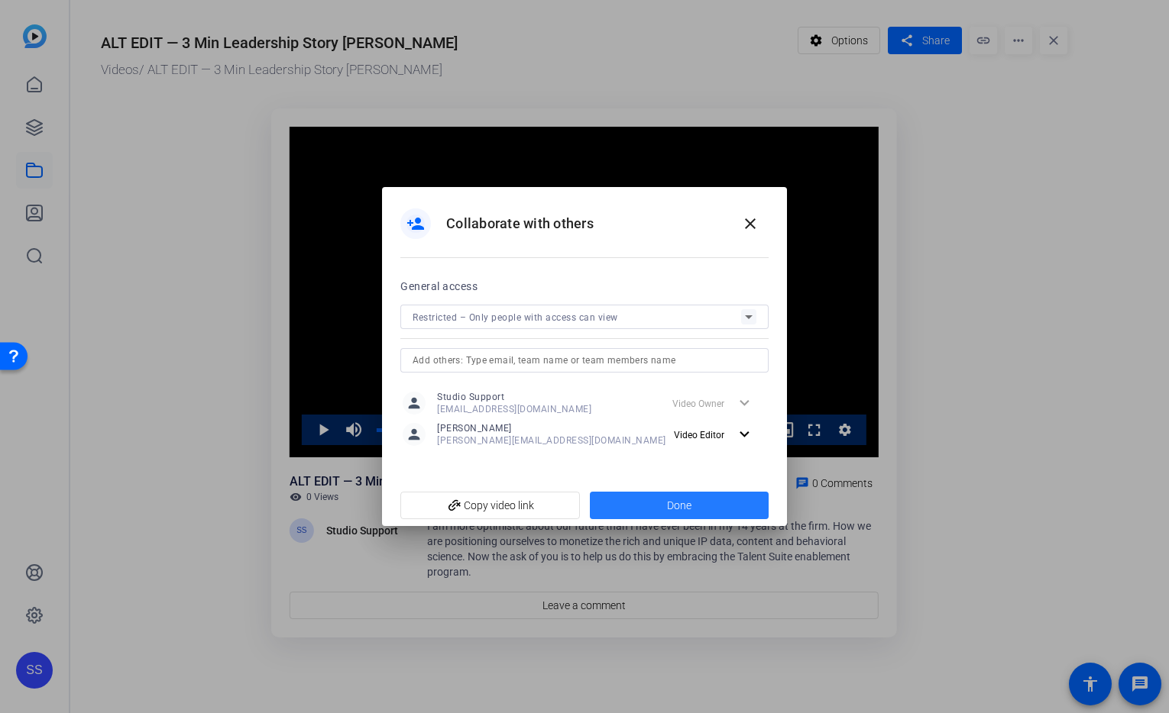
click at [726, 505] on span at bounding box center [680, 505] width 180 height 37
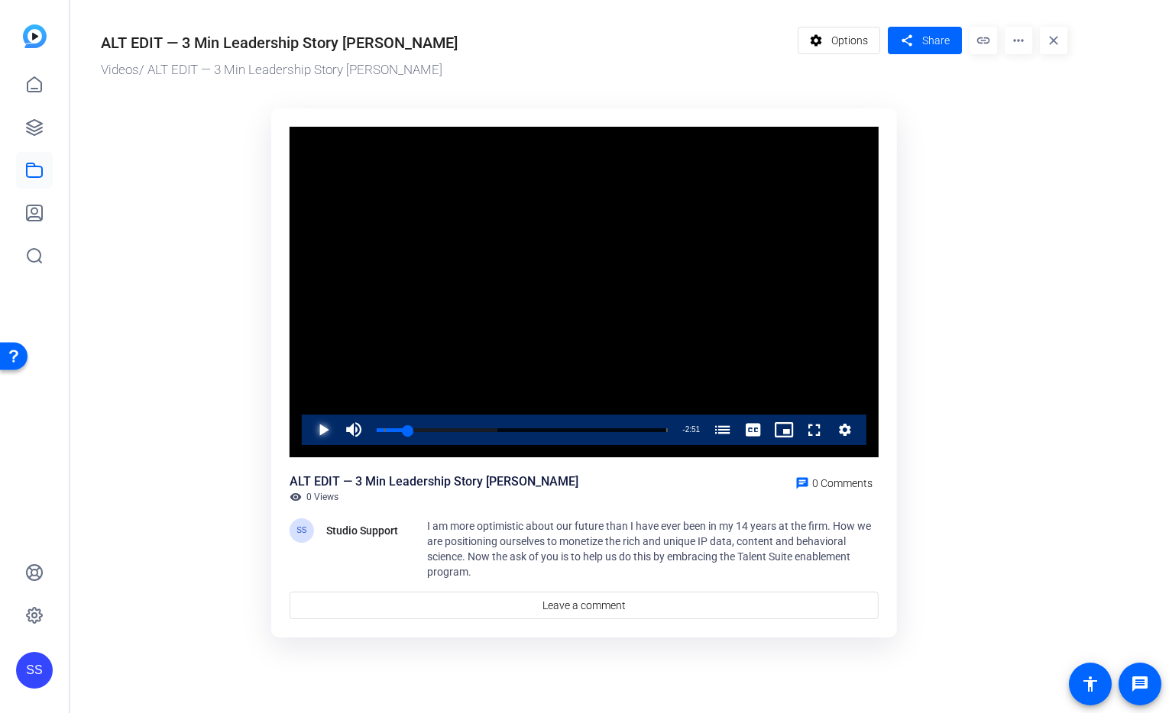
click at [308, 431] on span "Video Player" at bounding box center [308, 430] width 0 height 31
click at [946, 43] on span "Share" at bounding box center [935, 41] width 27 height 16
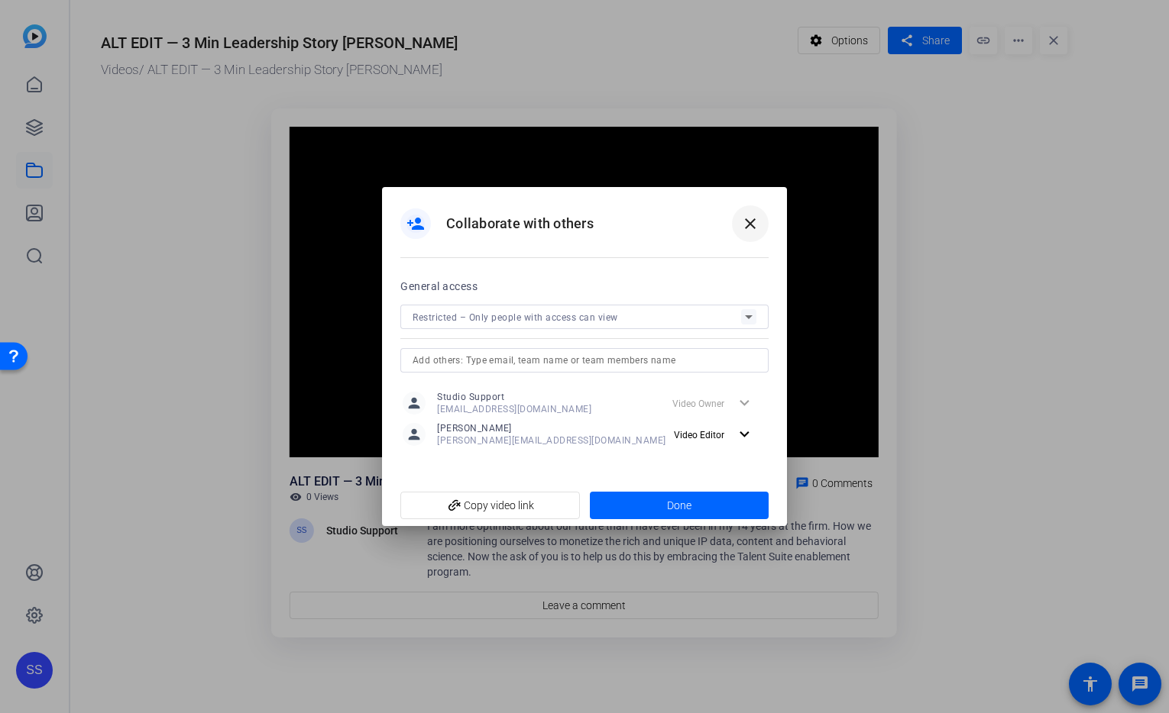
click at [750, 219] on mat-icon "close" at bounding box center [750, 224] width 18 height 18
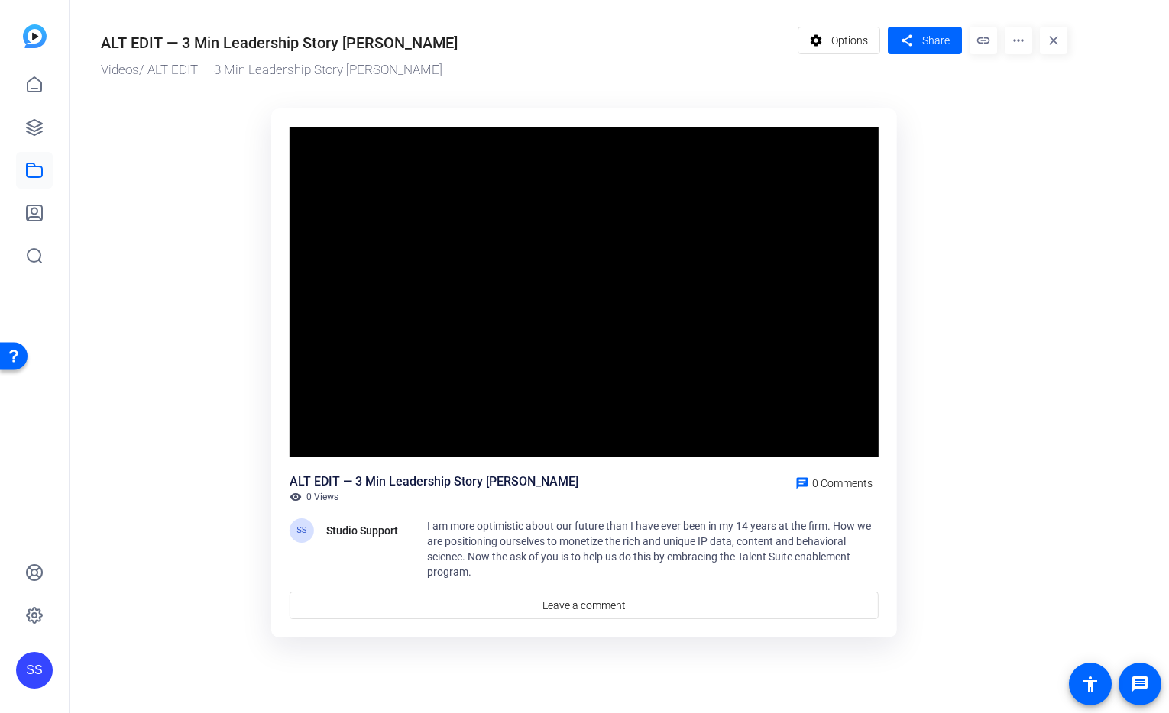
click at [998, 307] on ktd-grid "Video Player is loading. Play Video Pause Mute 0% Current Time 0:58 / Duration …" at bounding box center [584, 374] width 966 height 550
click at [618, 57] on div "ALT EDIT — 3 Min Leadership Story Bob Rozek Videos / ALT EDIT — 3 Min Leadershi…" at bounding box center [445, 53] width 689 height 53
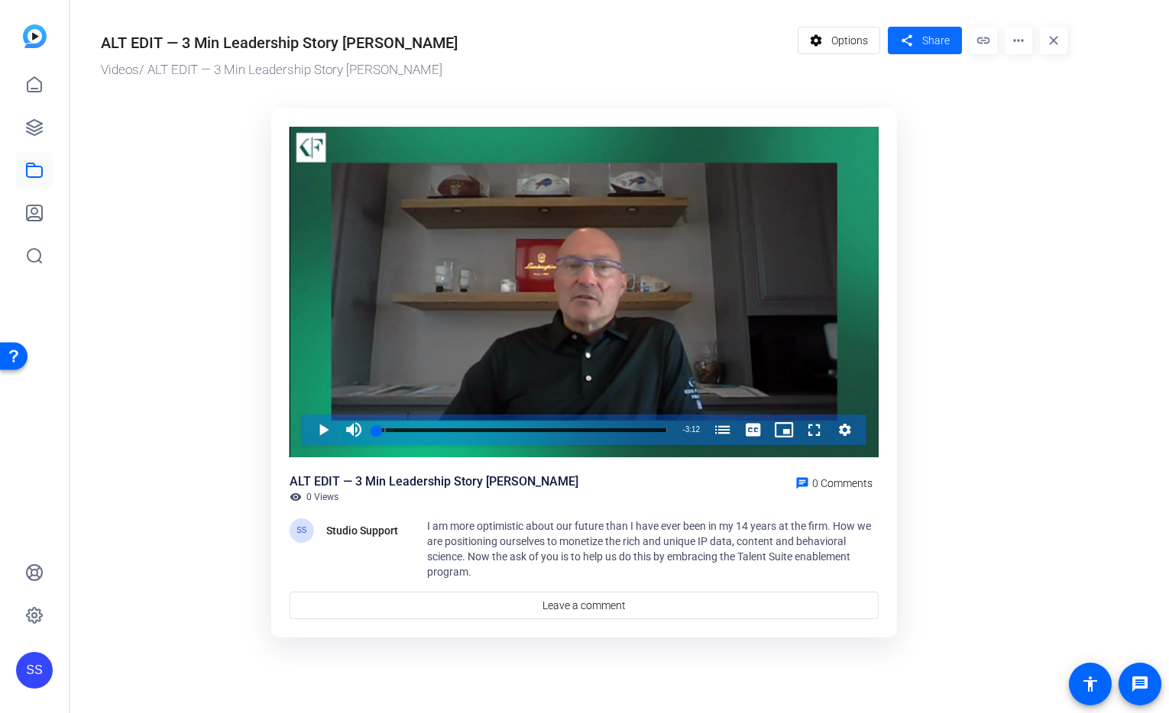
click at [941, 45] on span "Share" at bounding box center [935, 41] width 27 height 16
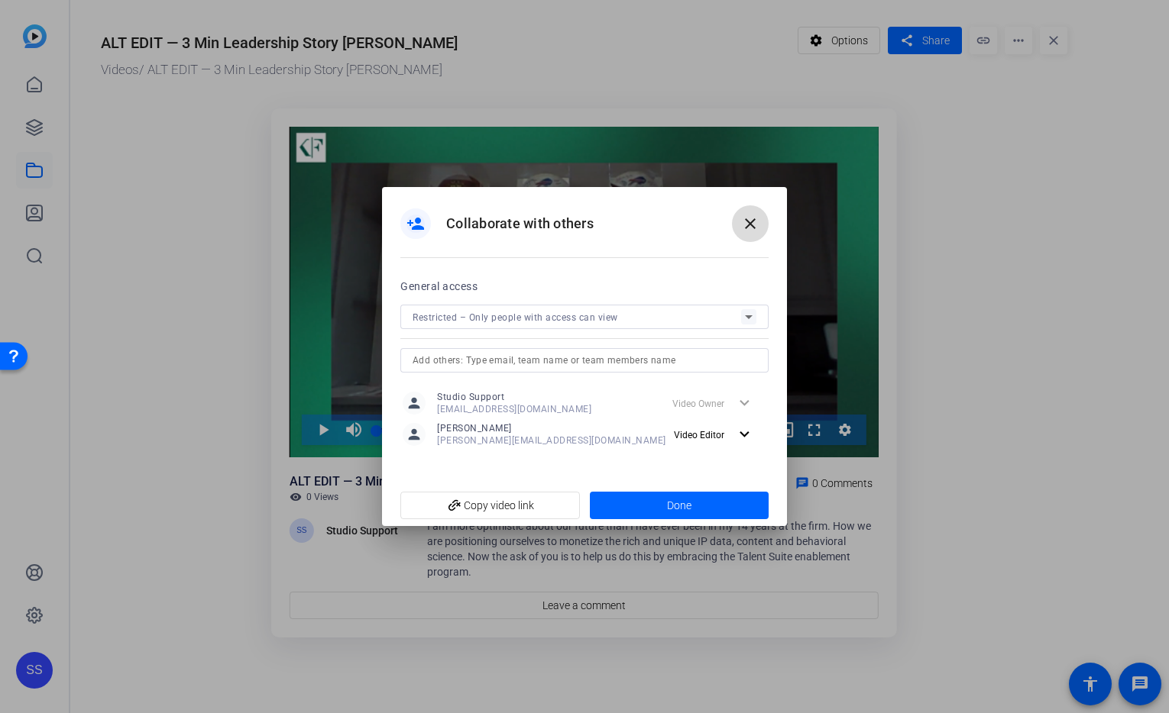
click at [746, 221] on mat-icon "close" at bounding box center [750, 224] width 18 height 18
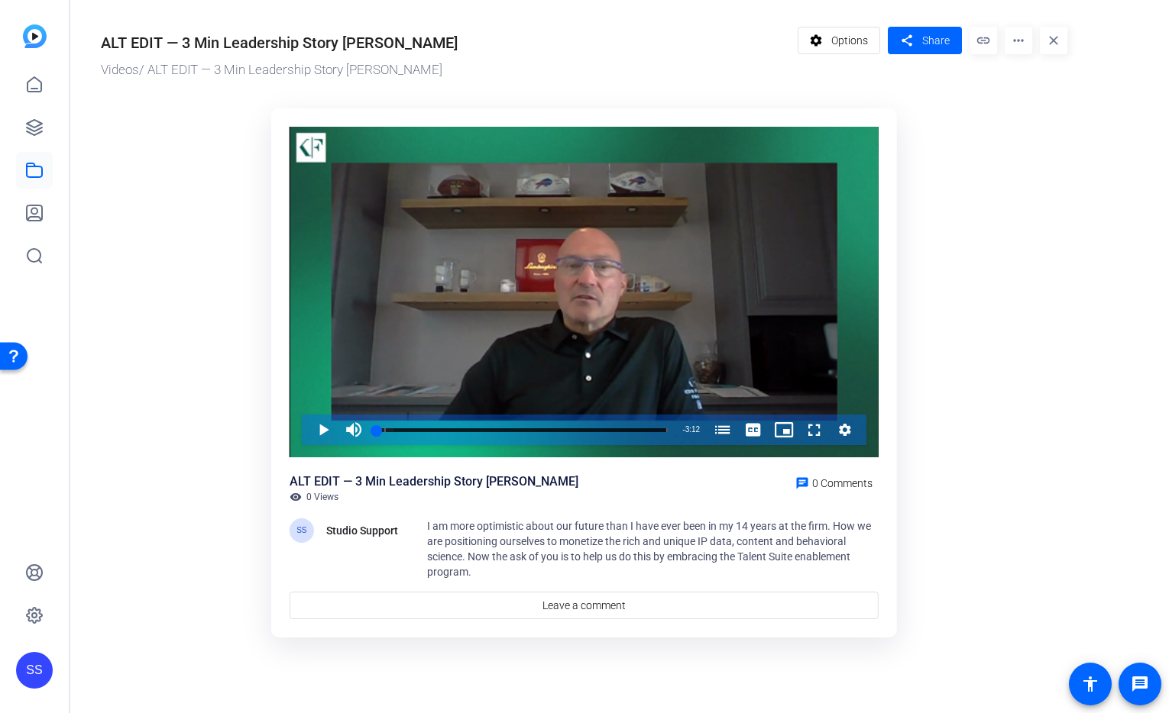
click at [24, 674] on div "SS" at bounding box center [34, 670] width 37 height 37
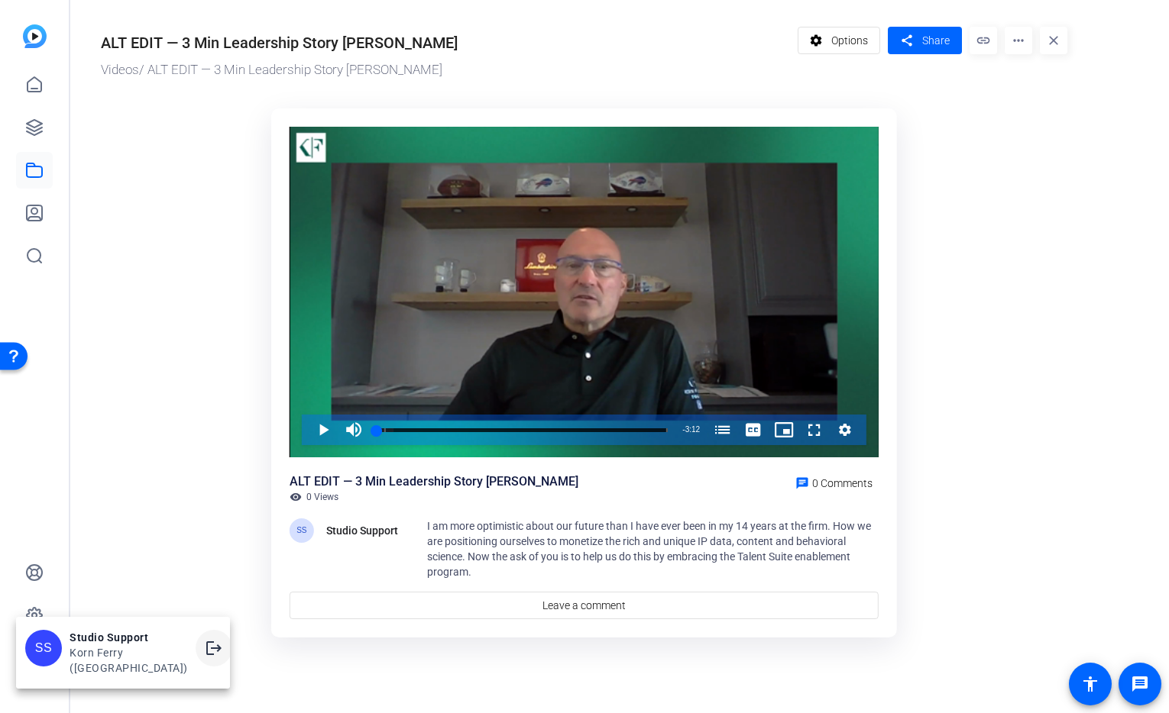
click at [205, 655] on mat-icon "logout" at bounding box center [214, 648] width 18 height 18
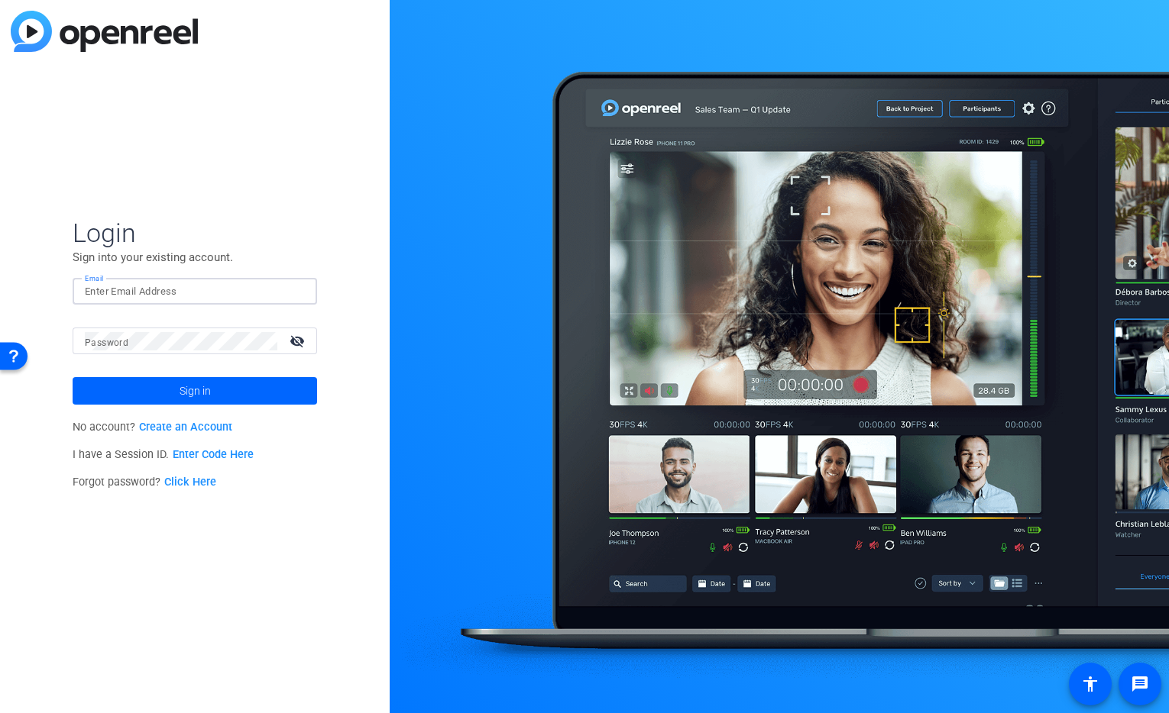
click at [222, 290] on input "Email" at bounding box center [195, 292] width 220 height 18
click at [290, 286] on img at bounding box center [291, 292] width 11 height 18
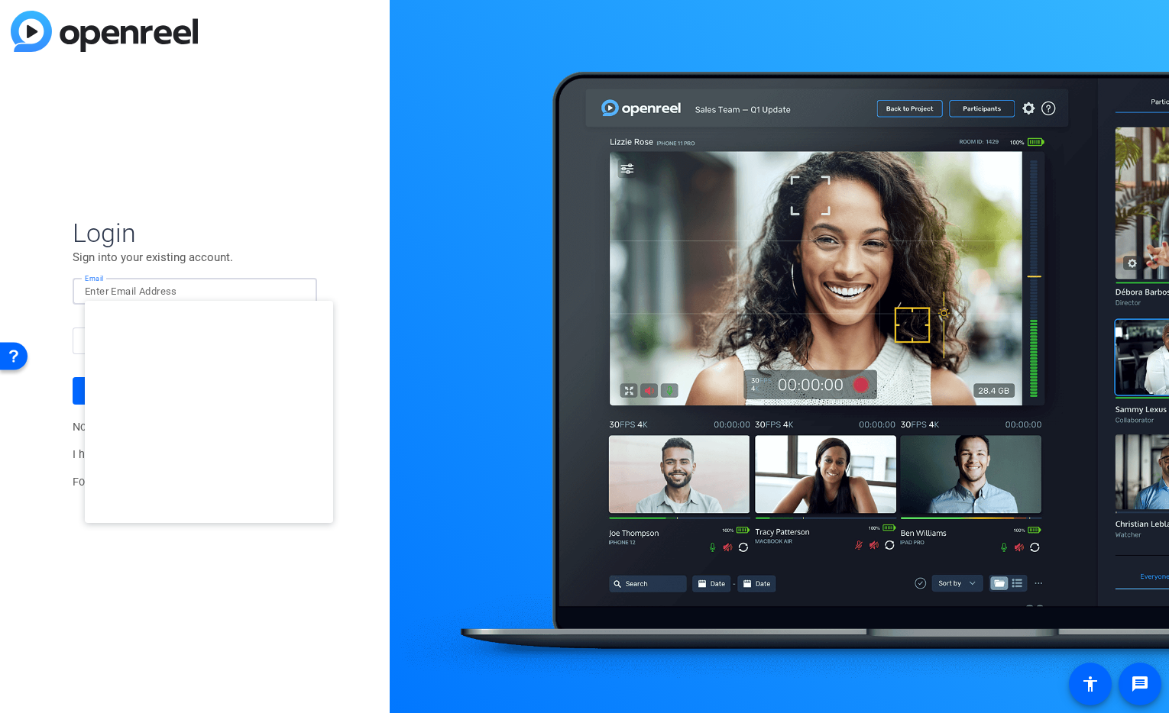
type input "[EMAIL_ADDRESS][DOMAIN_NAME]"
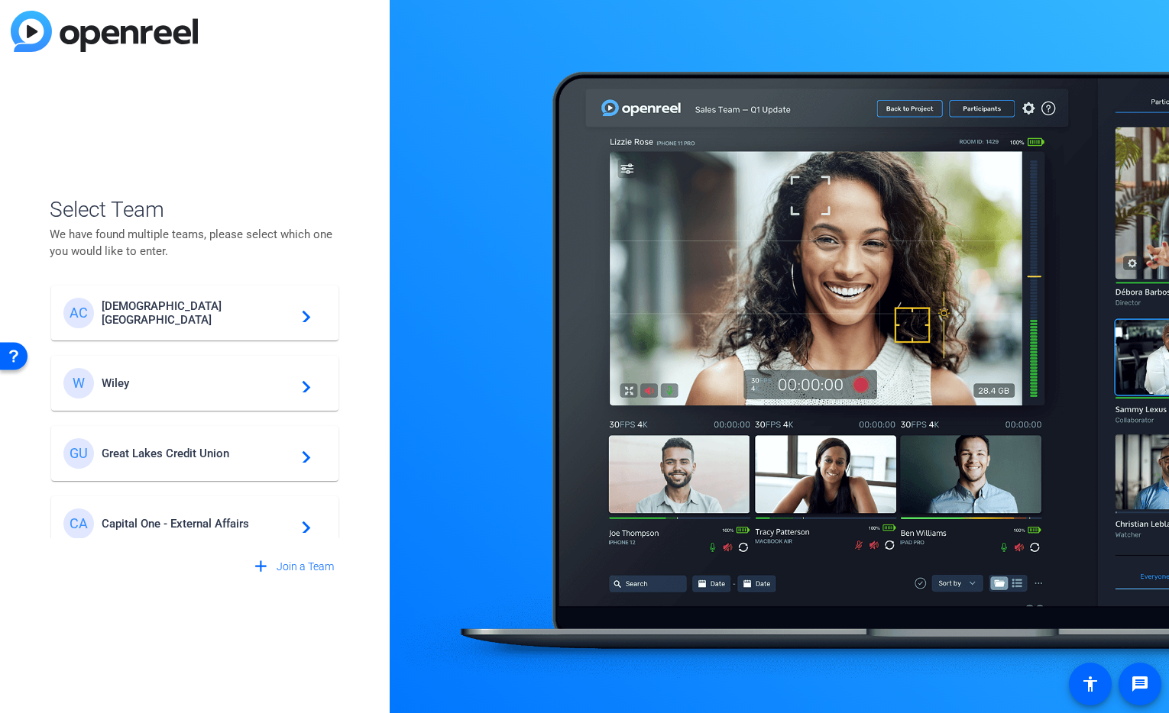
scroll to position [3, 0]
click at [204, 461] on div "GU Great Lakes Credit Union navigate_next" at bounding box center [194, 453] width 263 height 31
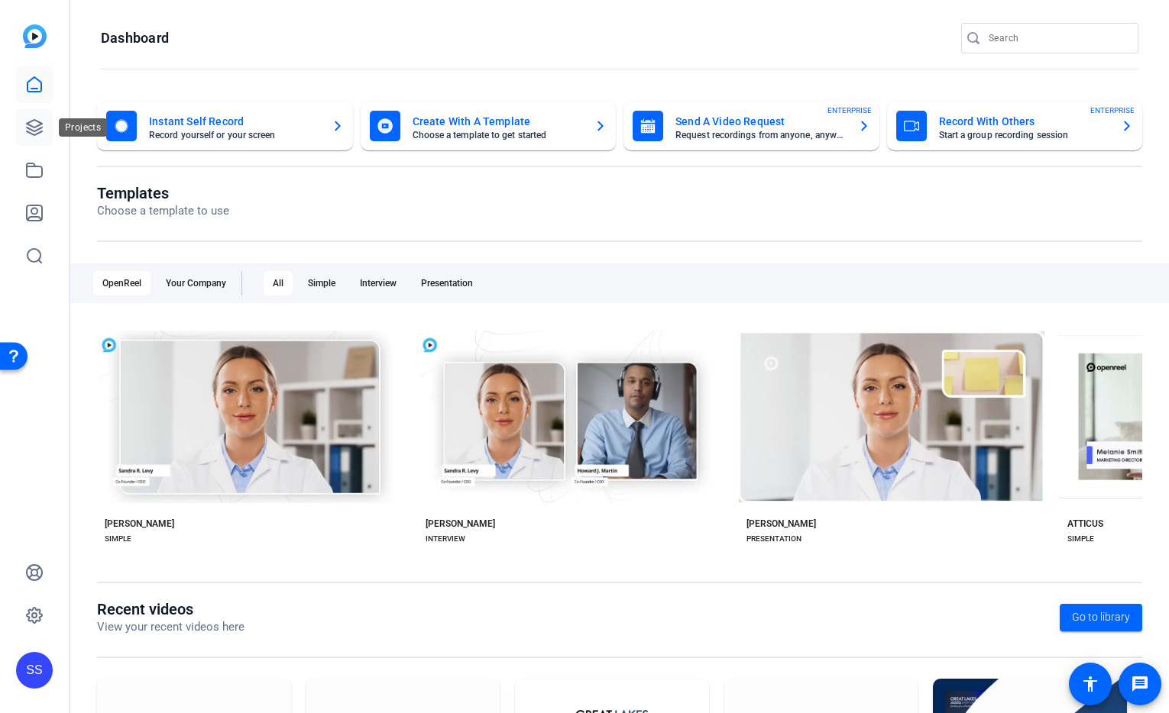
click at [29, 134] on icon at bounding box center [34, 127] width 18 height 18
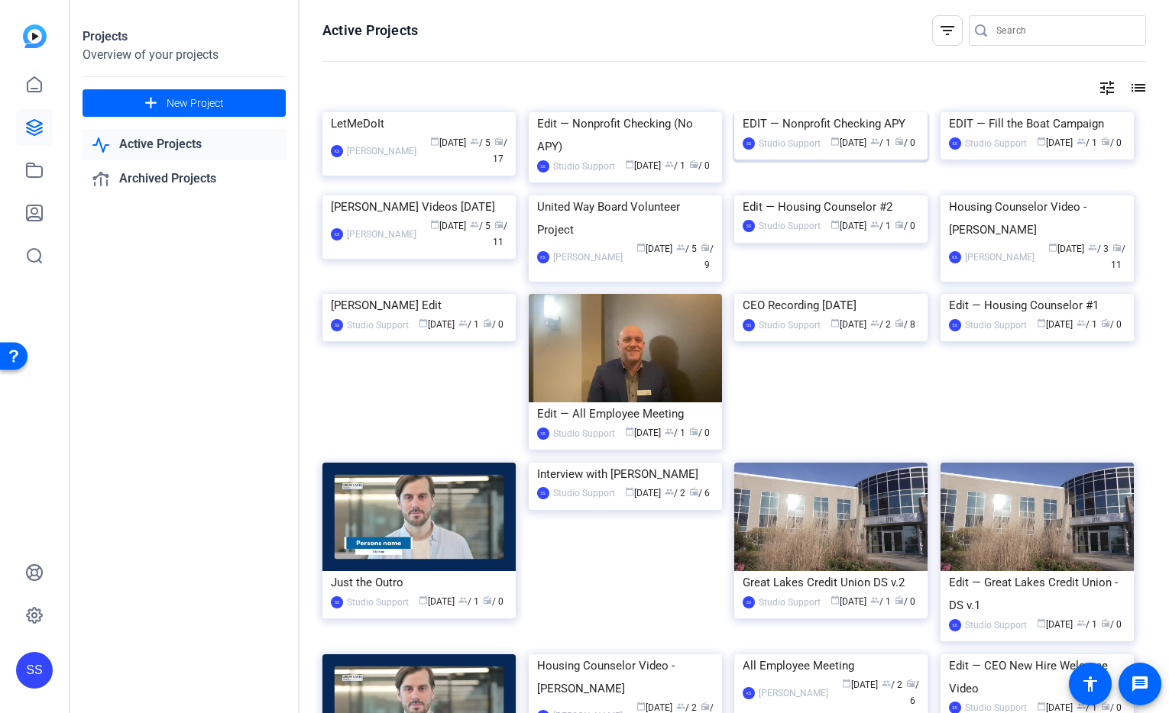
click at [859, 112] on img at bounding box center [830, 112] width 193 height 0
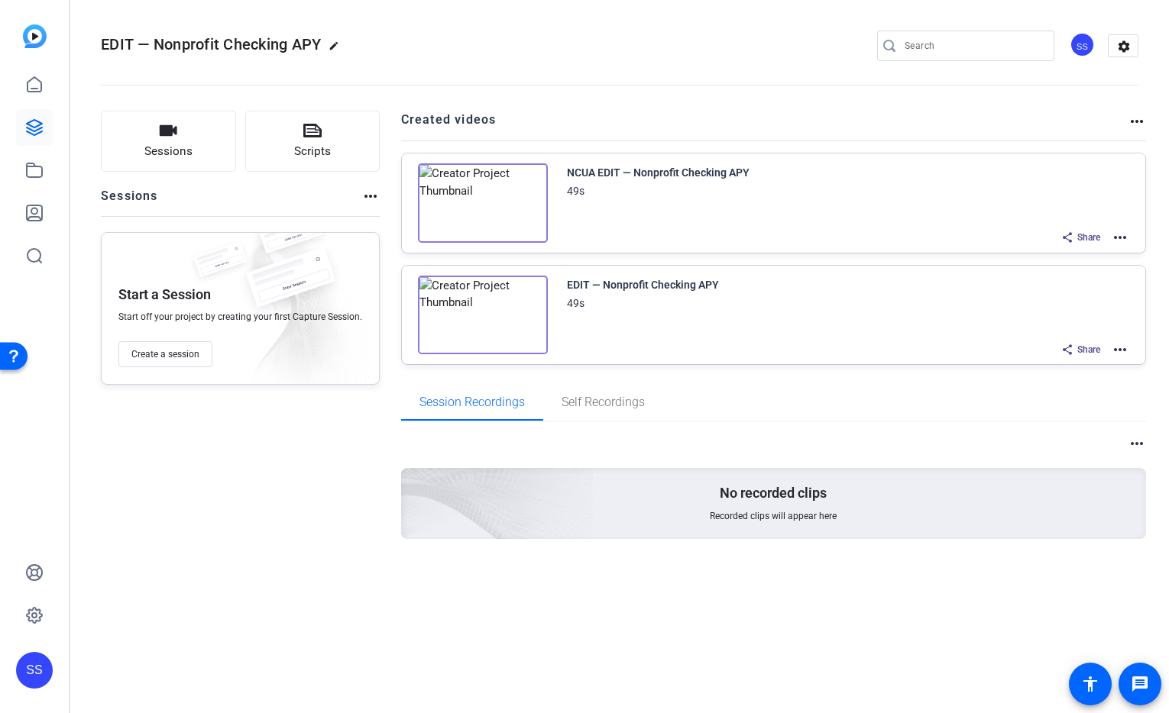
click at [1124, 238] on mat-icon "more_horiz" at bounding box center [1120, 237] width 18 height 18
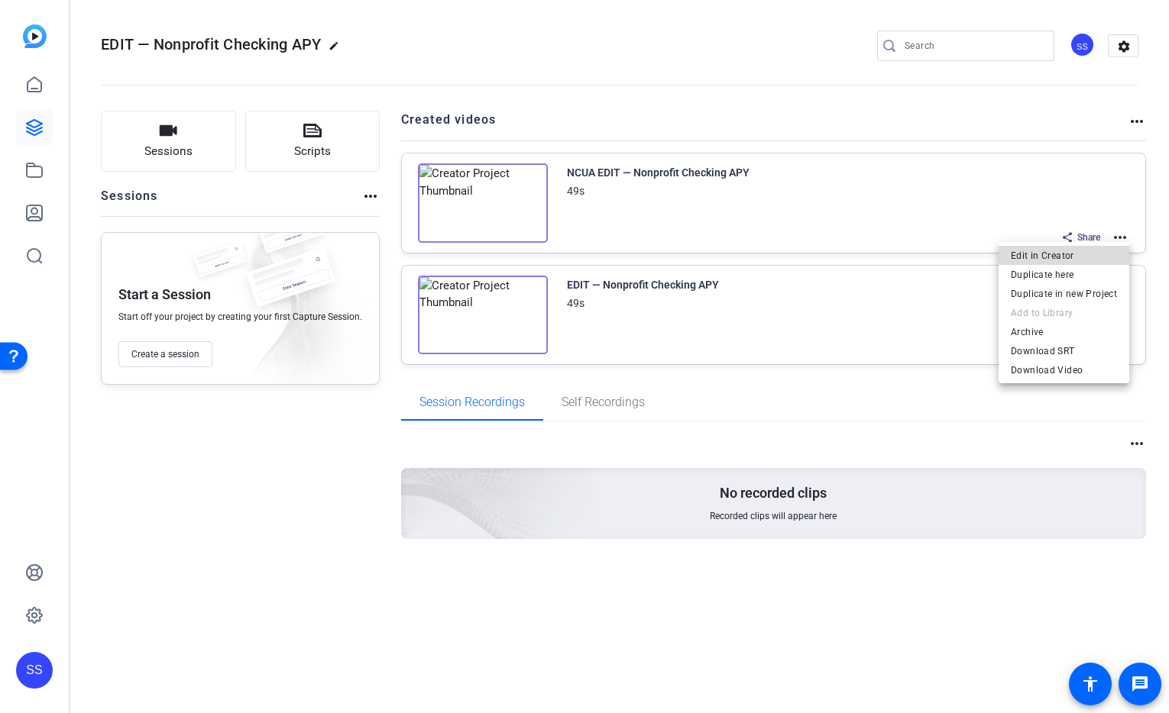
click at [1086, 251] on span "Edit in Creator" at bounding box center [1064, 256] width 106 height 18
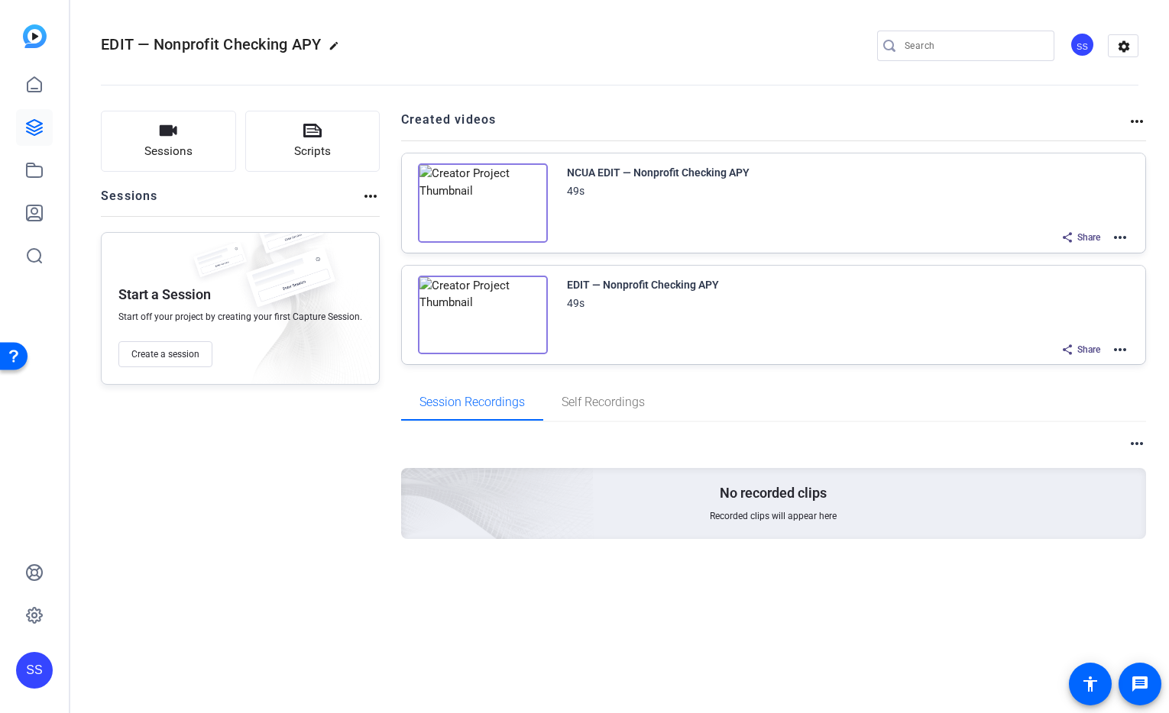
click at [1121, 235] on mat-icon "more_horiz" at bounding box center [1120, 237] width 18 height 18
click at [1089, 267] on span "Duplicate here" at bounding box center [1064, 275] width 106 height 18
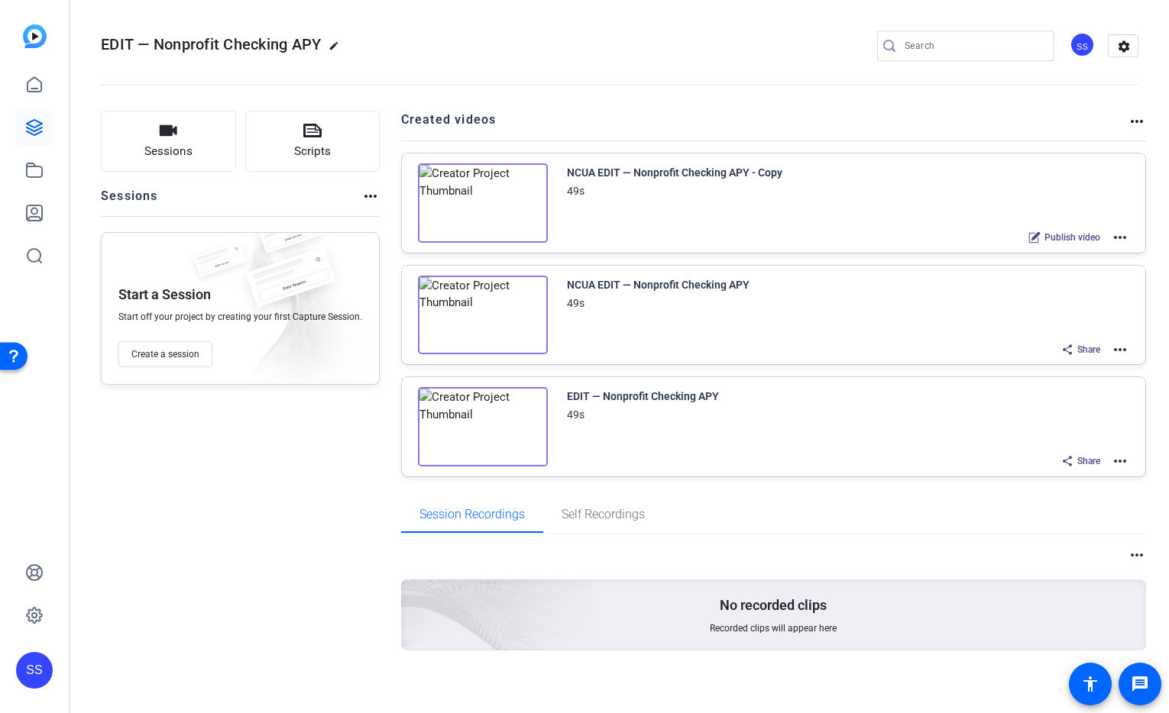
click at [1118, 240] on mat-icon "more_horiz" at bounding box center [1120, 237] width 18 height 18
click at [1091, 251] on span "Edit in Creator" at bounding box center [1055, 256] width 106 height 18
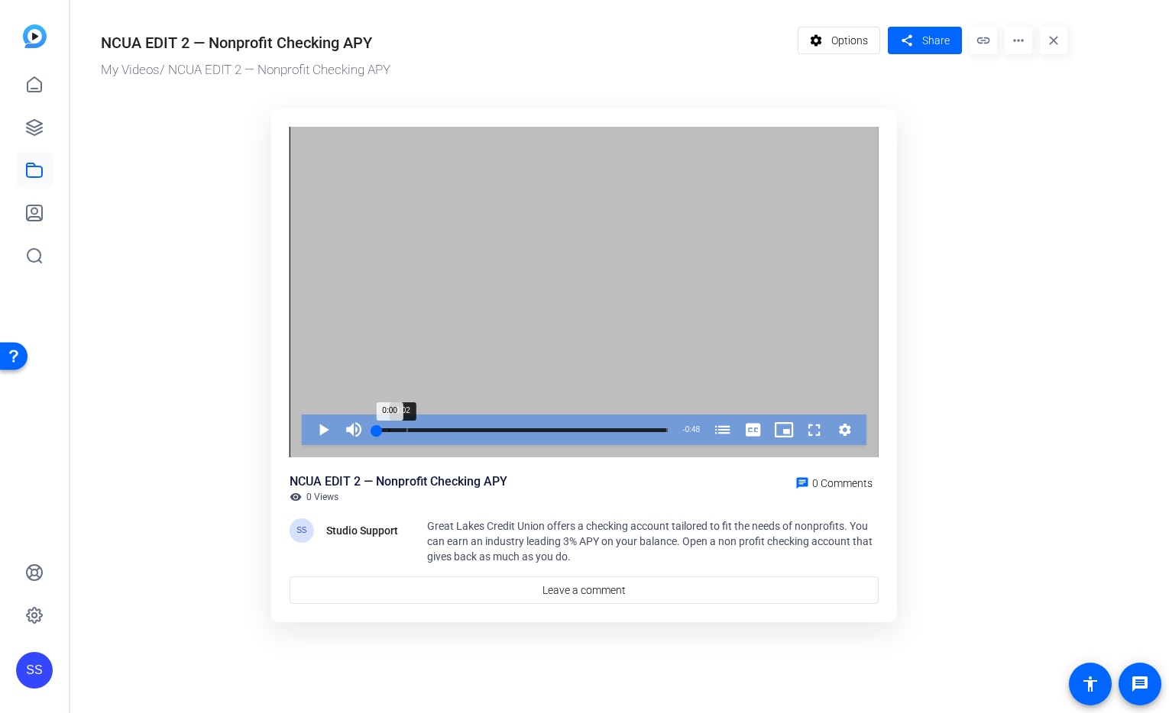
click at [389, 427] on div "Loaded : 22.84% 0:02 0:00 Non-Profit Checking Account (00:05)" at bounding box center [522, 430] width 306 height 31
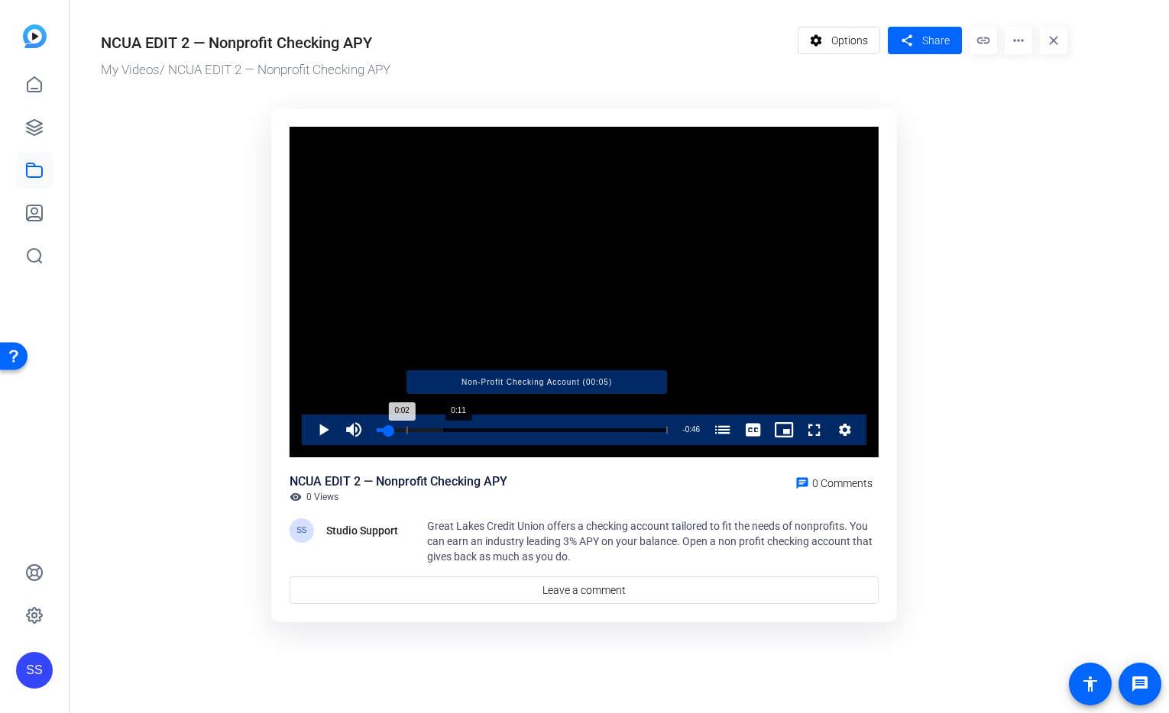
click at [446, 428] on div "Progress Bar" at bounding box center [536, 430] width 261 height 8
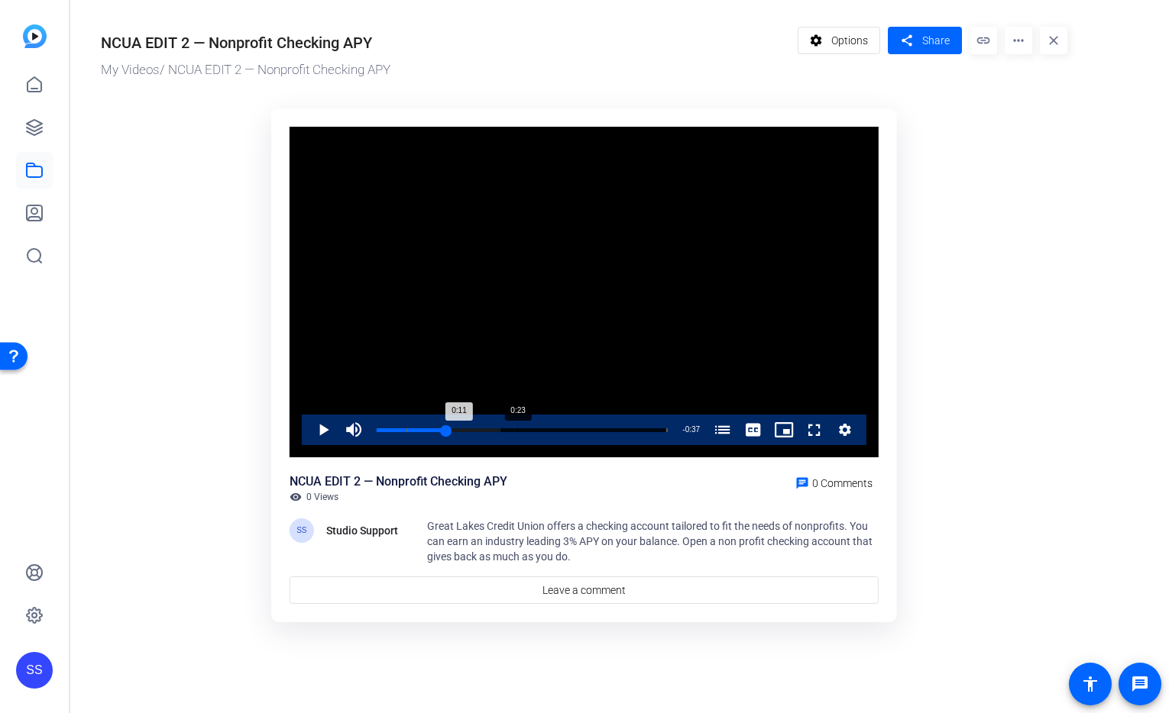
click at [516, 425] on div "Loaded : 42.52% 0:23 0:11 Non-Profit Checking Account (00:05)" at bounding box center [522, 430] width 306 height 31
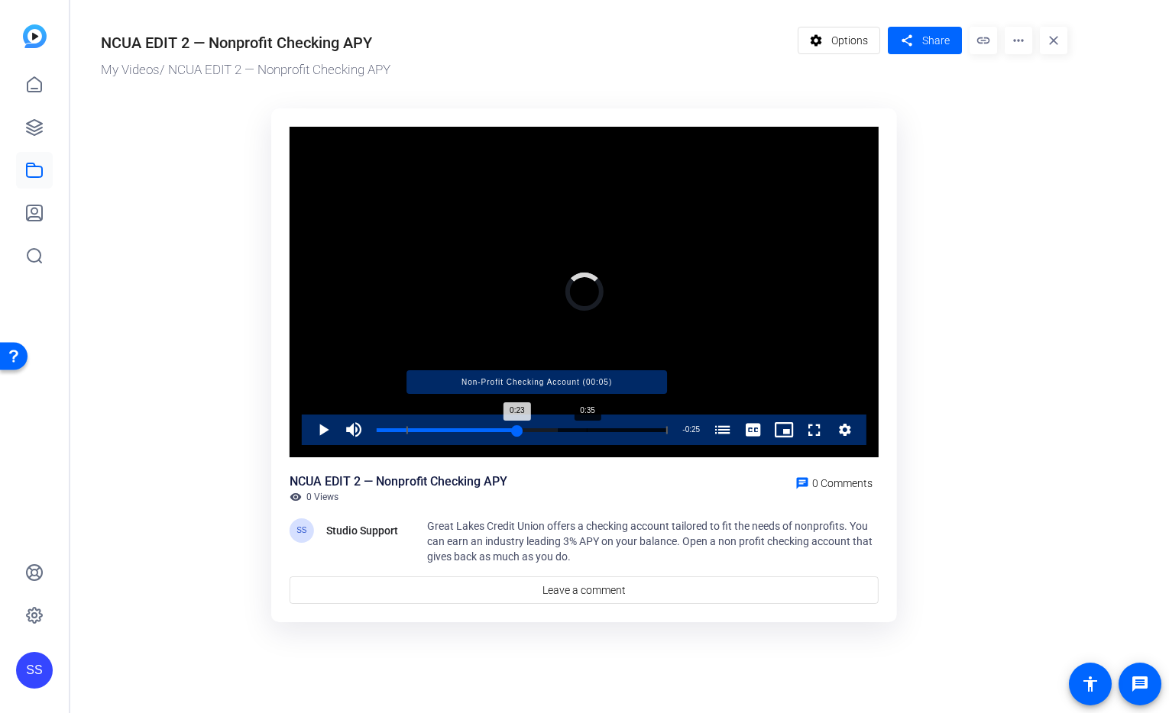
click at [587, 430] on div "Progress Bar" at bounding box center [536, 430] width 261 height 8
click at [643, 432] on div "Progress Bar" at bounding box center [536, 430] width 261 height 8
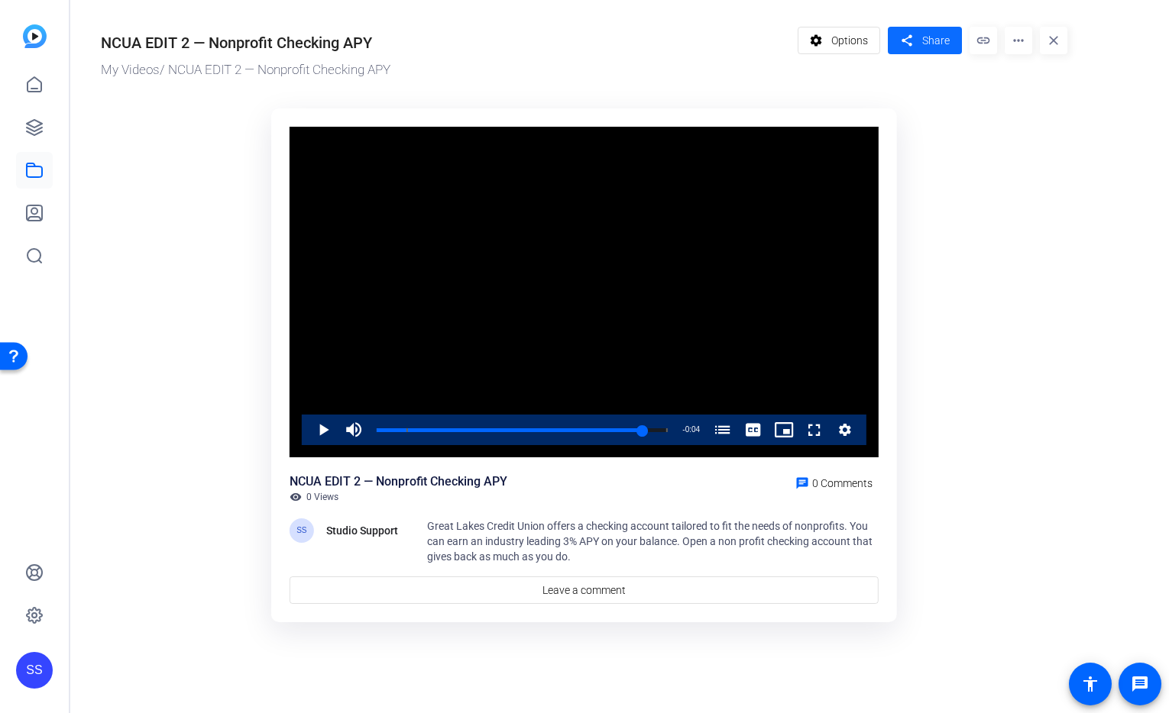
click at [922, 34] on span "Share" at bounding box center [935, 41] width 27 height 16
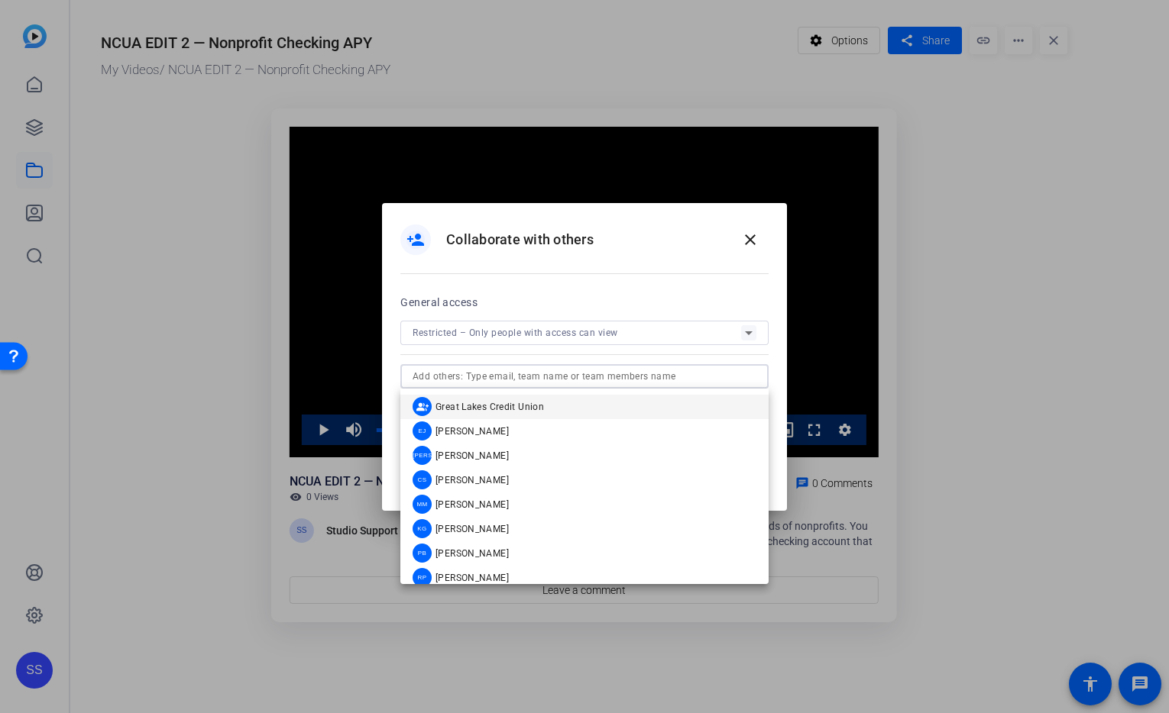
click at [525, 380] on input "text" at bounding box center [584, 376] width 344 height 18
click at [506, 434] on mat-option "EJ [PERSON_NAME]" at bounding box center [584, 431] width 368 height 24
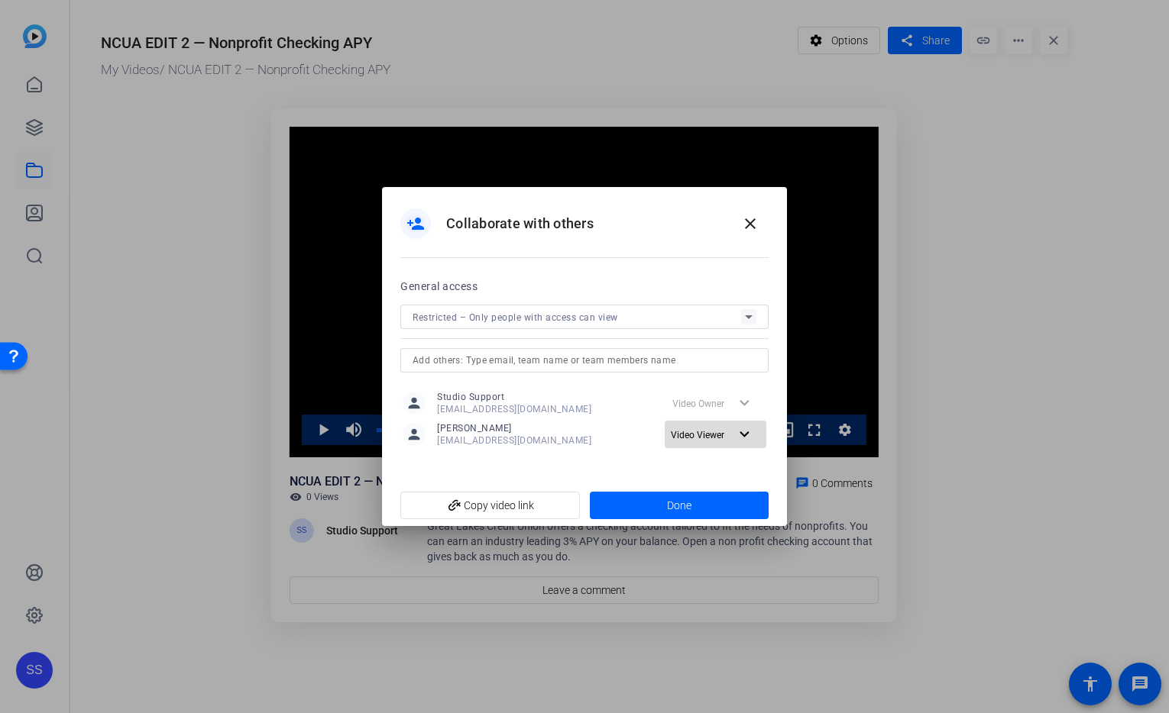
click at [737, 432] on mat-icon "expand_more" at bounding box center [744, 434] width 19 height 19
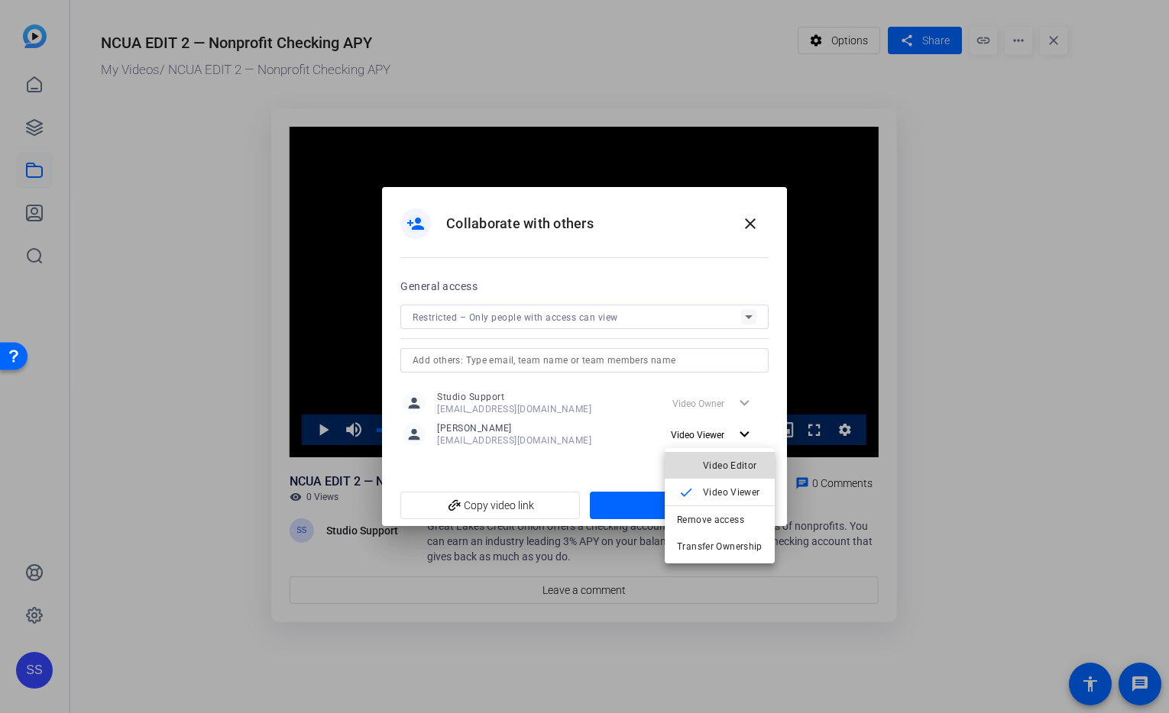
click at [739, 459] on span "Video Editor" at bounding box center [733, 466] width 60 height 18
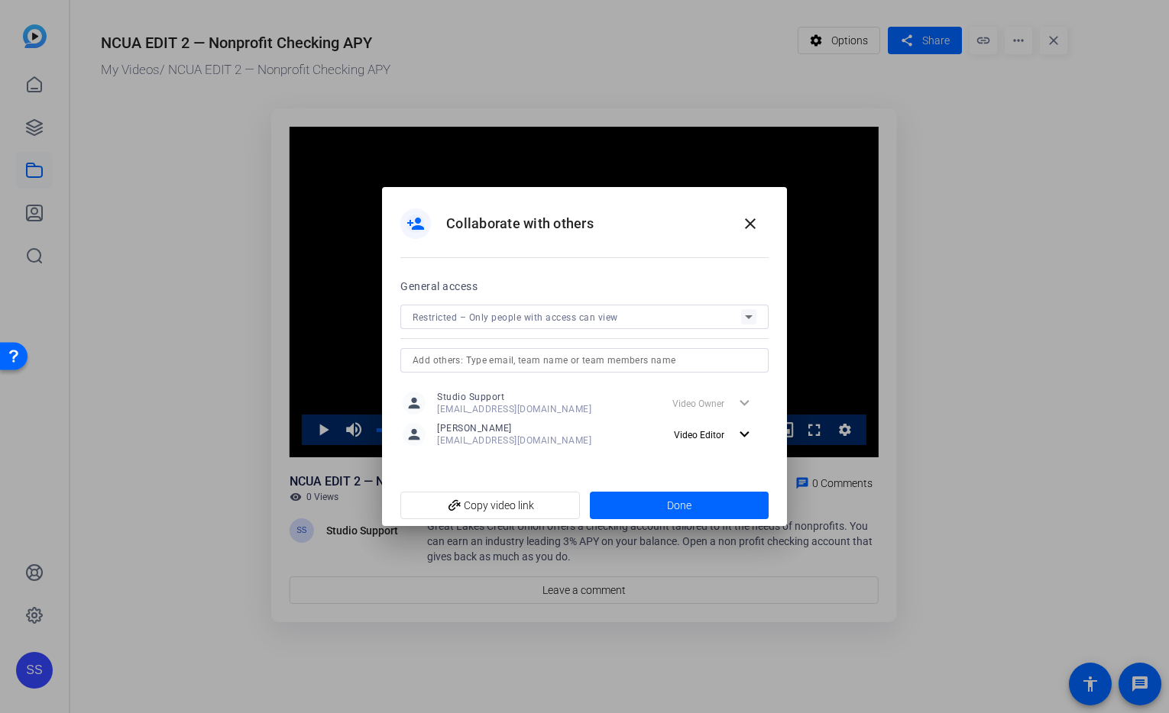
click at [609, 364] on input "text" at bounding box center [584, 360] width 344 height 18
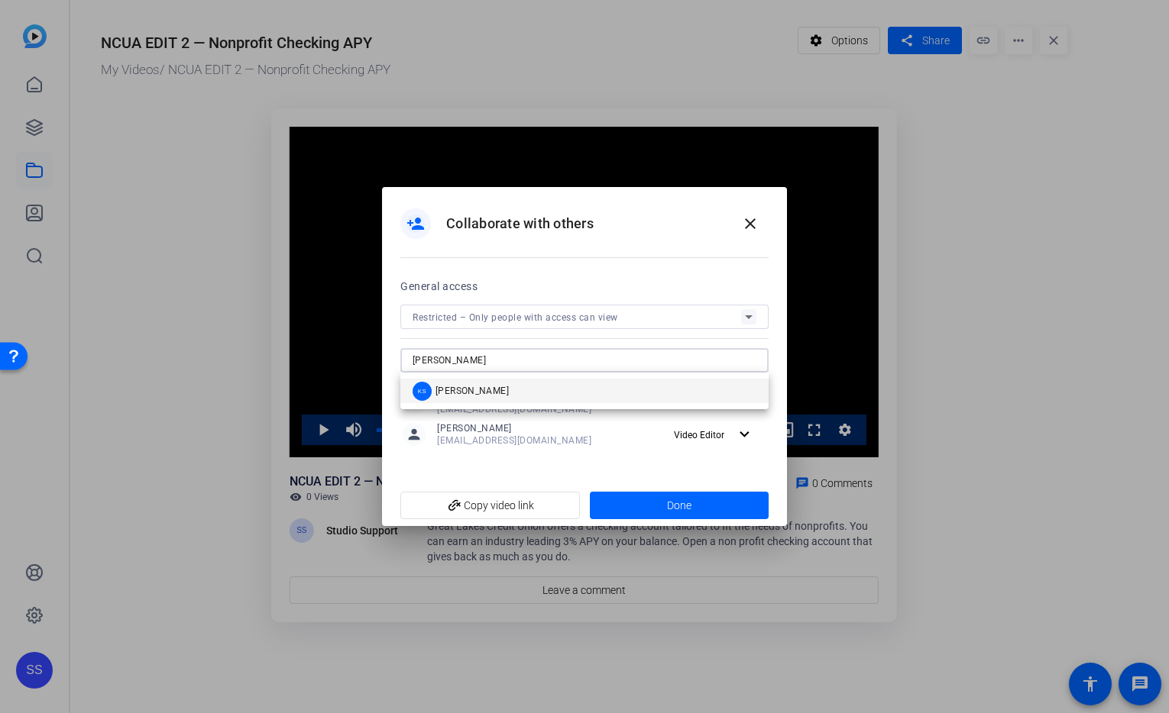
type input "[PERSON_NAME]"
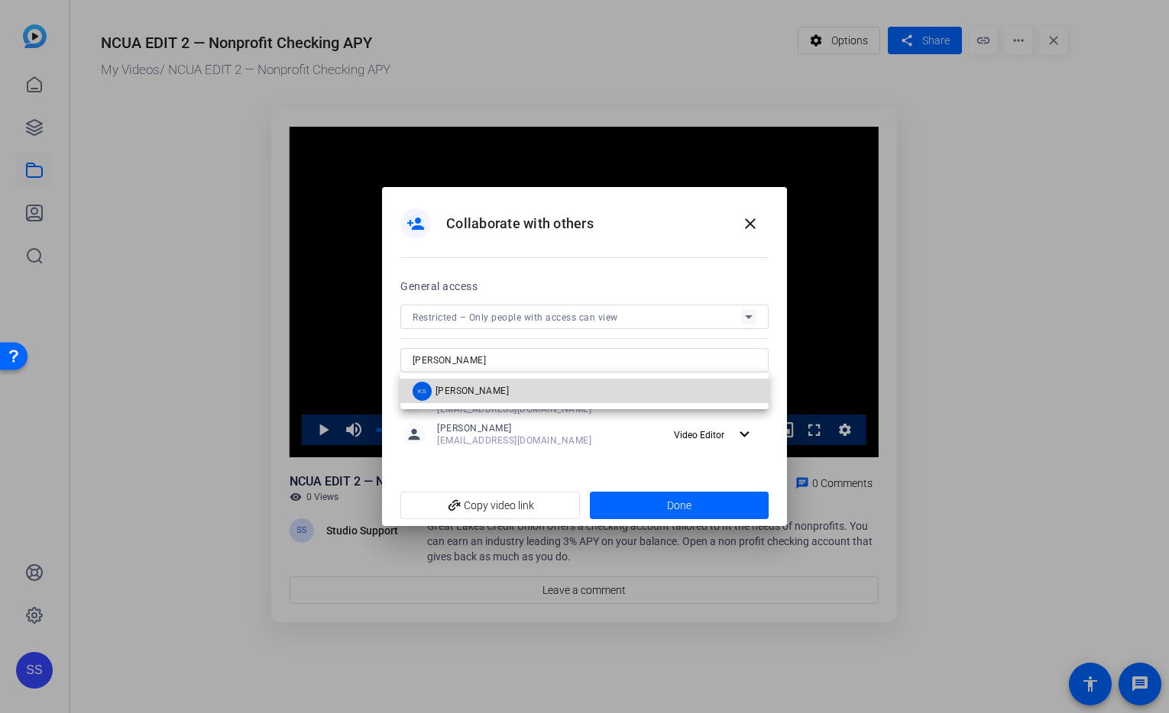
click at [581, 394] on mat-option "KS [PERSON_NAME]" at bounding box center [584, 391] width 368 height 24
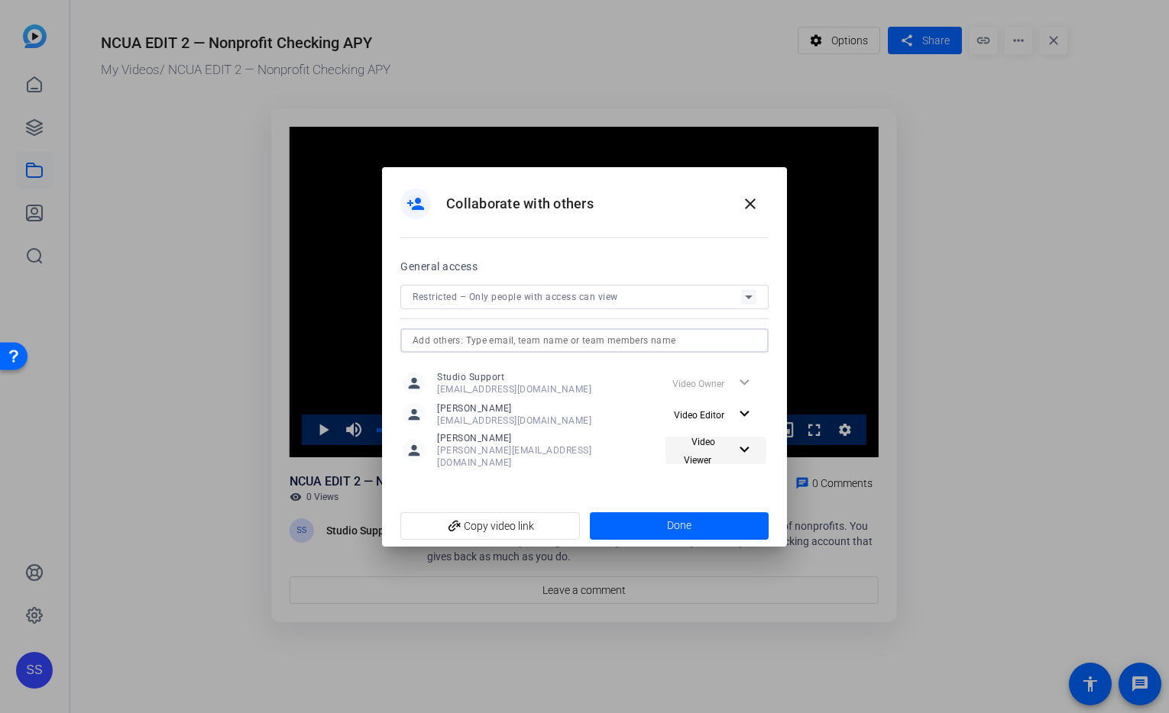
click at [744, 459] on span at bounding box center [715, 450] width 101 height 37
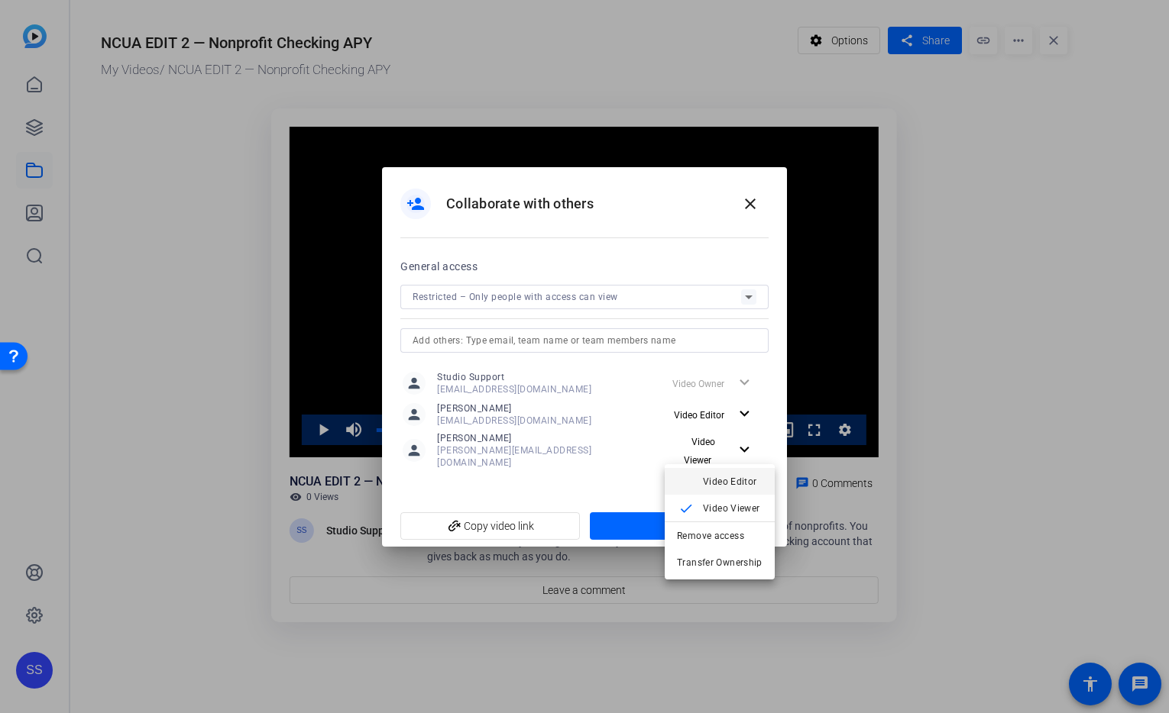
click at [744, 479] on span "Video Editor" at bounding box center [730, 481] width 54 height 11
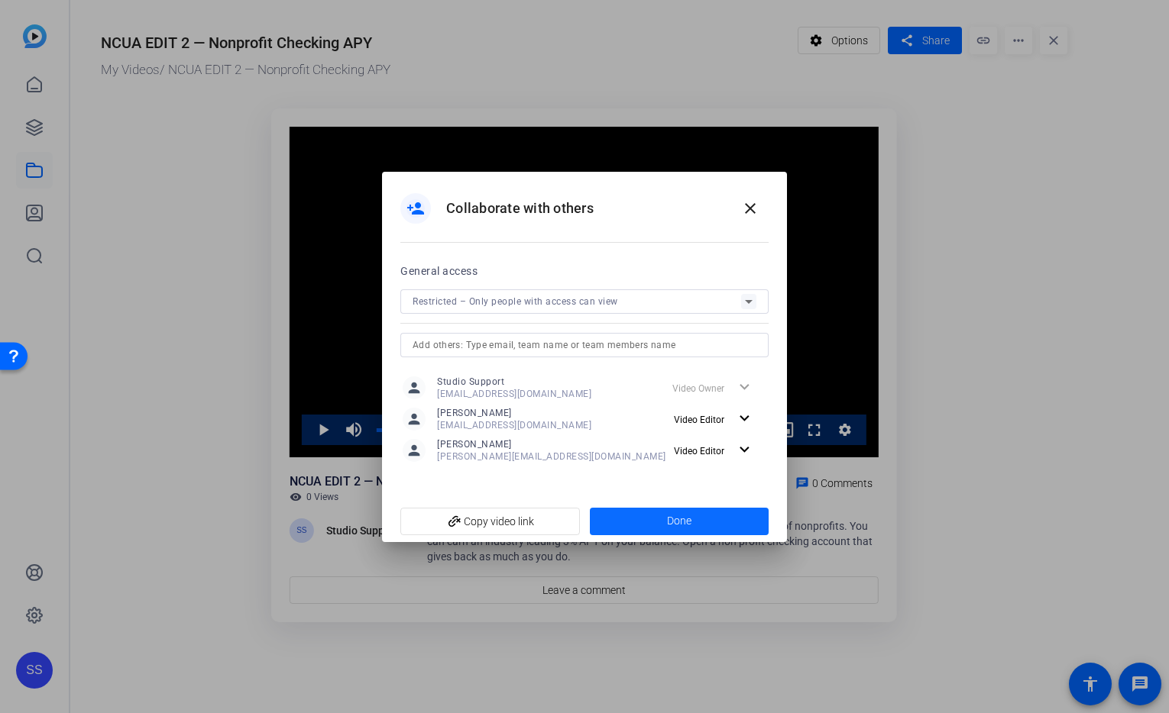
click at [730, 524] on span at bounding box center [680, 521] width 180 height 37
